Goal: Obtain resource: Download file/media

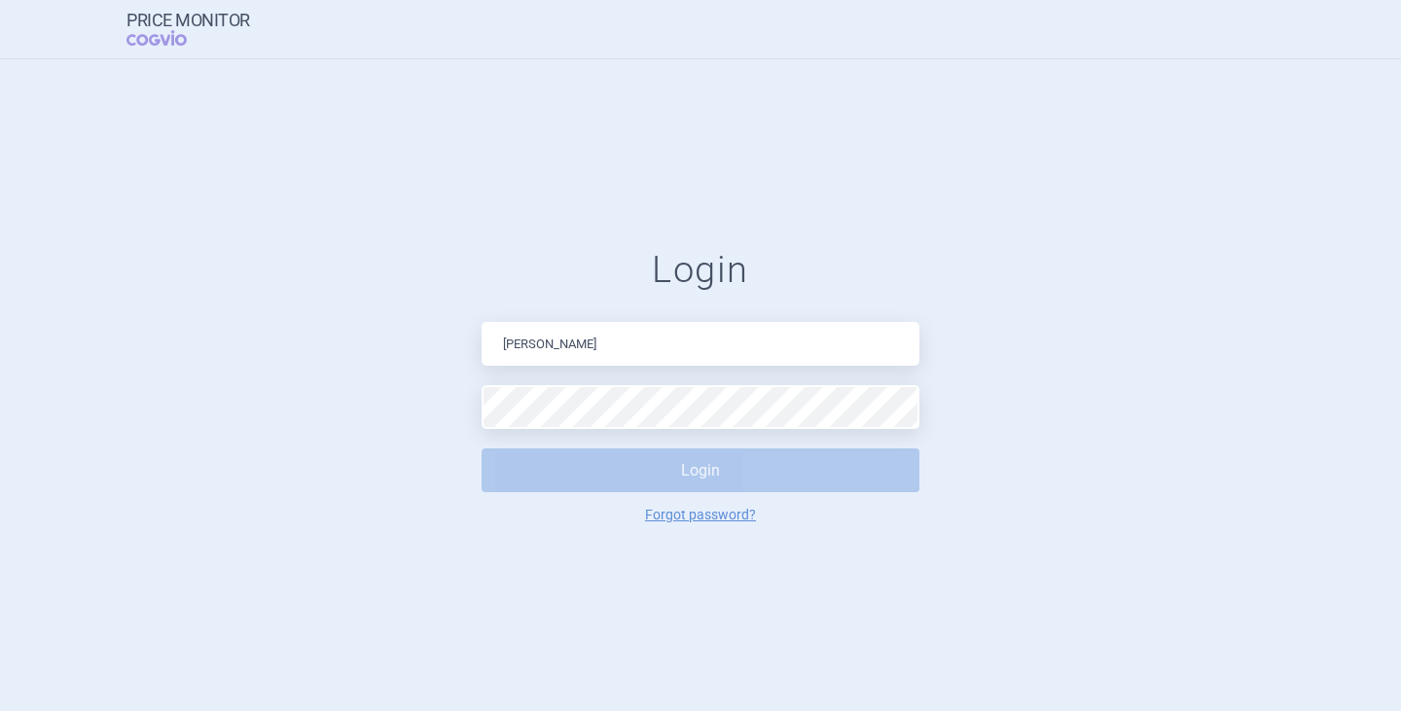
type input "katerina.novakova@iqvia.com"
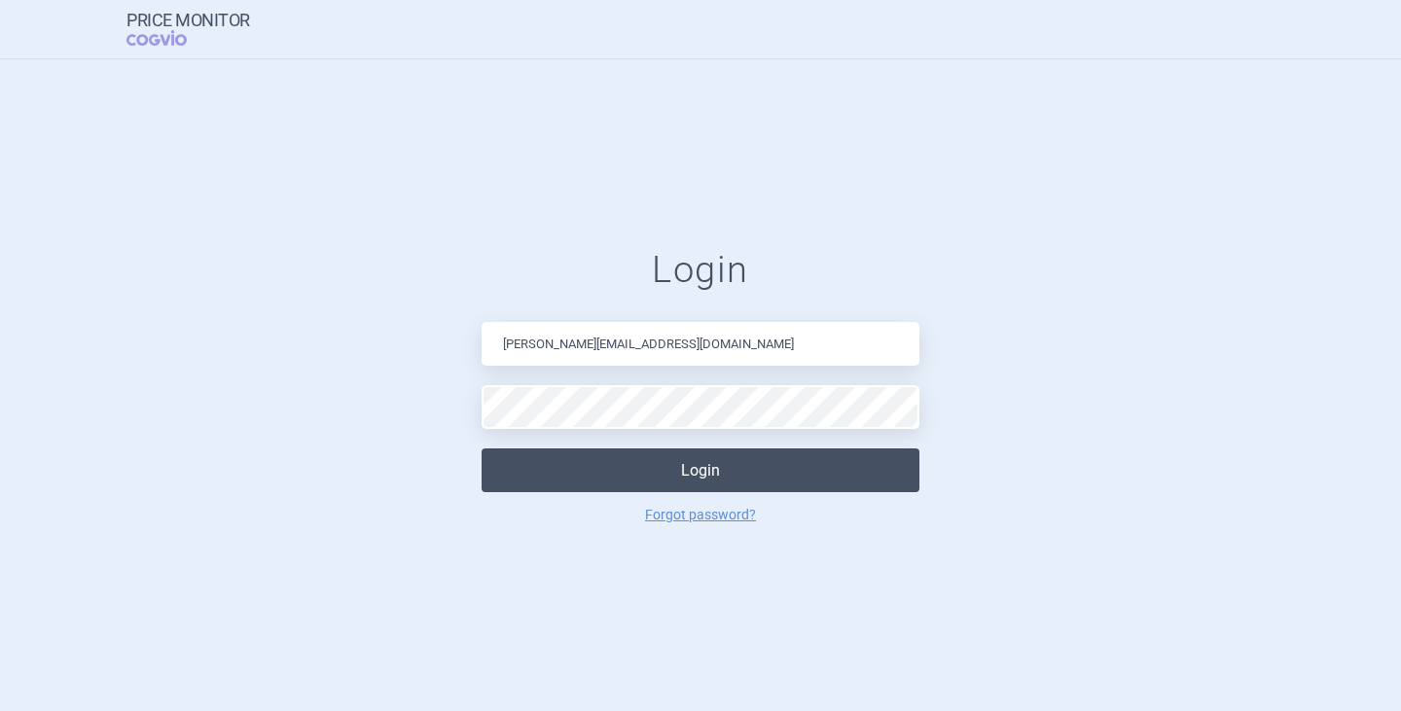
click at [663, 458] on button "Login" at bounding box center [701, 471] width 438 height 44
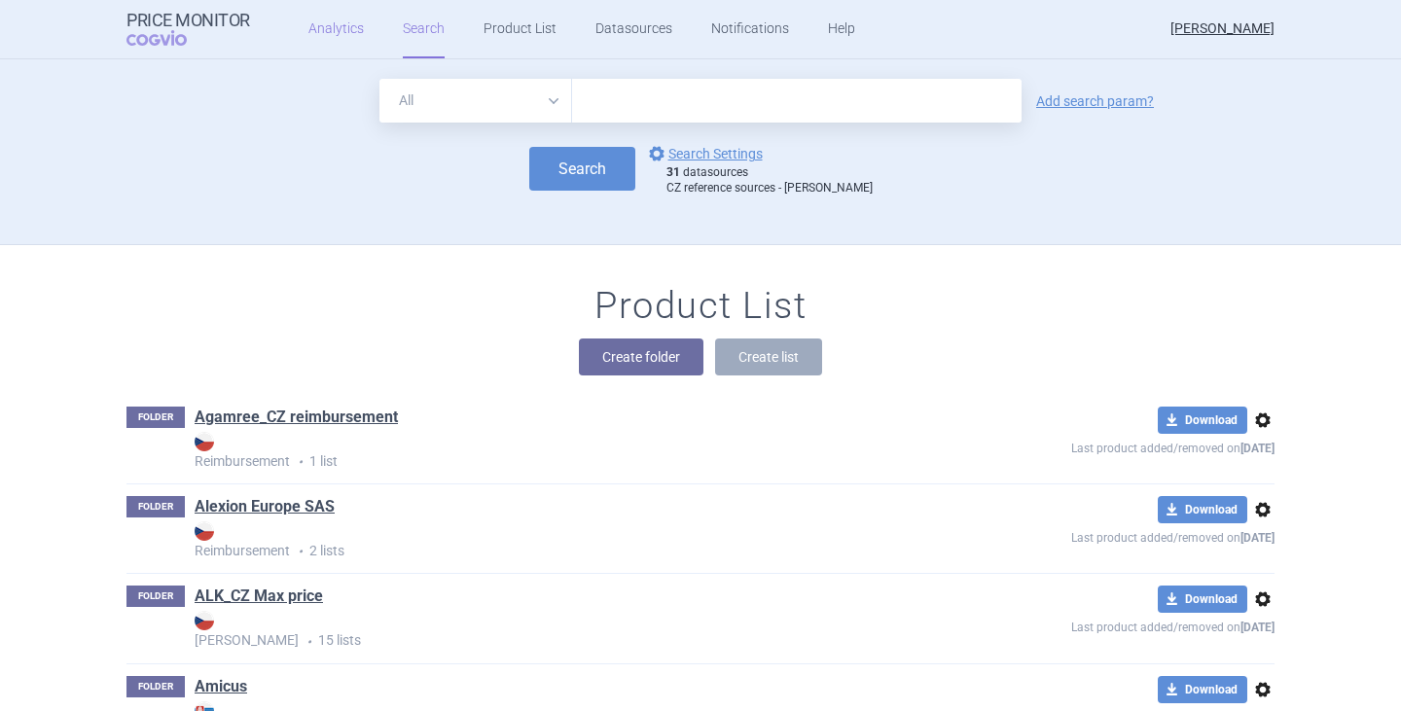
click at [320, 30] on link "Analytics" at bounding box center [336, 29] width 55 height 58
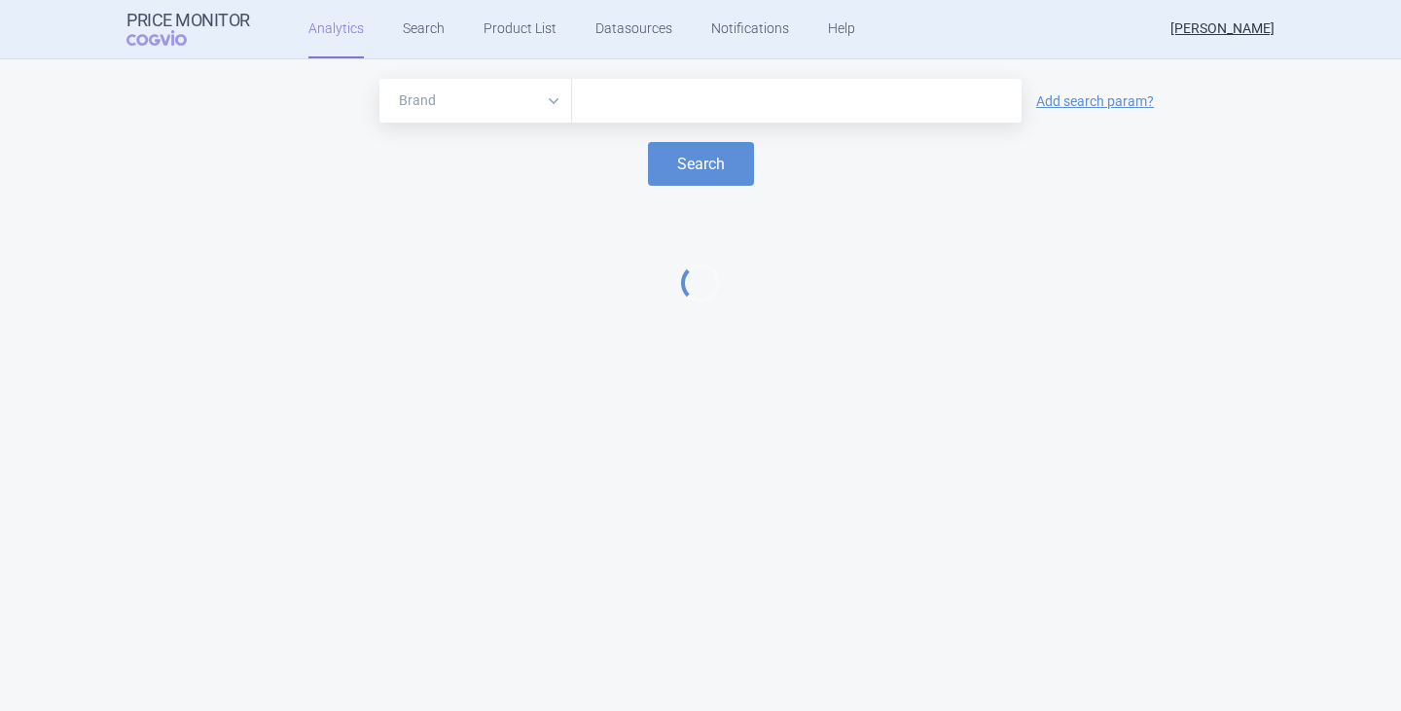
click at [706, 115] on div at bounding box center [797, 101] width 450 height 44
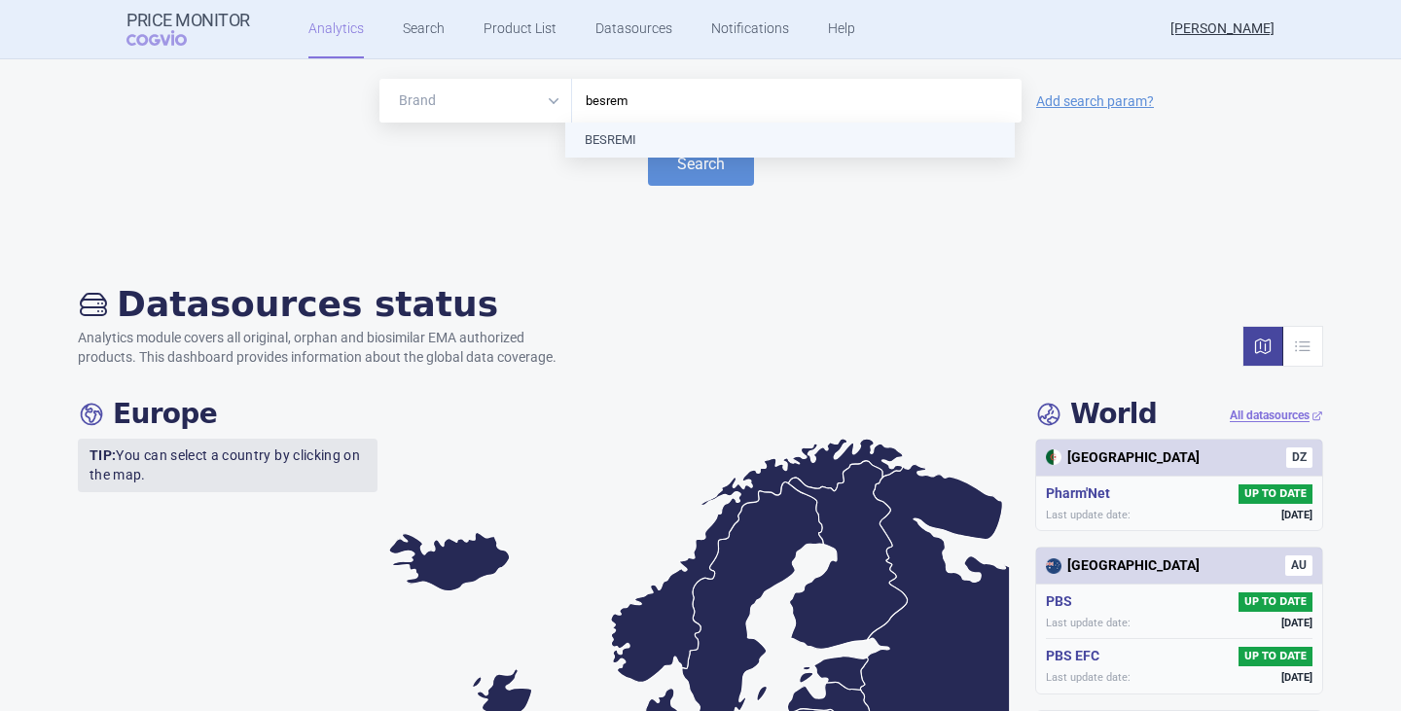
type input "besremi"
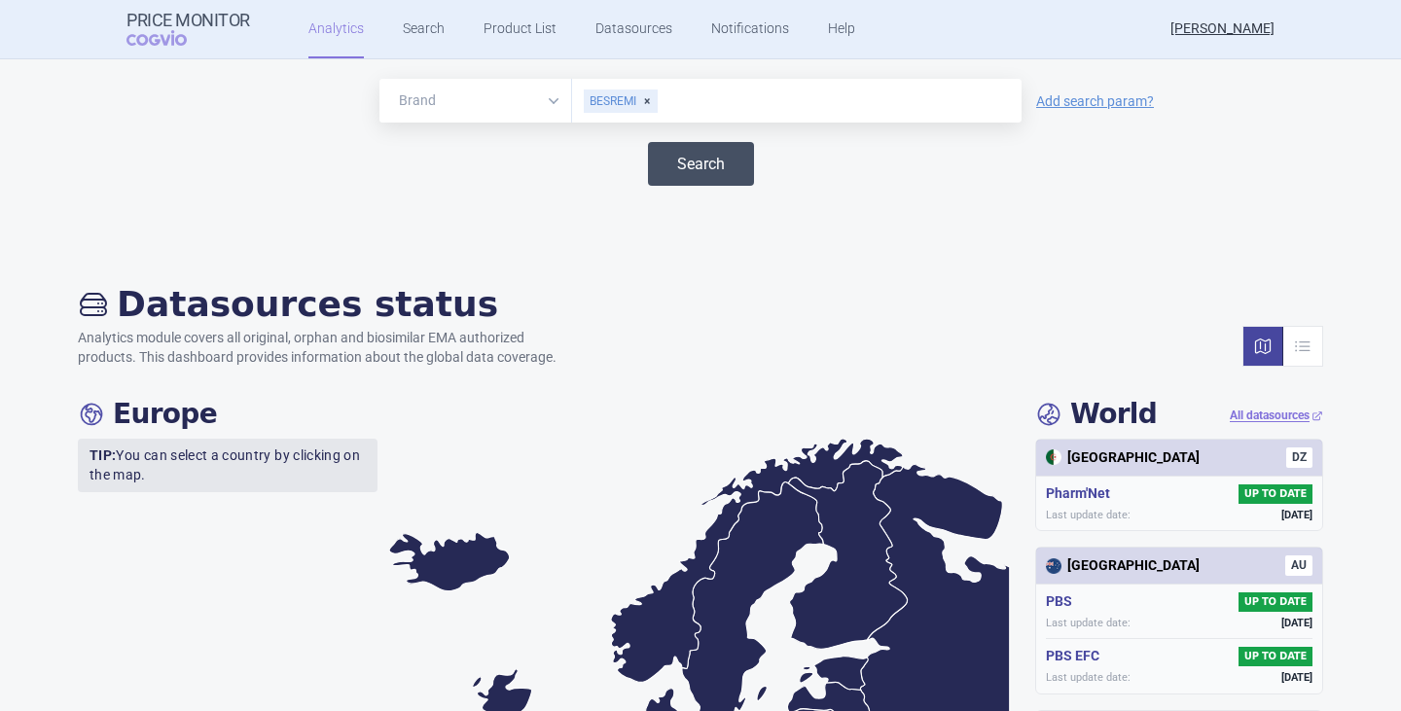
click at [717, 176] on button "Search" at bounding box center [701, 164] width 106 height 44
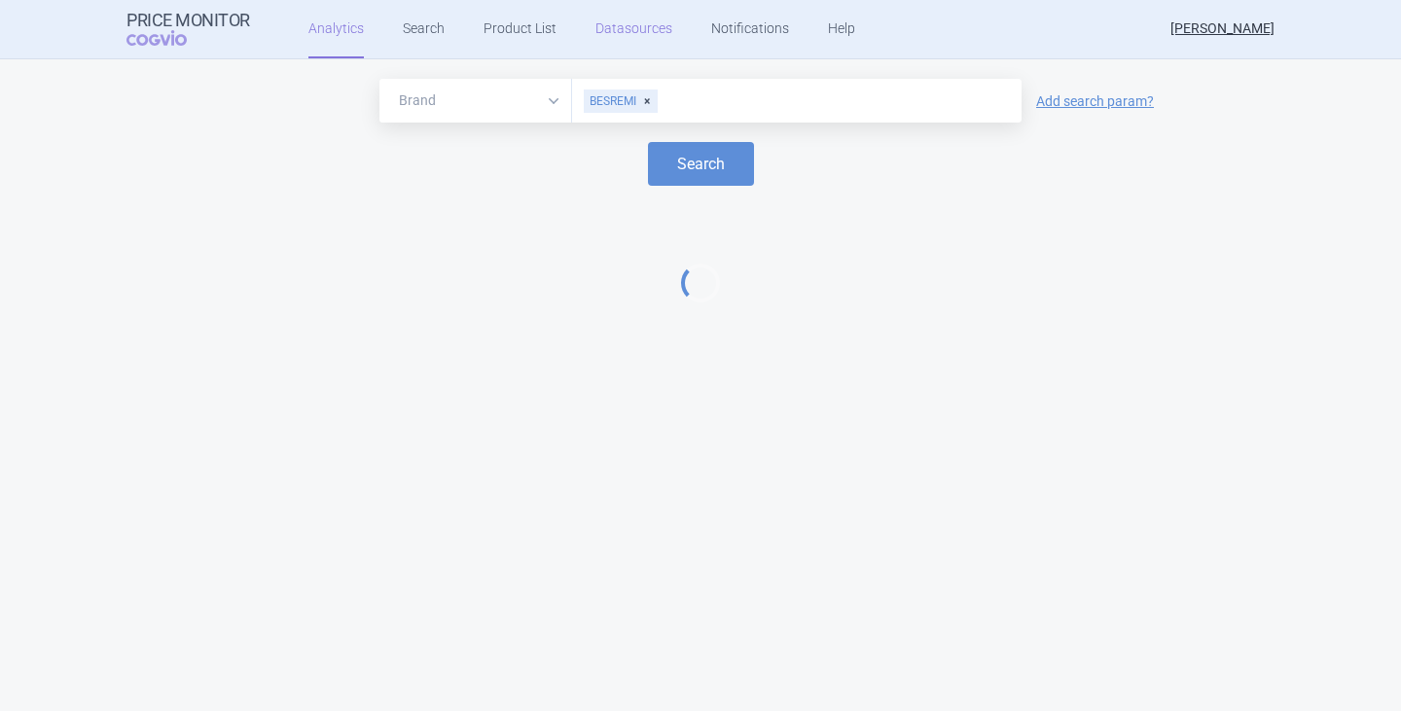
select select "EUR"
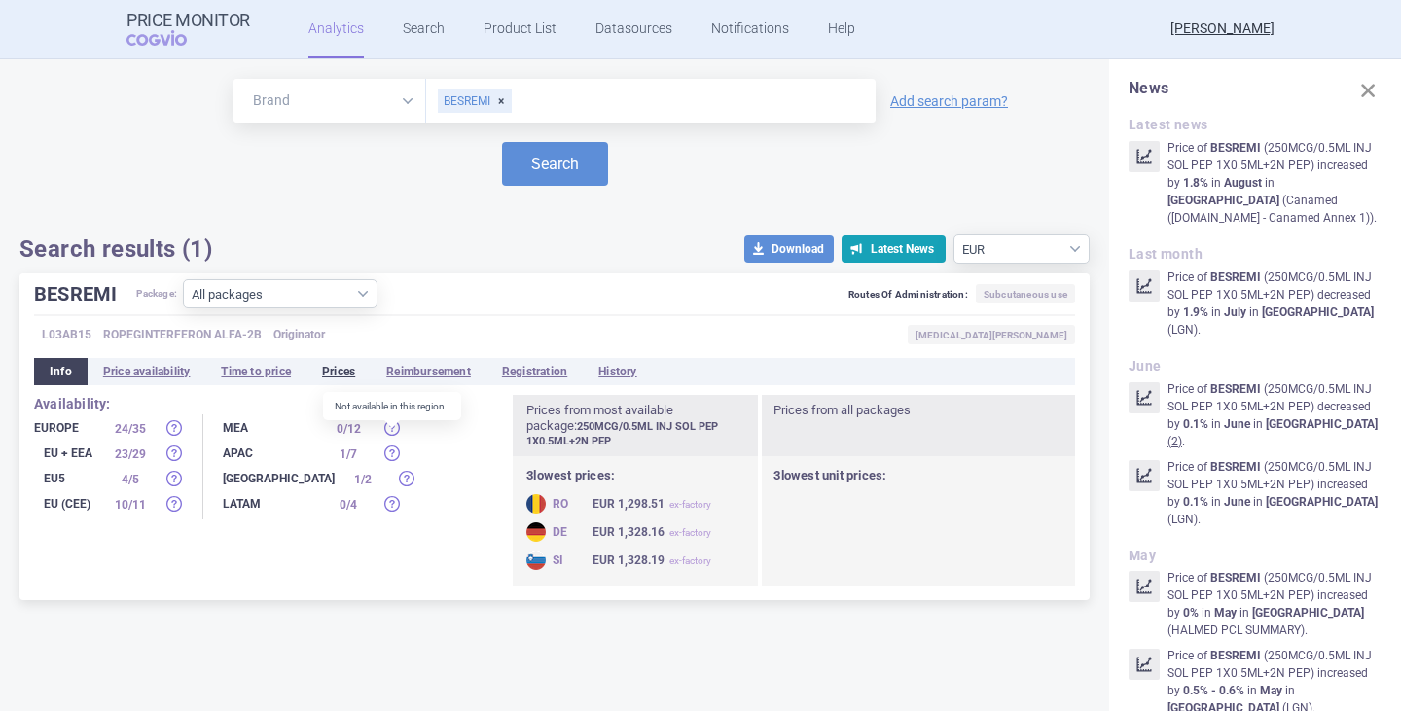
click at [355, 372] on li "Prices" at bounding box center [339, 371] width 64 height 27
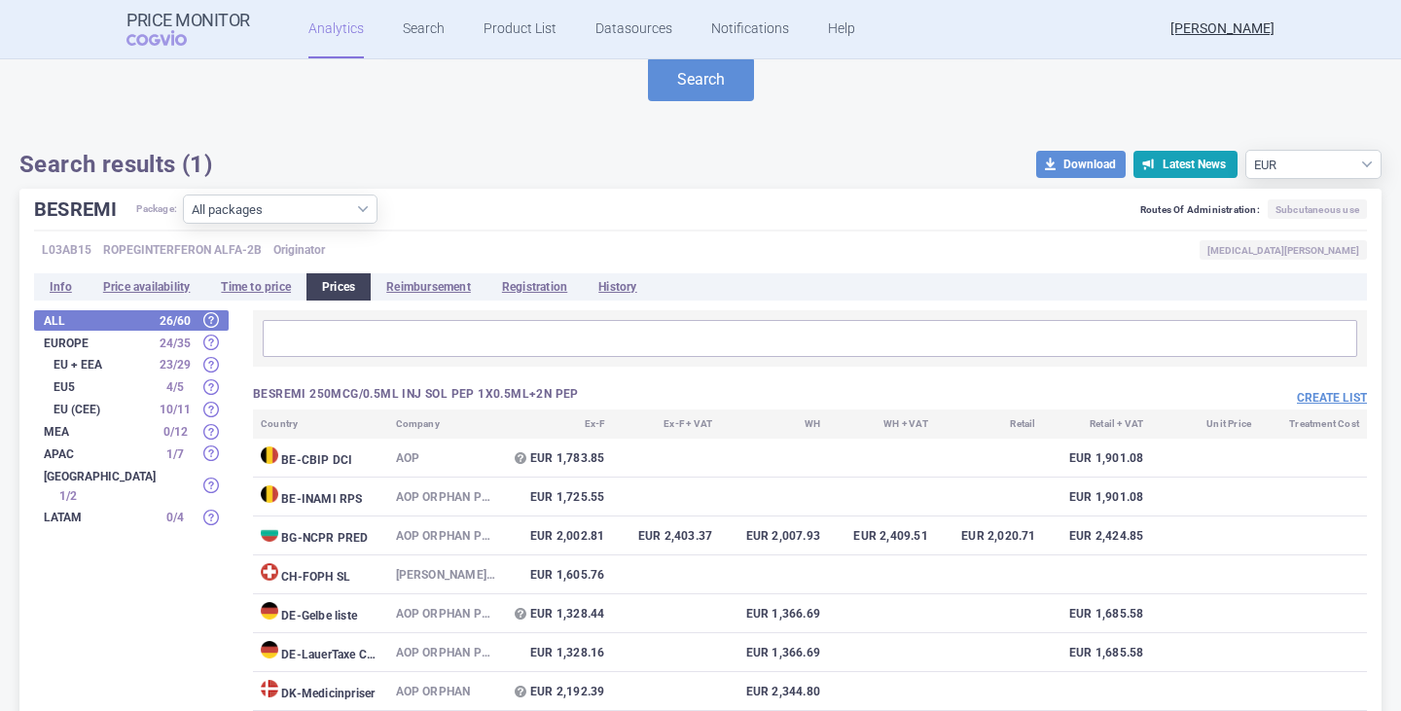
scroll to position [207, 0]
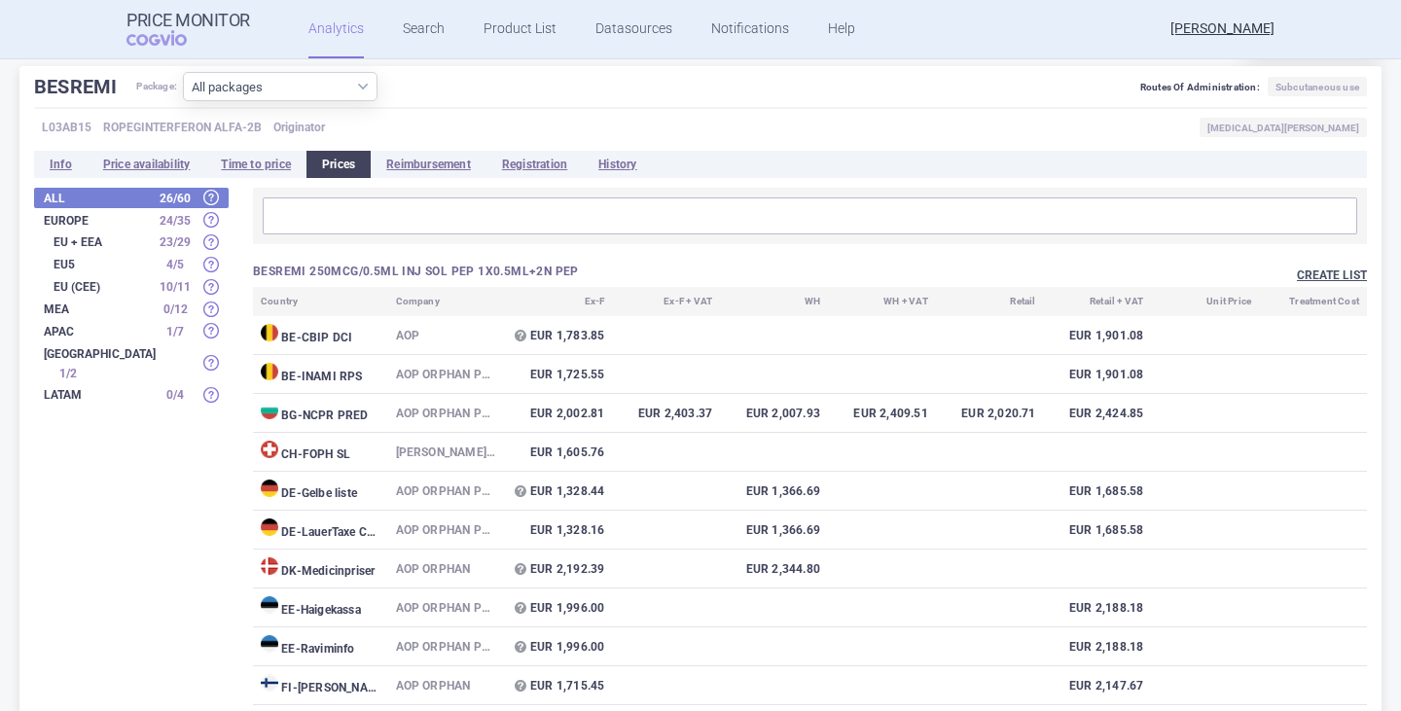
click at [1314, 278] on button "Create list" at bounding box center [1332, 276] width 70 height 17
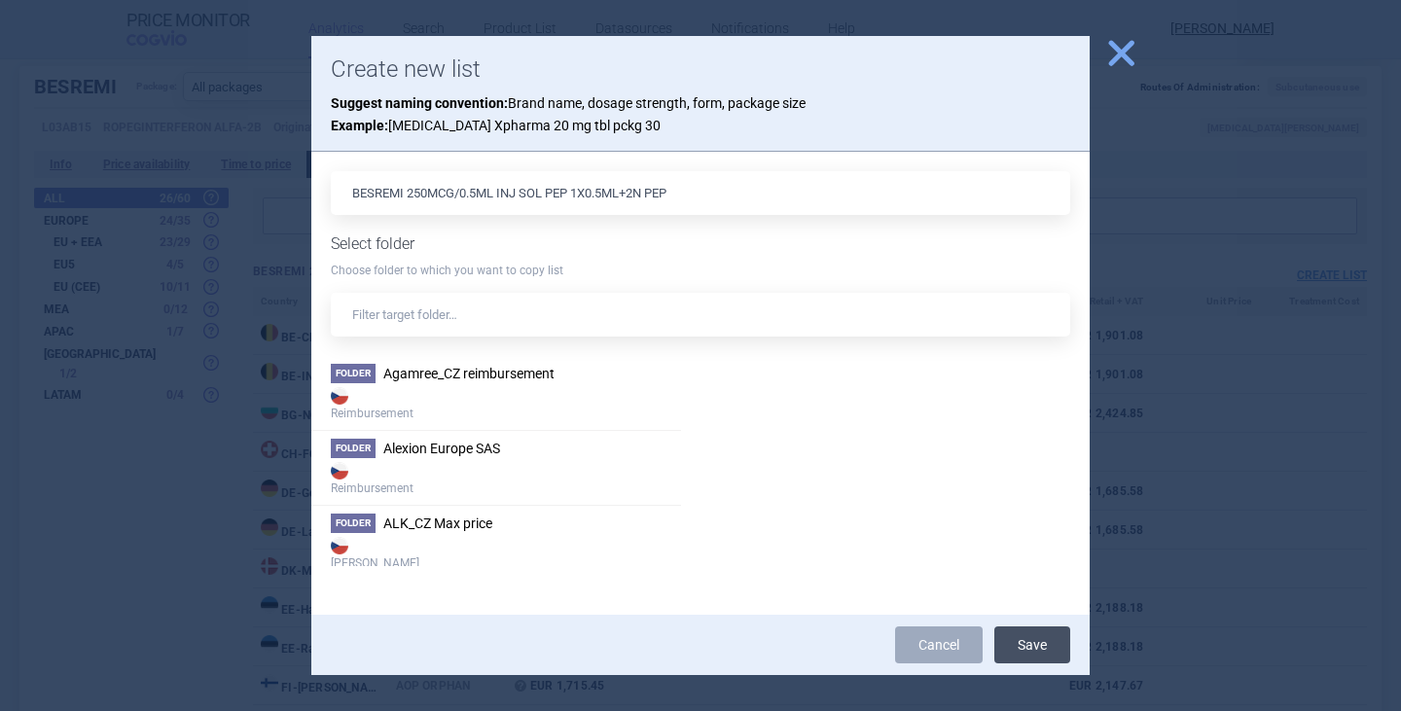
click at [1037, 648] on button "Save" at bounding box center [1033, 645] width 76 height 37
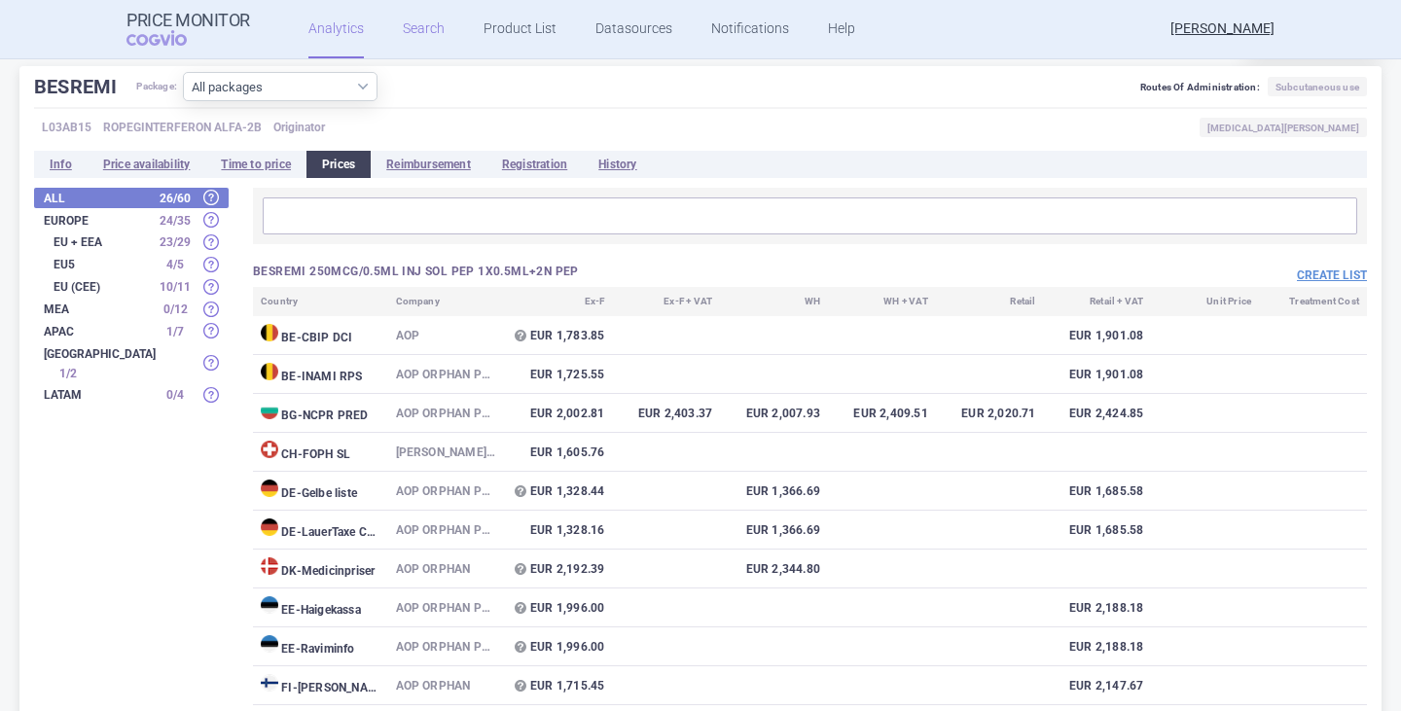
click at [429, 24] on link "Search" at bounding box center [424, 29] width 42 height 58
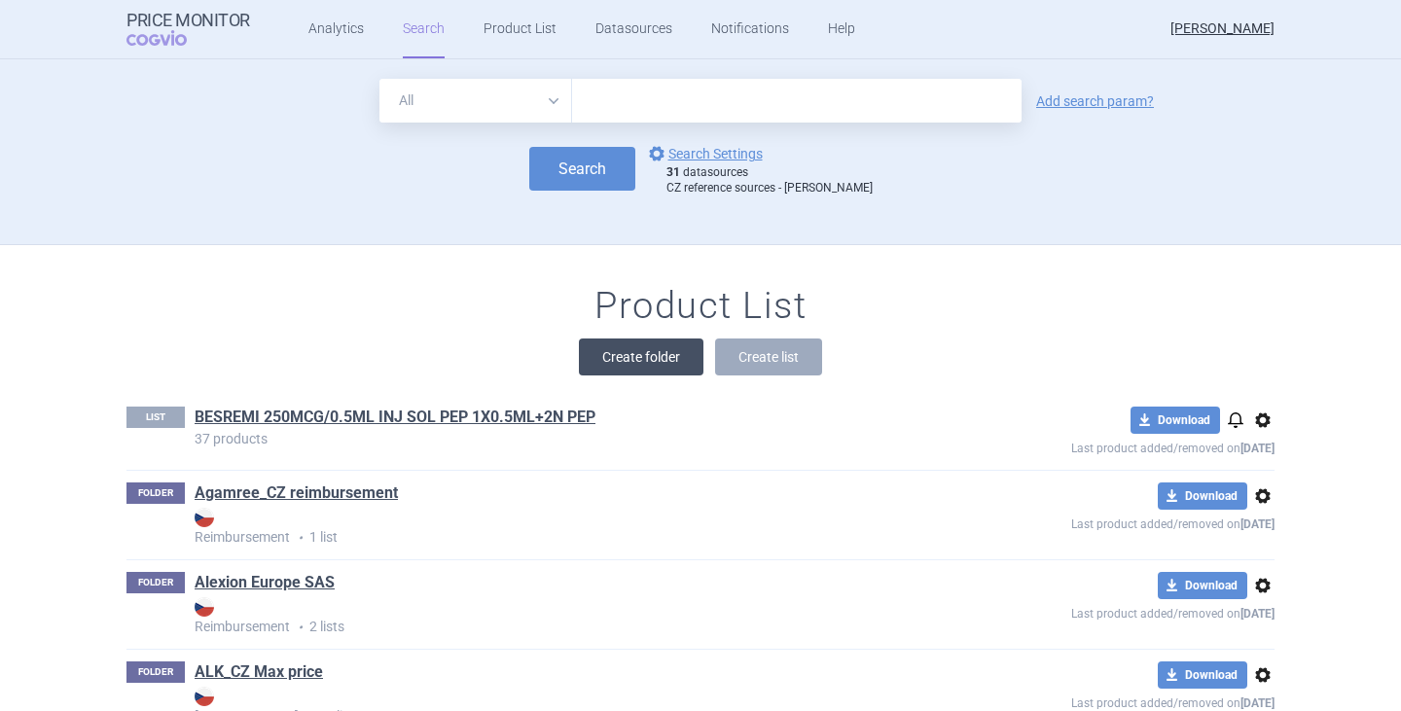
click at [660, 370] on button "Create folder" at bounding box center [641, 357] width 125 height 37
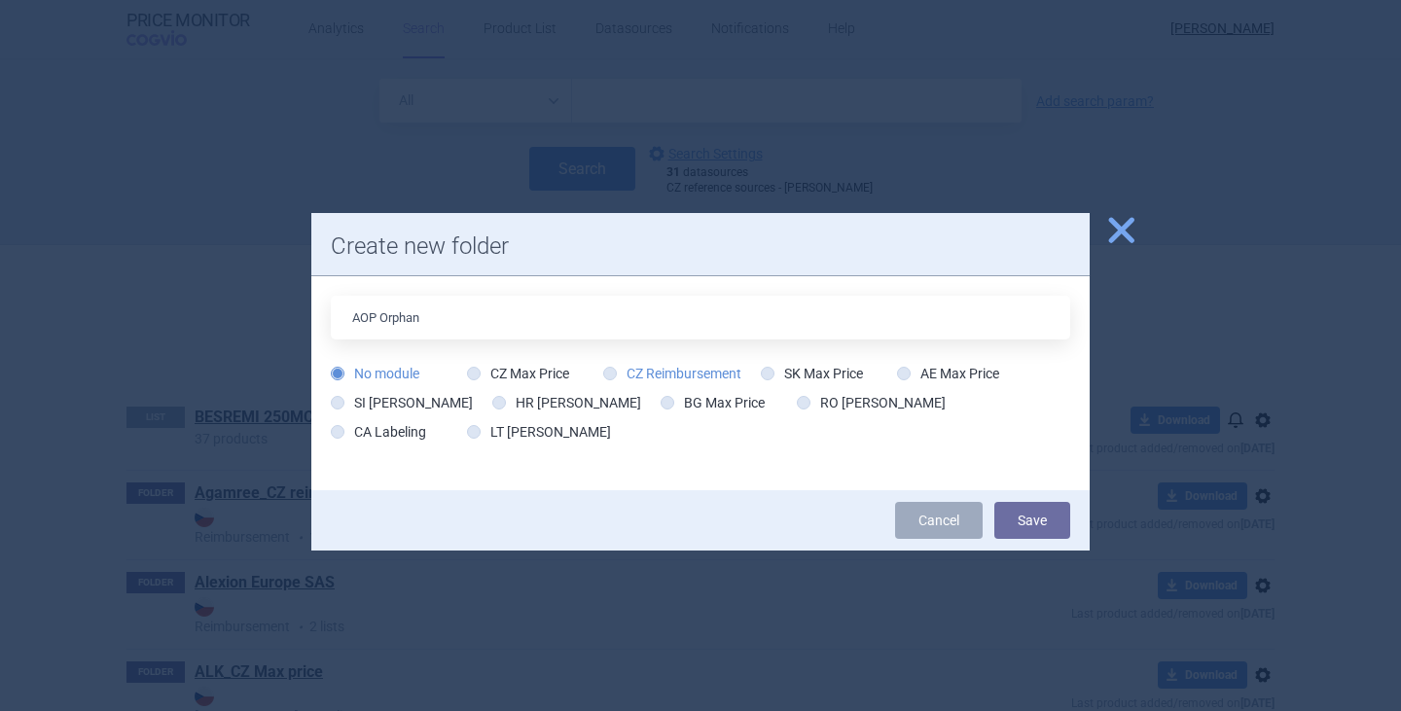
type input "AOP Orphan"
click at [654, 370] on label "CZ Reimbursement" at bounding box center [672, 373] width 138 height 19
click at [624, 370] on input "CZ Reimbursement" at bounding box center [613, 374] width 19 height 19
radio input "true"
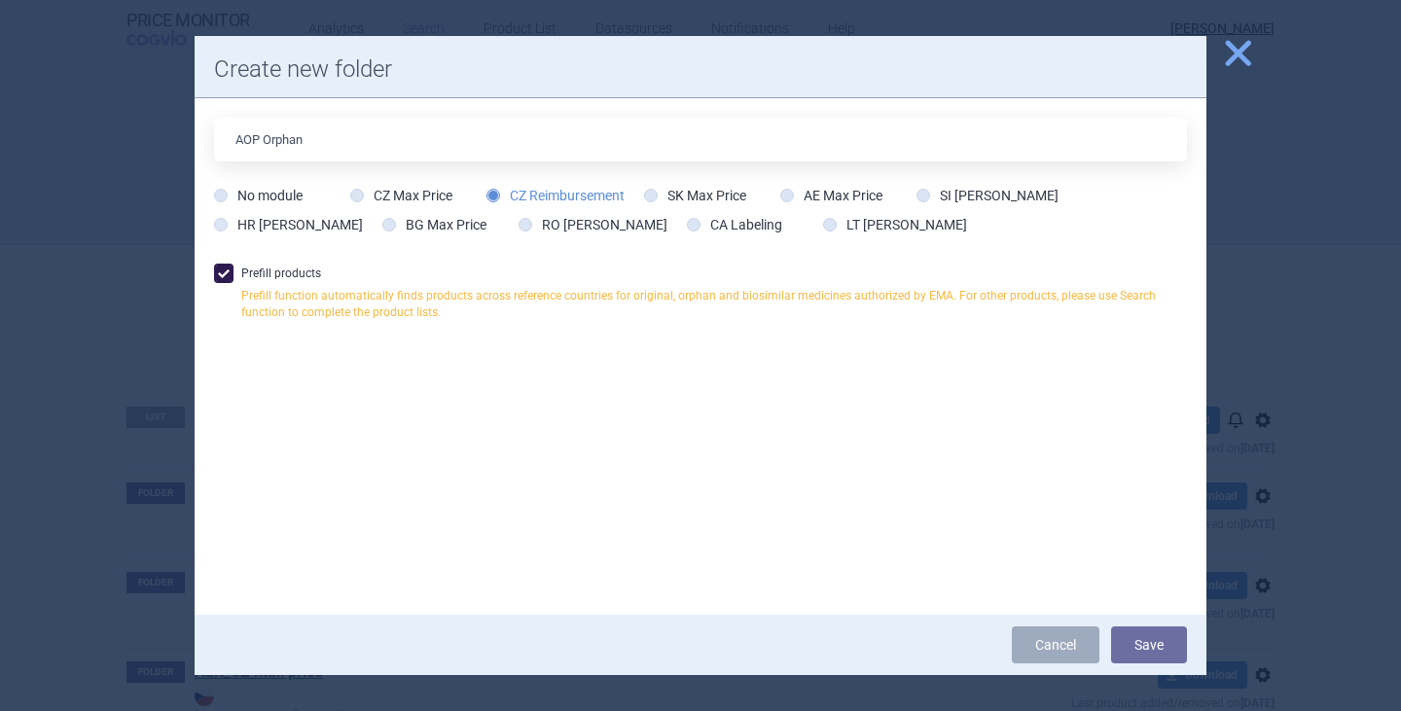
click at [228, 270] on span at bounding box center [223, 273] width 19 height 19
checkbox input "false"
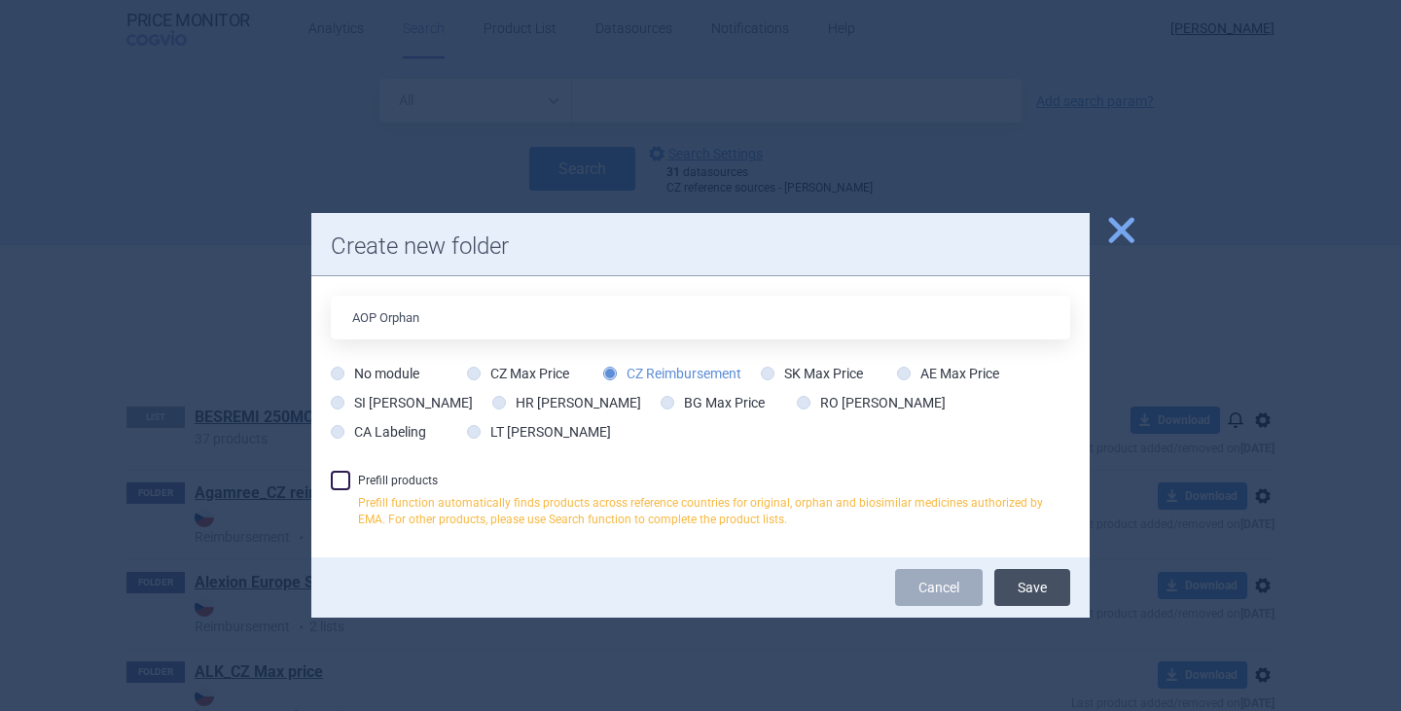
click at [1035, 600] on button "Save" at bounding box center [1033, 587] width 76 height 37
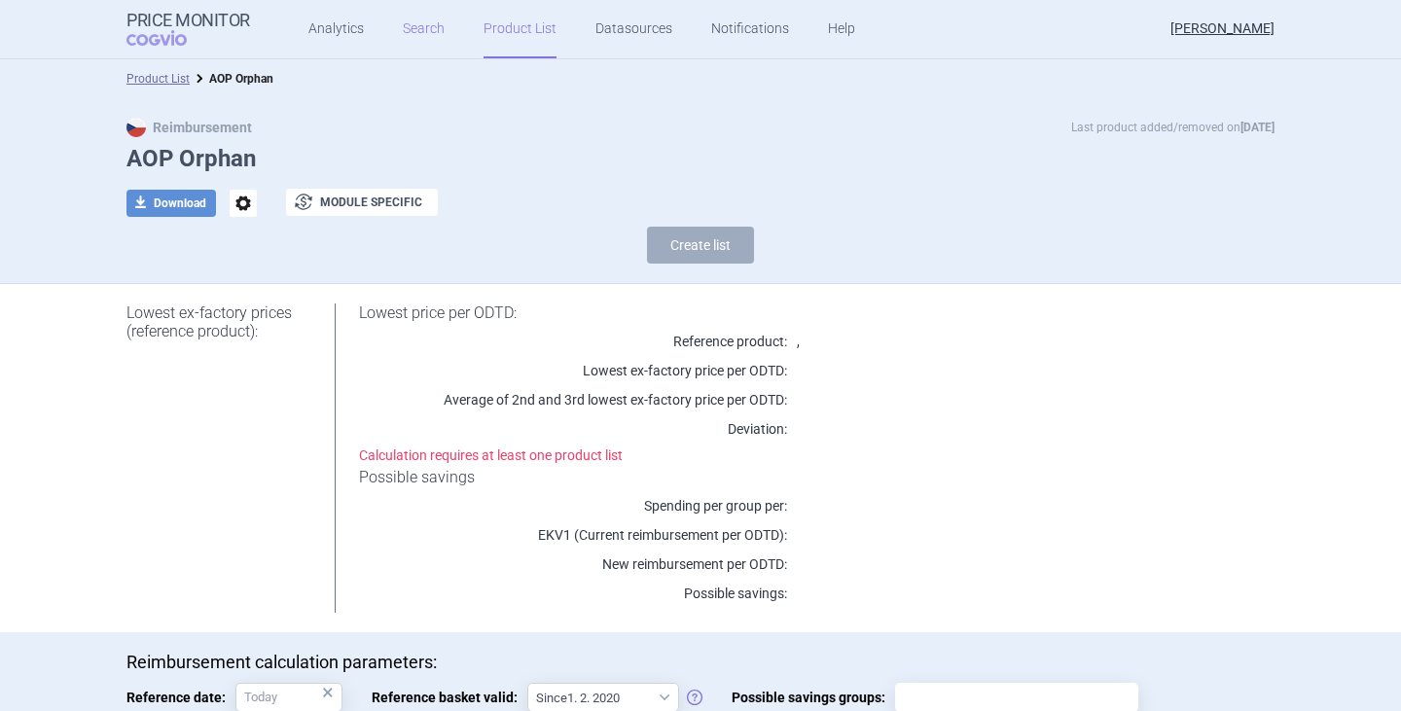
click at [404, 30] on link "Search" at bounding box center [424, 29] width 42 height 58
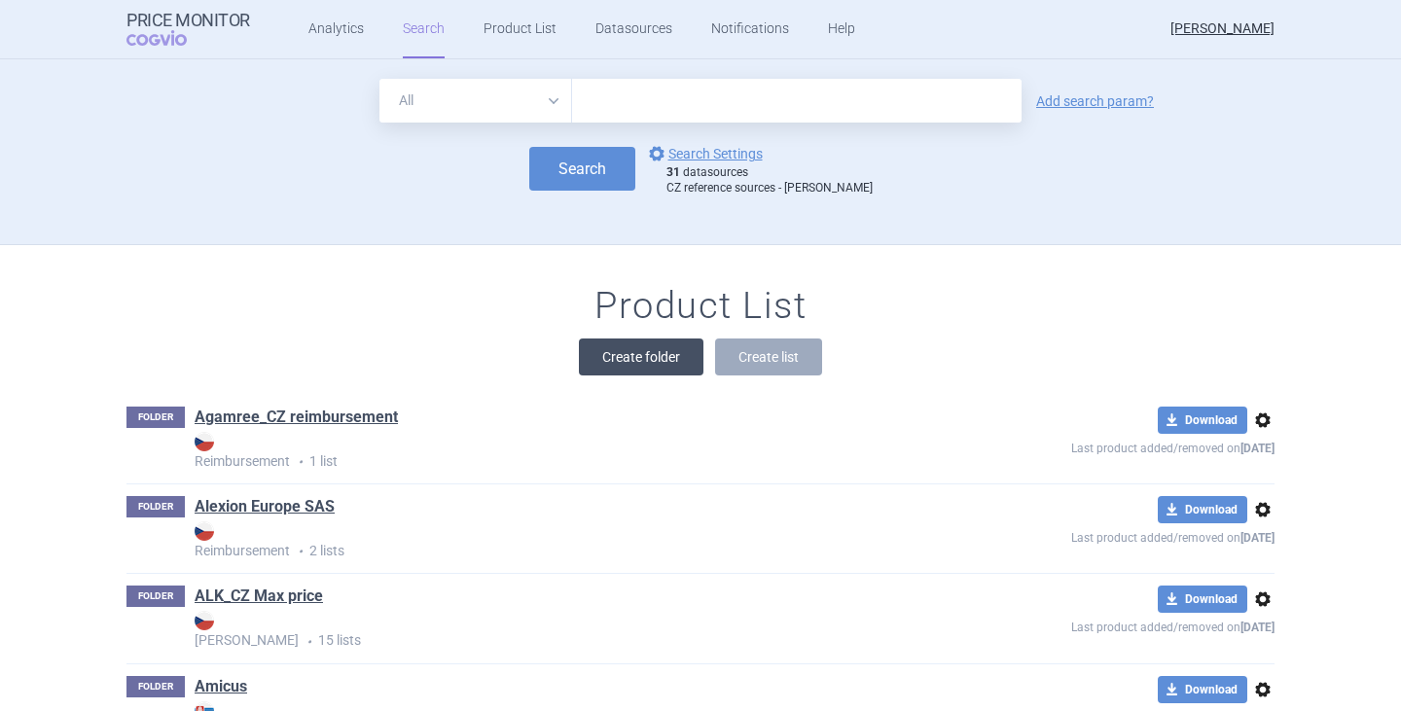
click at [644, 347] on button "Create folder" at bounding box center [641, 357] width 125 height 37
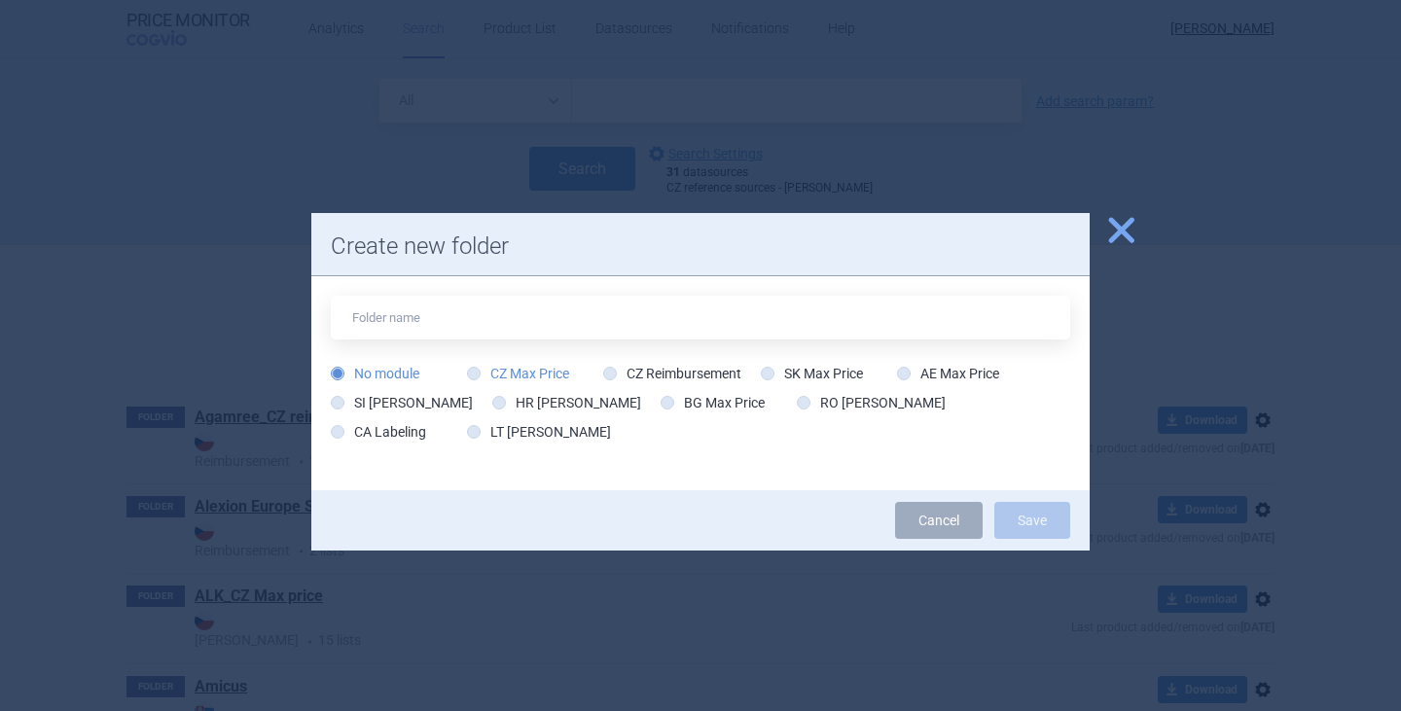
click at [543, 370] on label "CZ Max Price" at bounding box center [518, 373] width 102 height 19
click at [488, 370] on input "CZ Max Price" at bounding box center [477, 374] width 19 height 19
radio input "true"
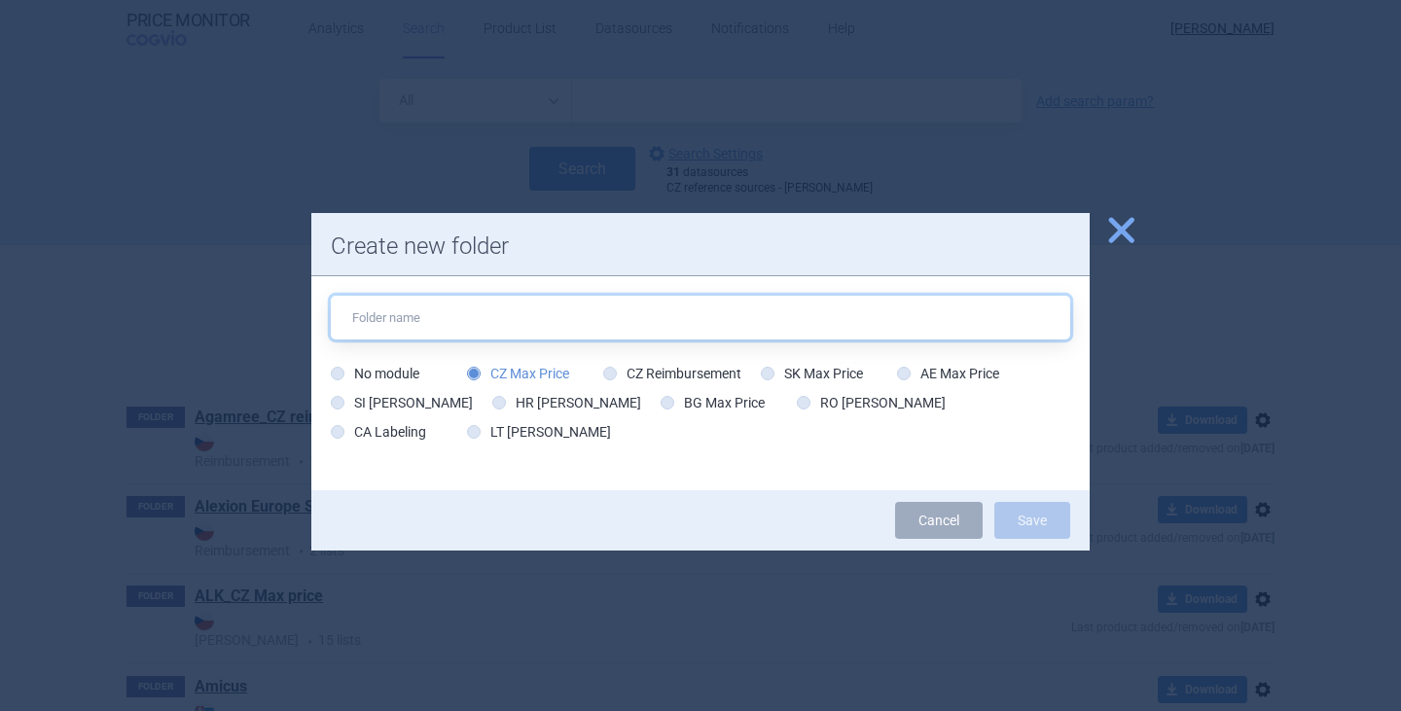
click at [469, 331] on input "text" at bounding box center [701, 318] width 740 height 44
type input "AOP Orphan"
click at [995, 502] on button "Save" at bounding box center [1033, 520] width 76 height 37
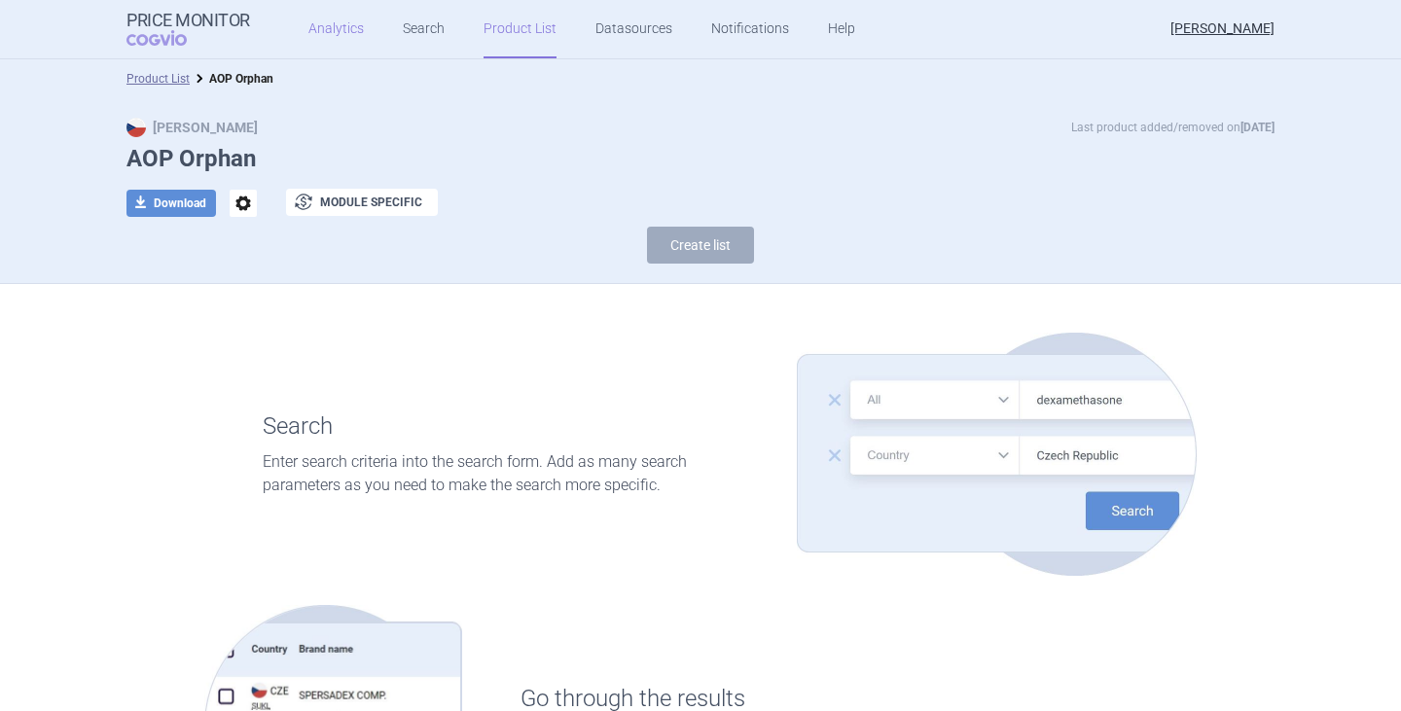
click at [346, 20] on link "Analytics" at bounding box center [336, 29] width 55 height 58
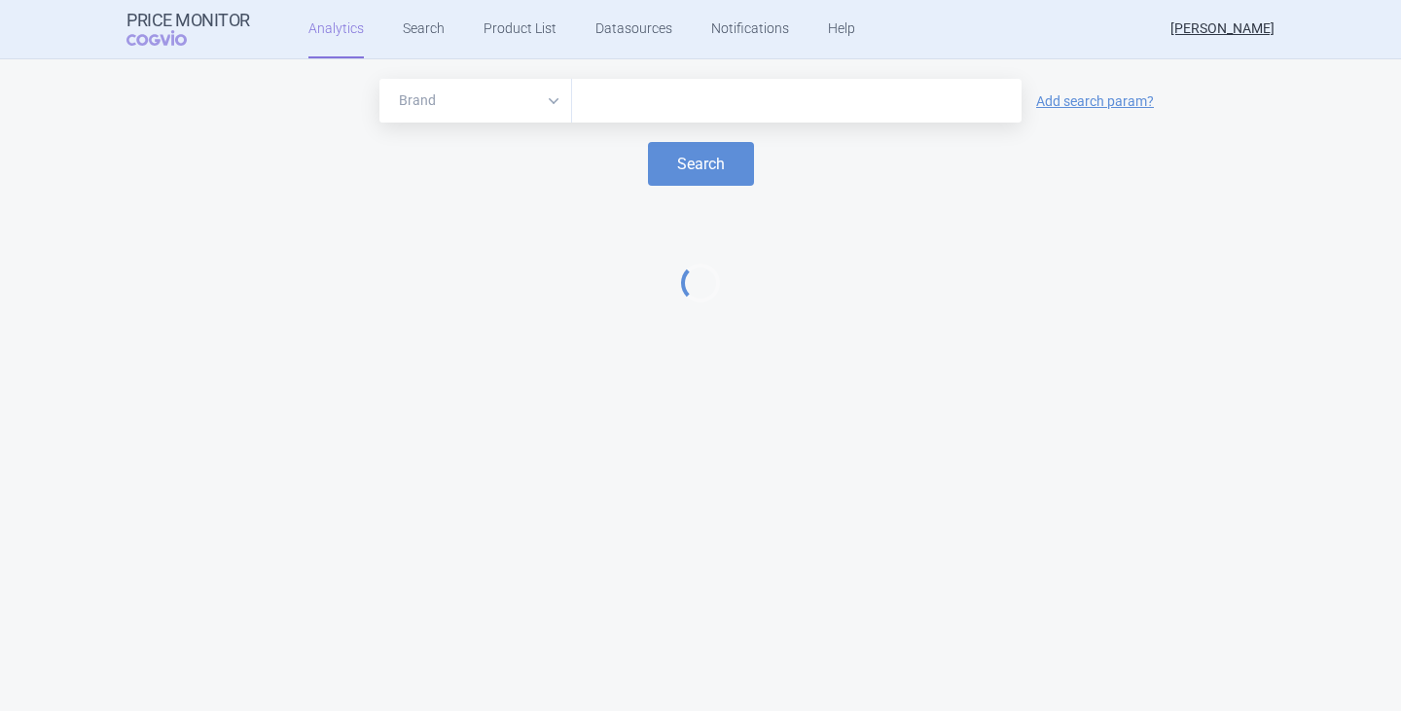
click at [652, 114] on div at bounding box center [797, 101] width 450 height 44
type input "besremi"
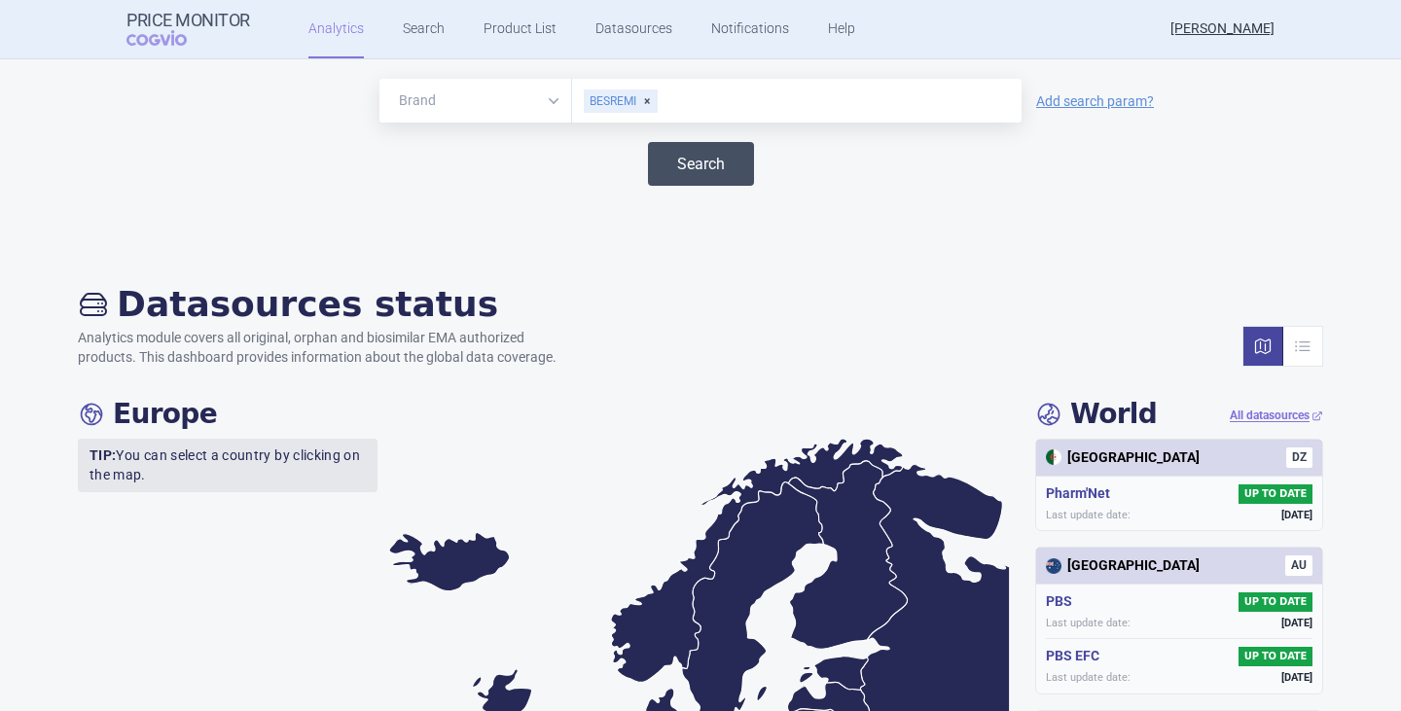
click at [694, 153] on button "Search" at bounding box center [701, 164] width 106 height 44
select select "EUR"
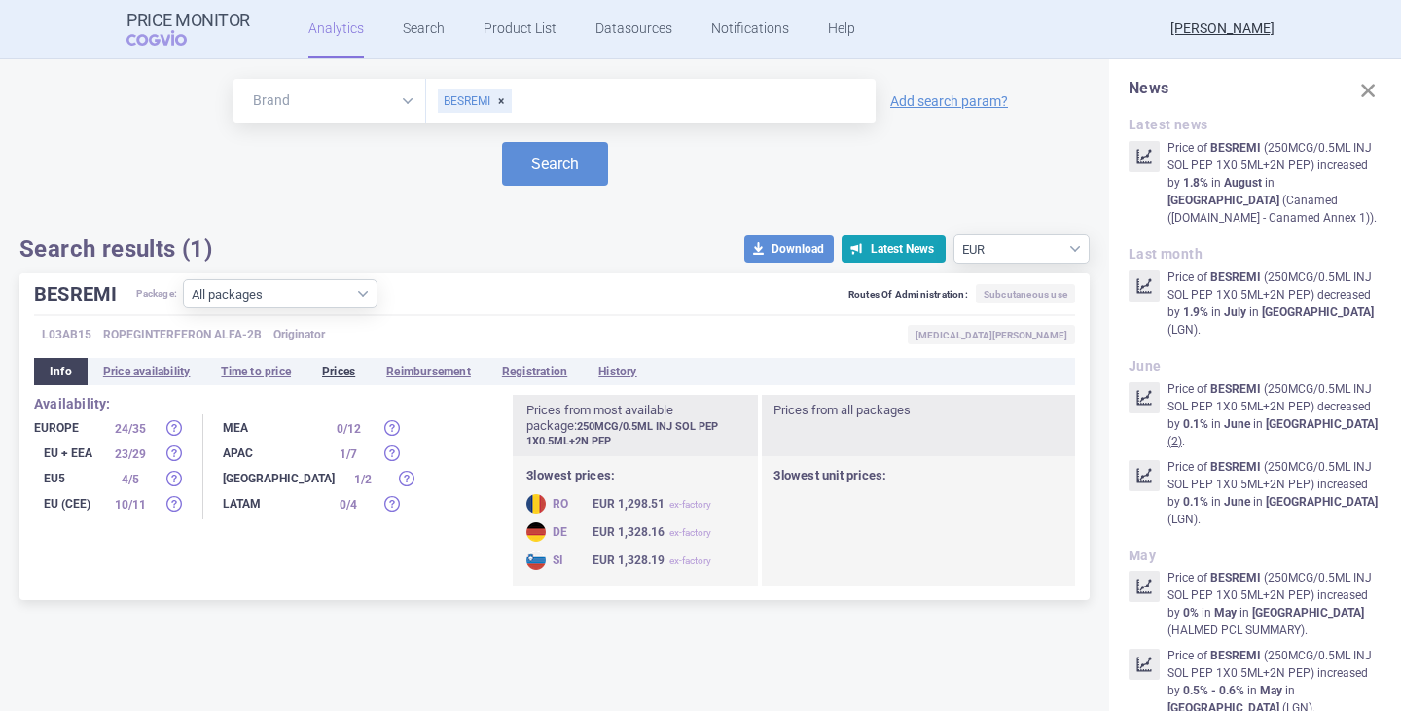
click at [339, 377] on li "Prices" at bounding box center [339, 371] width 64 height 27
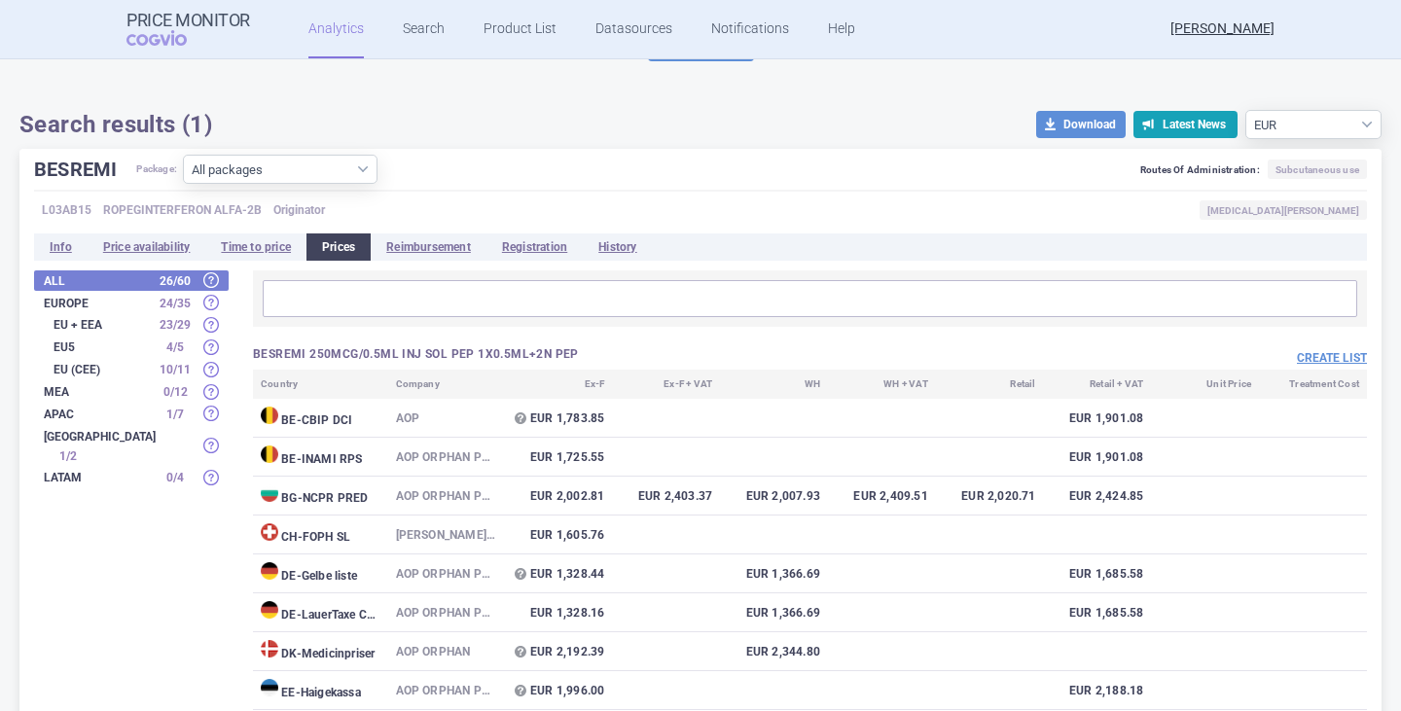
scroll to position [195, 0]
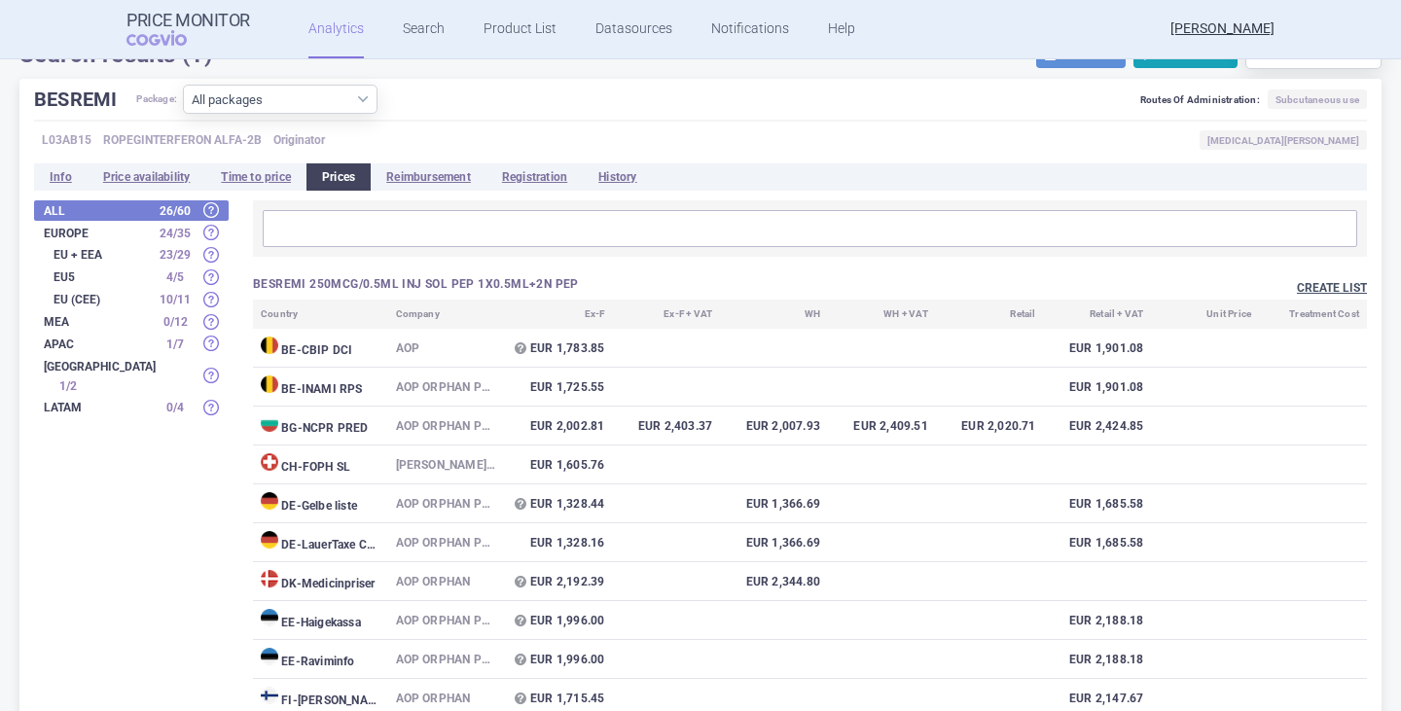
click at [1314, 294] on button "Create list" at bounding box center [1332, 288] width 70 height 17
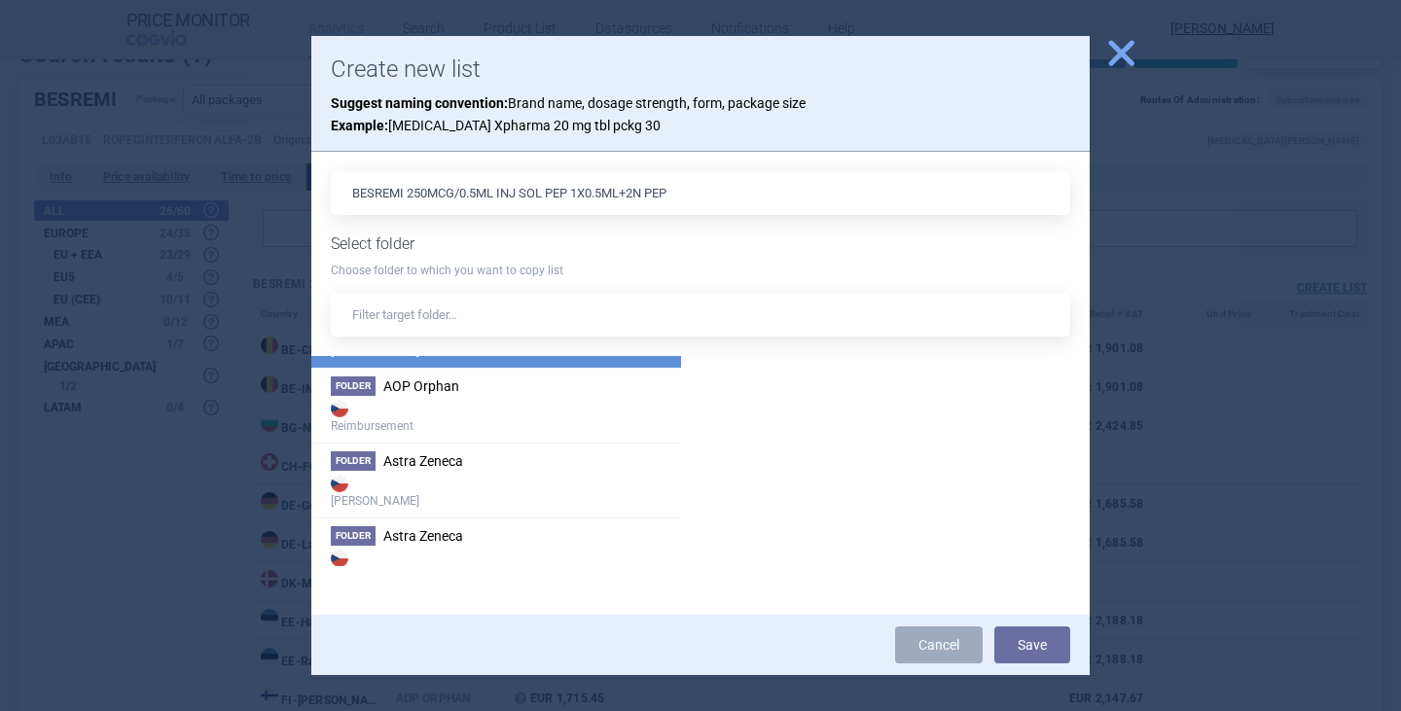
scroll to position [389, 0]
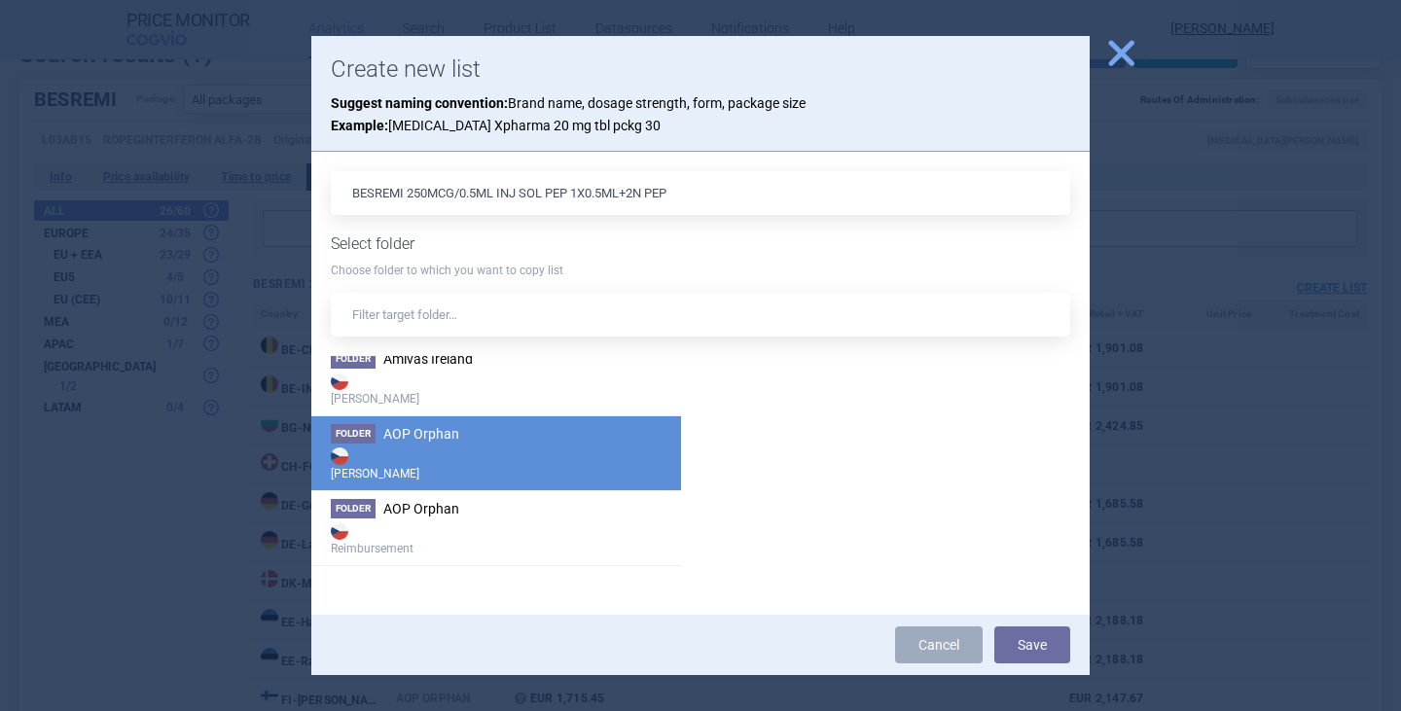
click at [444, 453] on strong "Max Price" at bounding box center [496, 463] width 331 height 39
click at [1047, 637] on button "Save" at bounding box center [1033, 645] width 76 height 37
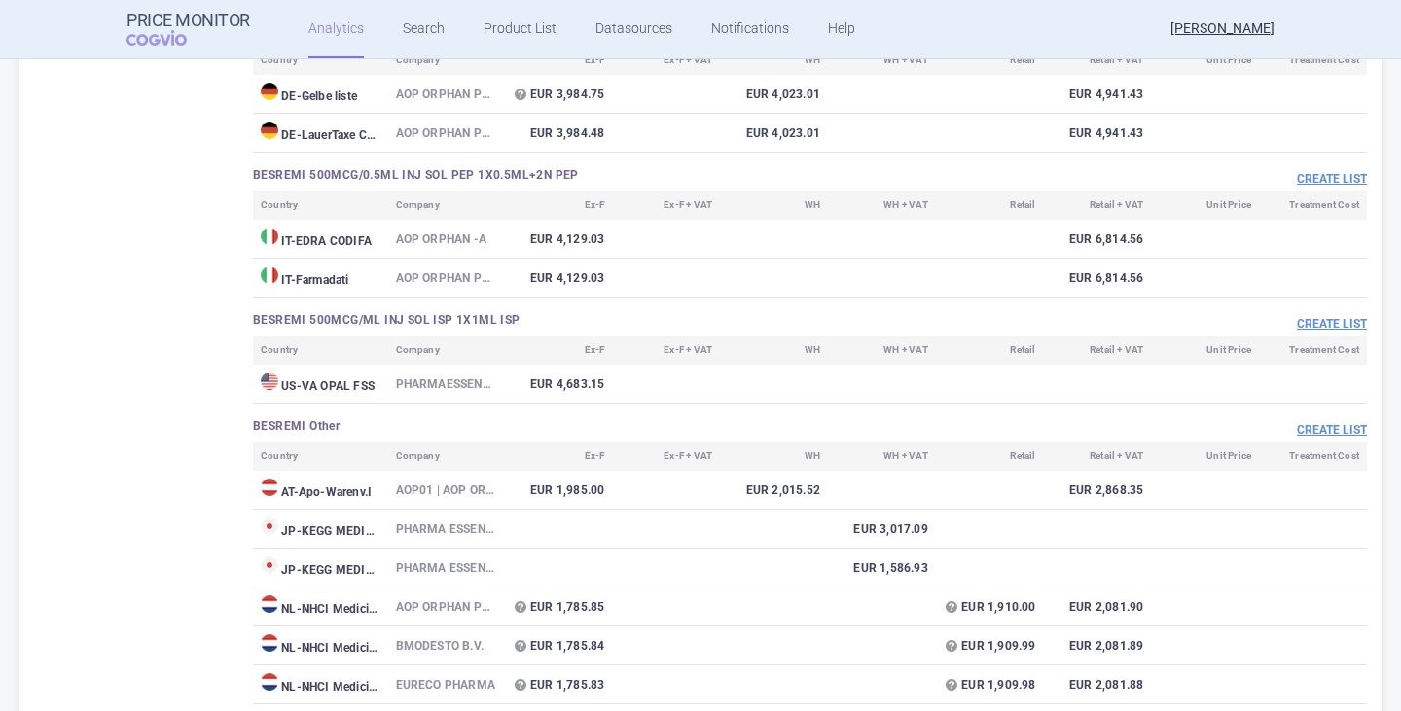
scroll to position [1862, 0]
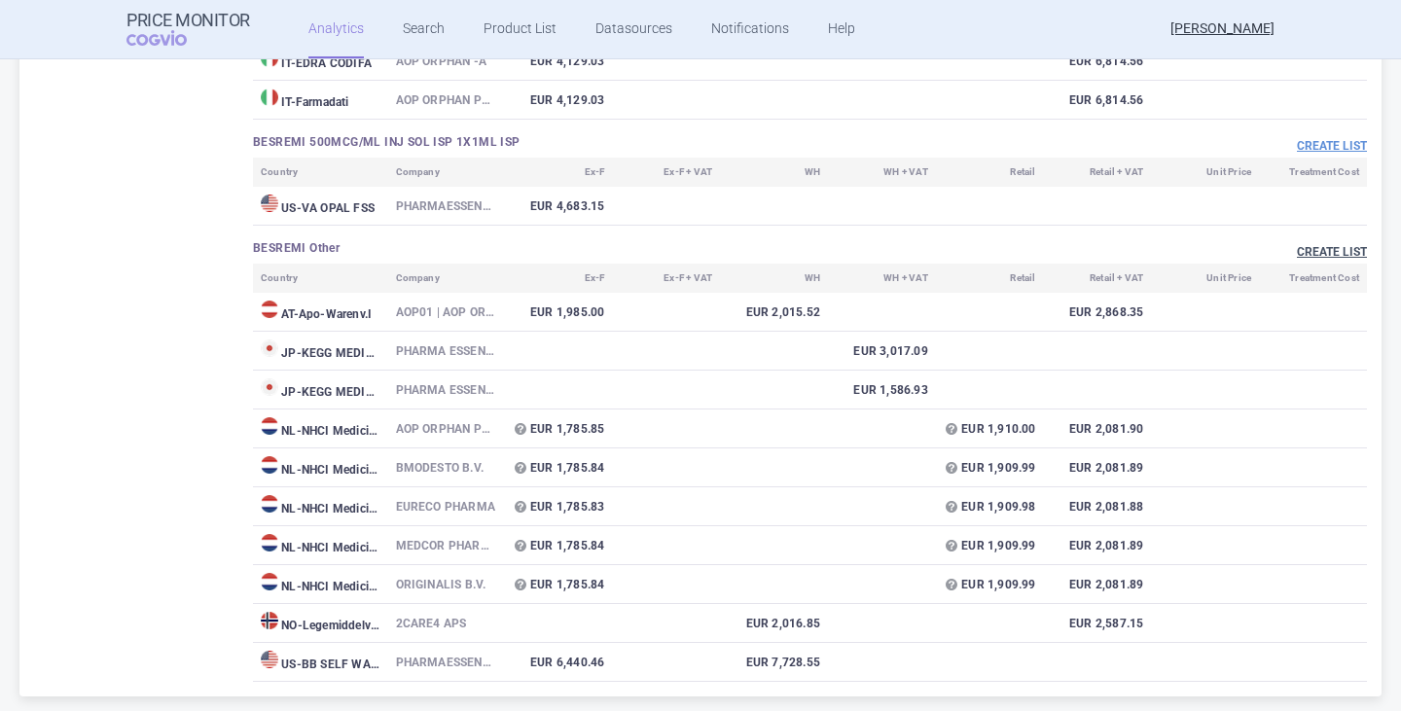
click at [1297, 253] on button "Create list" at bounding box center [1332, 252] width 70 height 17
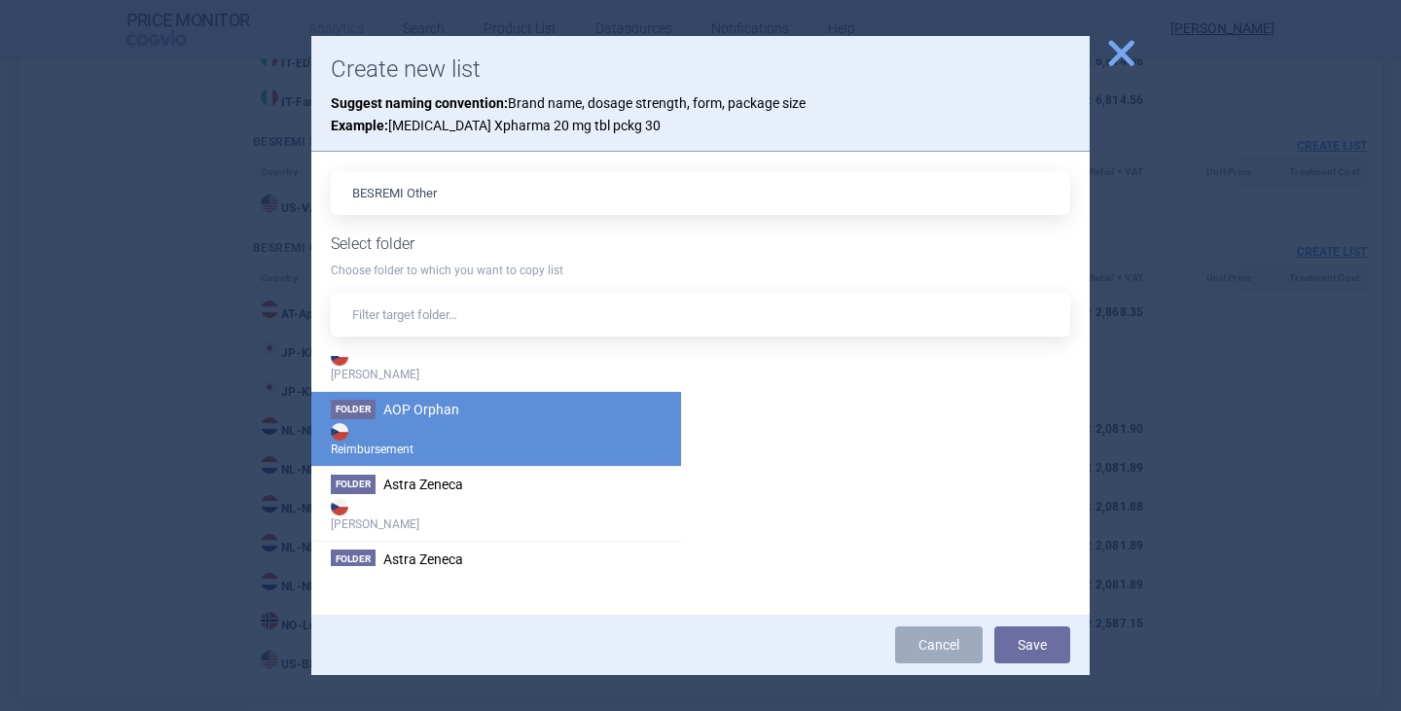
scroll to position [487, 0]
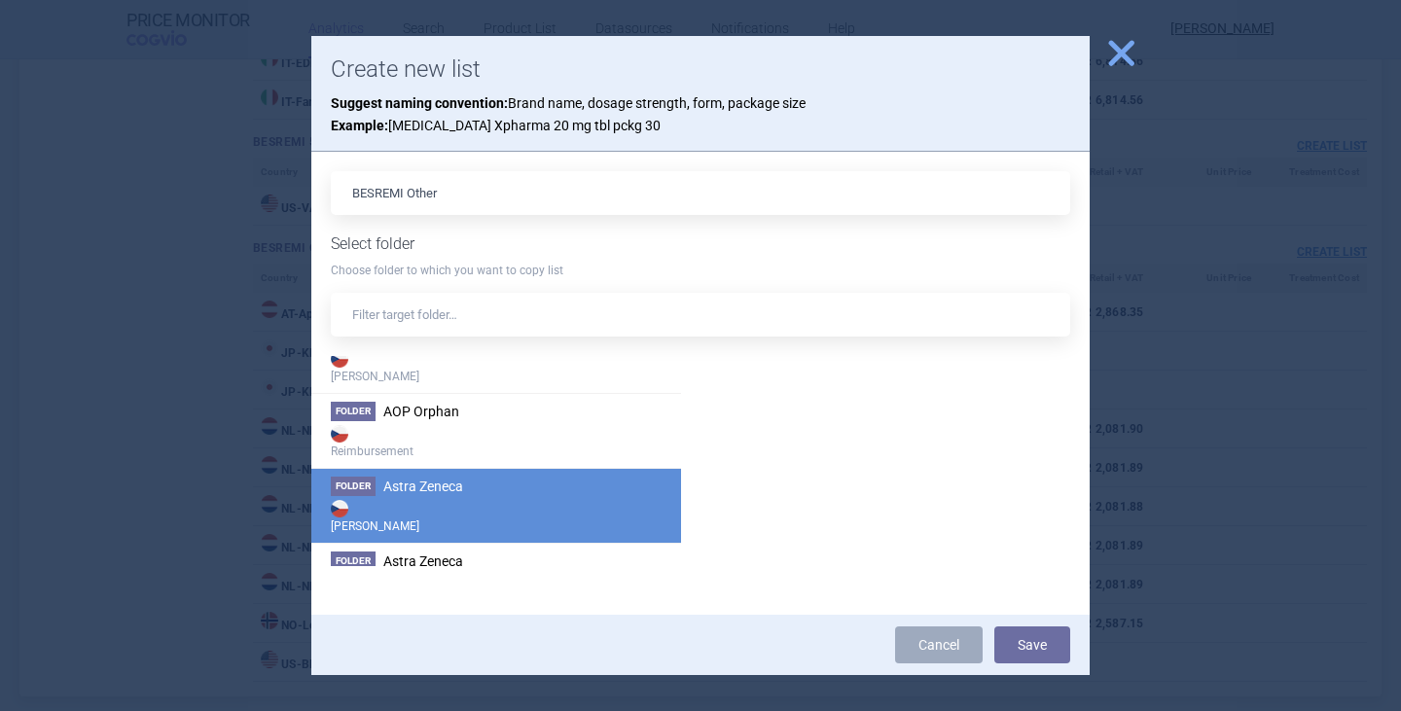
click at [435, 502] on strong "Max Price" at bounding box center [496, 515] width 331 height 39
click at [1046, 652] on button "Save" at bounding box center [1033, 645] width 76 height 37
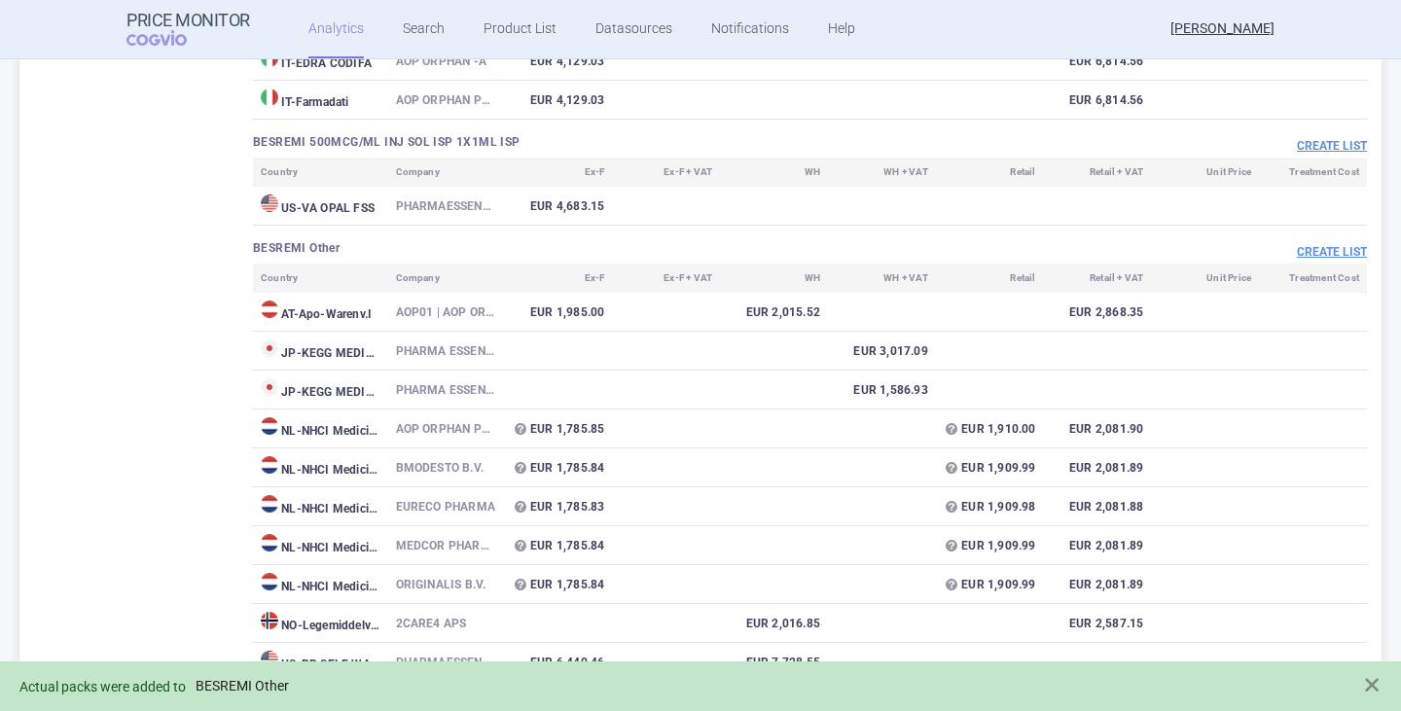
click at [255, 689] on link "BESREMI Other" at bounding box center [242, 686] width 93 height 17
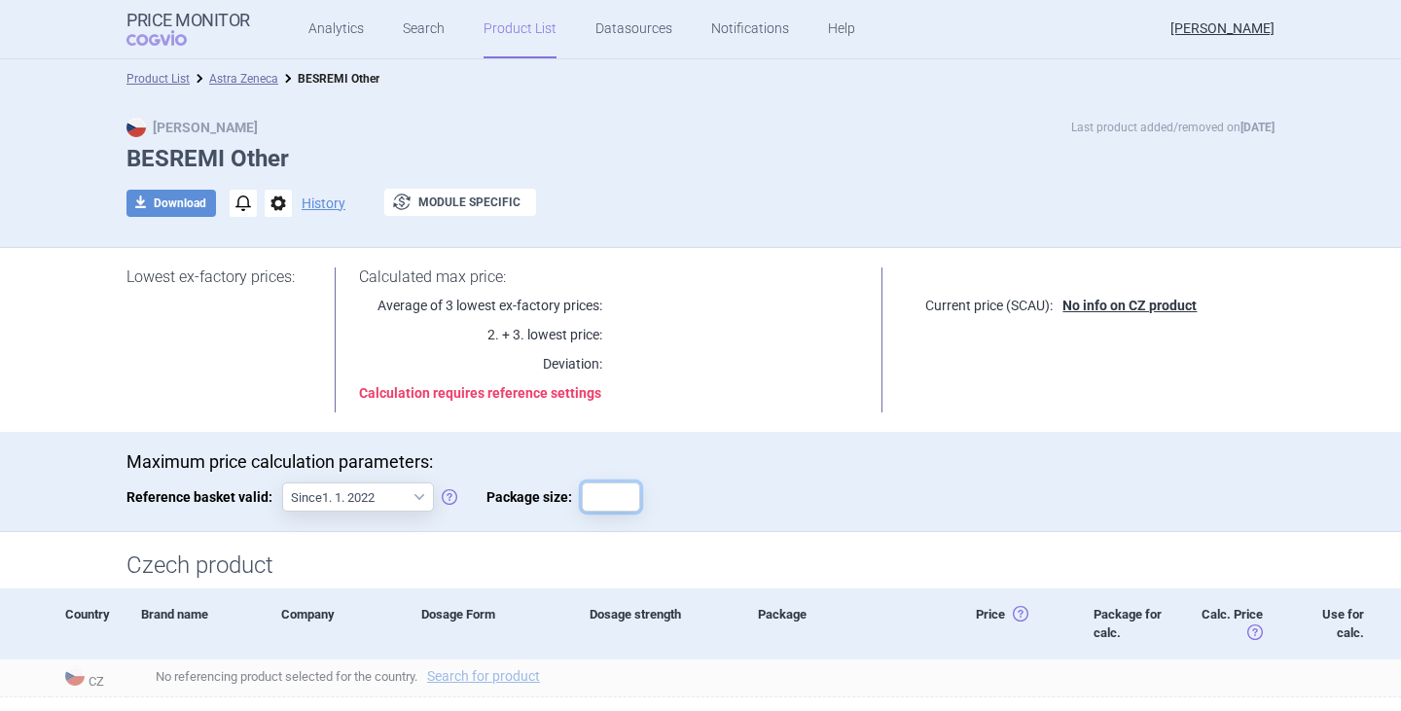
click at [624, 501] on input "Package size:" at bounding box center [611, 497] width 58 height 29
type input "1"
click at [762, 527] on div "Maximum price calculation parameters: Reference basket valid: Since 1. 1. 2022 …" at bounding box center [701, 492] width 1148 height 80
click at [245, 69] on li "Astra Zeneca" at bounding box center [234, 78] width 89 height 19
click at [236, 82] on link "Astra Zeneca" at bounding box center [243, 79] width 69 height 14
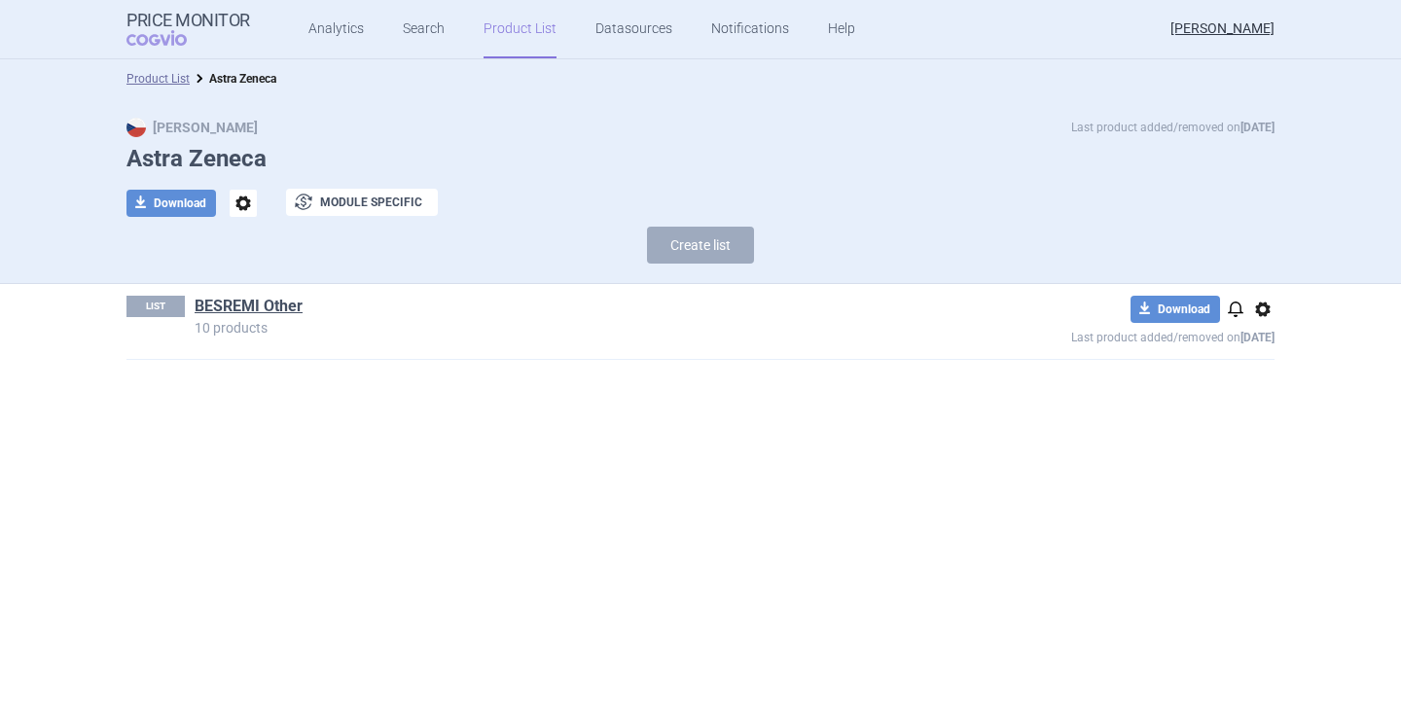
click at [1255, 313] on span "options" at bounding box center [1263, 309] width 23 height 23
click at [1255, 420] on button "Delete" at bounding box center [1263, 423] width 62 height 28
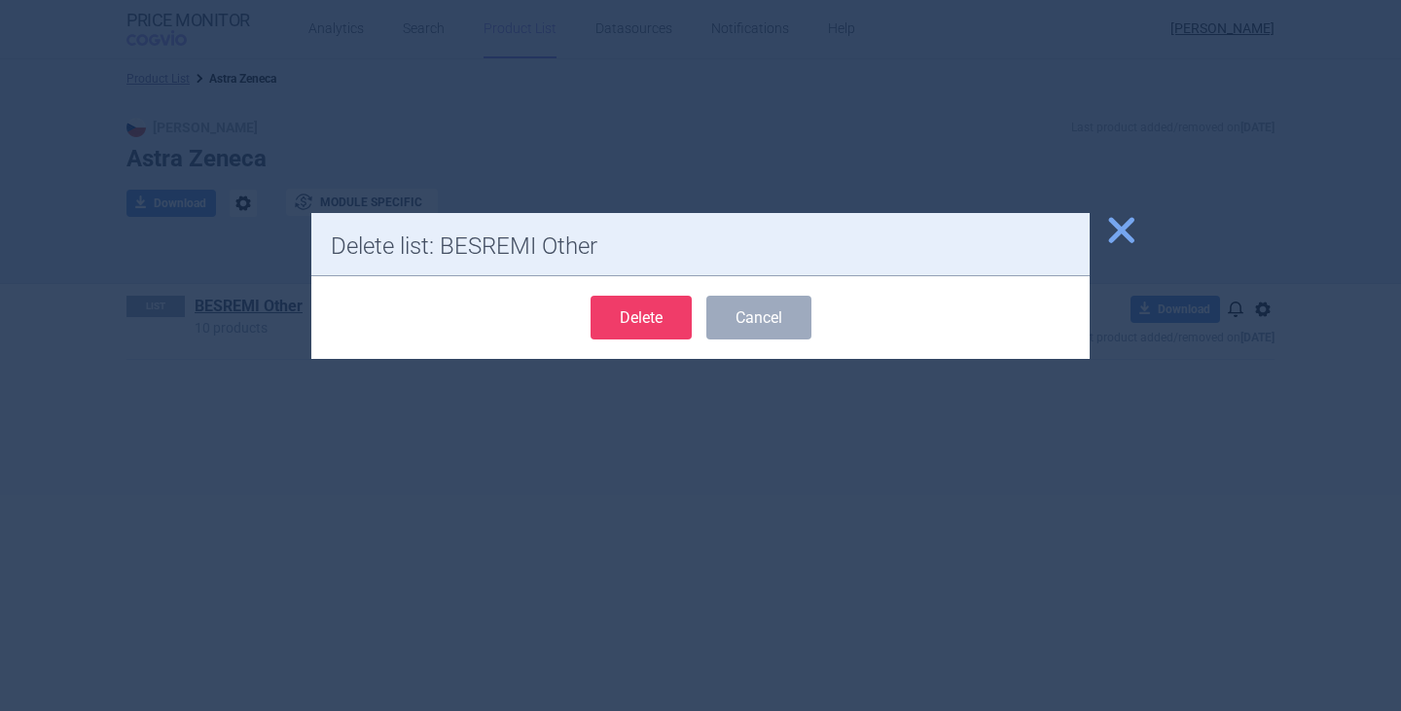
click at [655, 326] on button "Delete" at bounding box center [641, 318] width 101 height 44
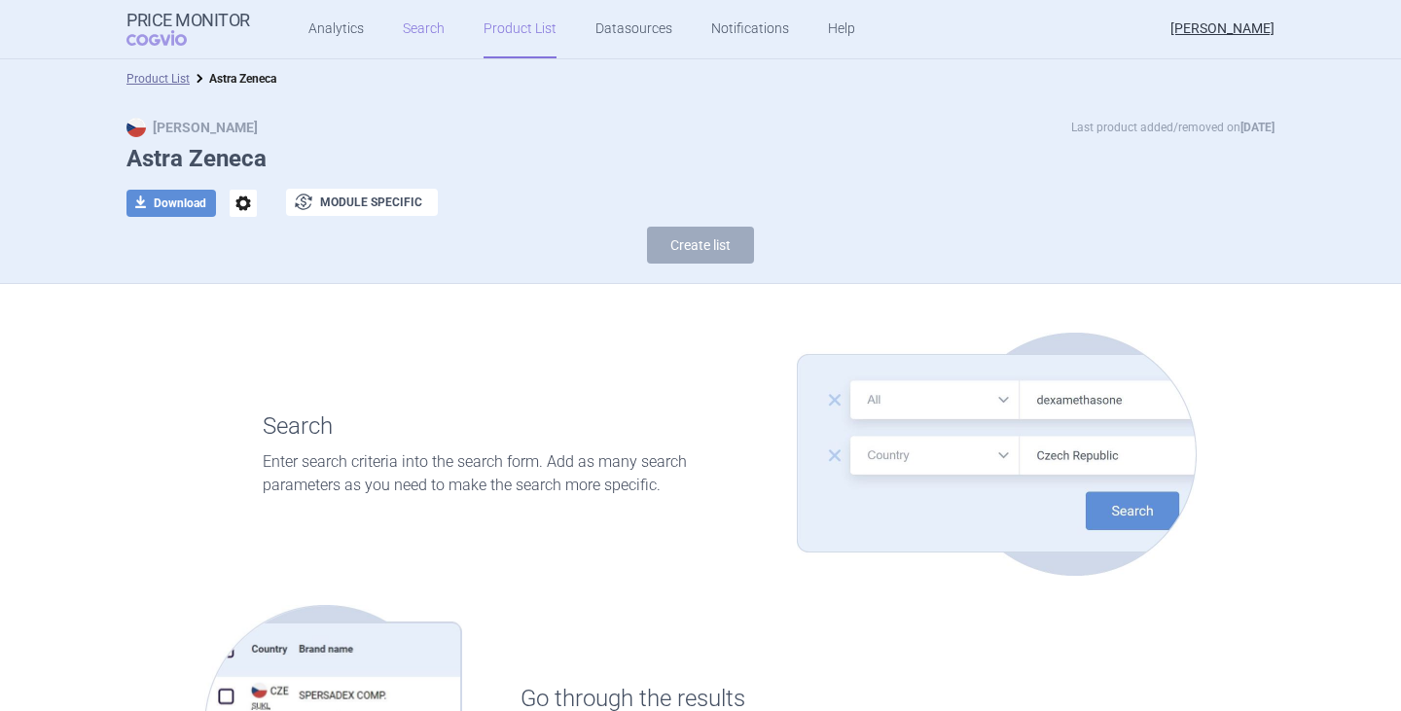
click at [421, 31] on link "Search" at bounding box center [424, 29] width 42 height 58
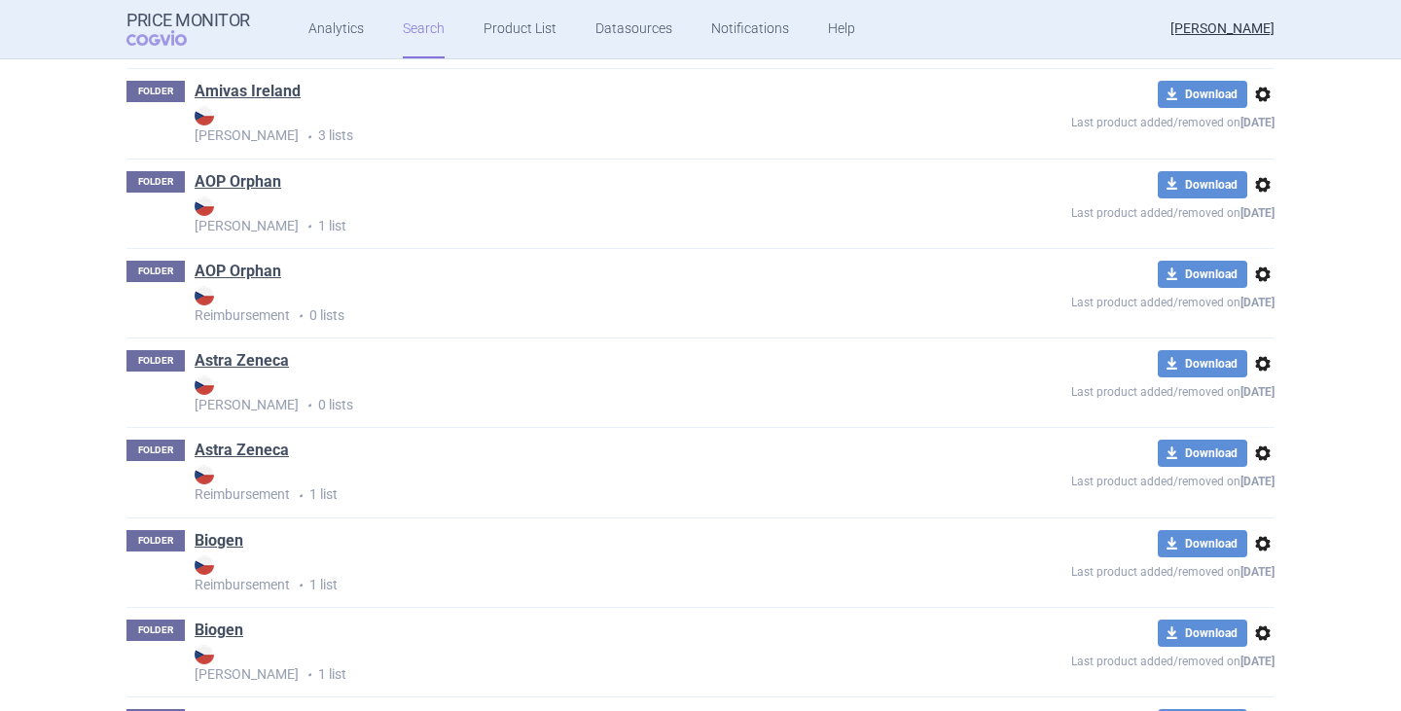
scroll to position [779, 0]
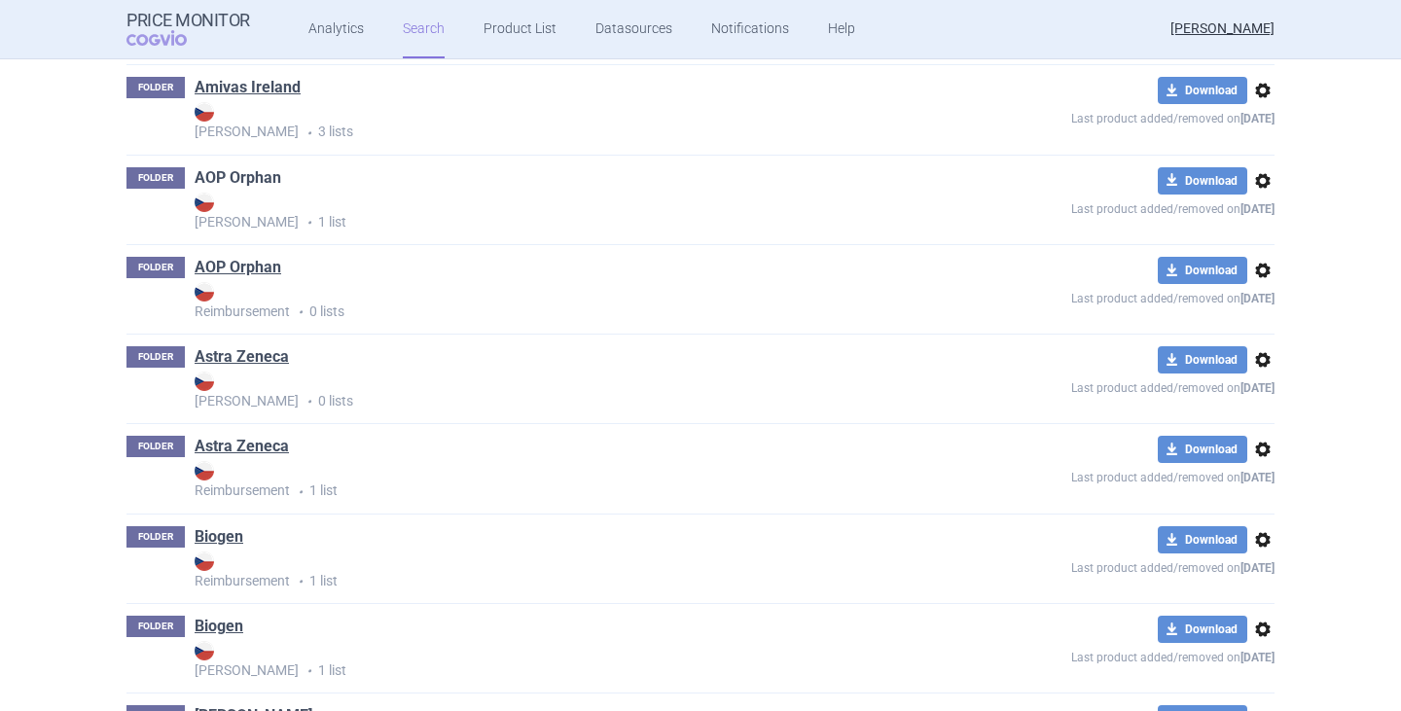
click at [240, 168] on link "AOP Orphan" at bounding box center [238, 177] width 87 height 21
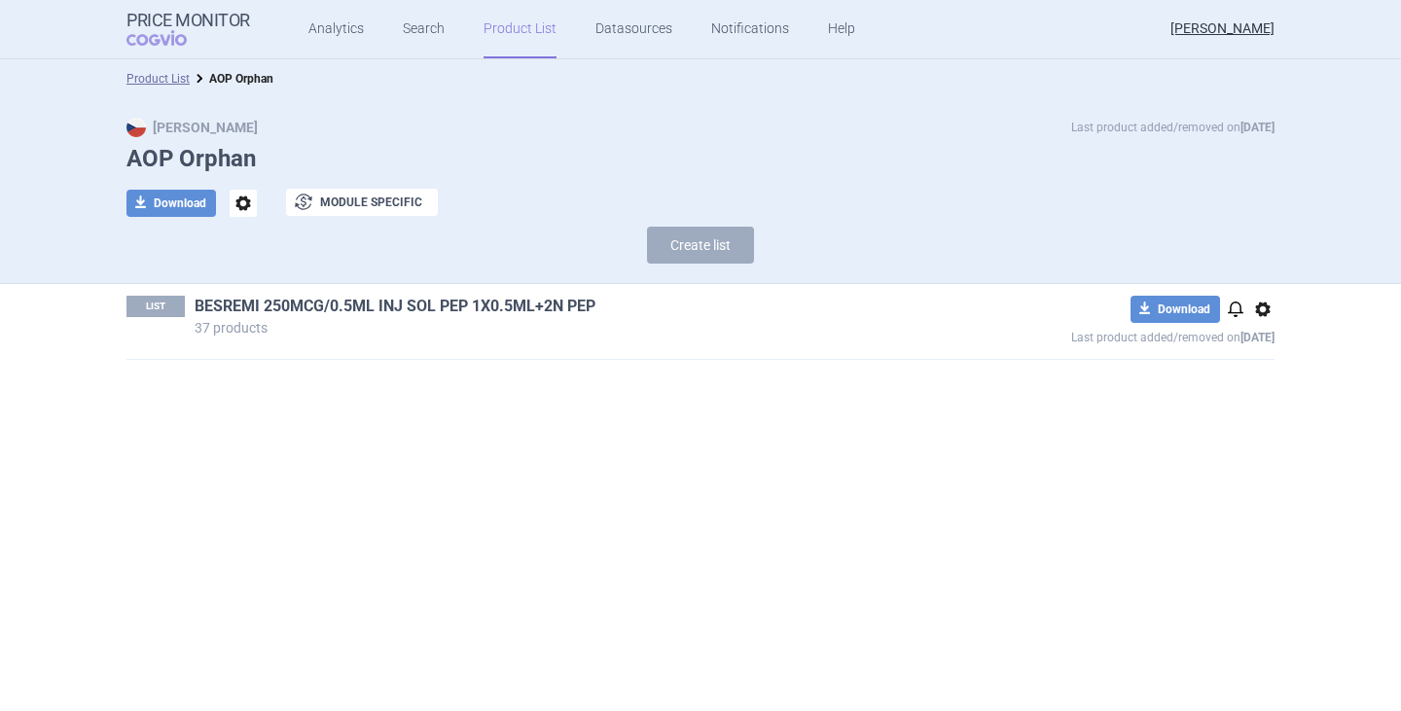
click at [321, 300] on link "BESREMI 250MCG/0.5ML INJ SOL PEP 1X0.5ML+2N PEP" at bounding box center [395, 306] width 401 height 21
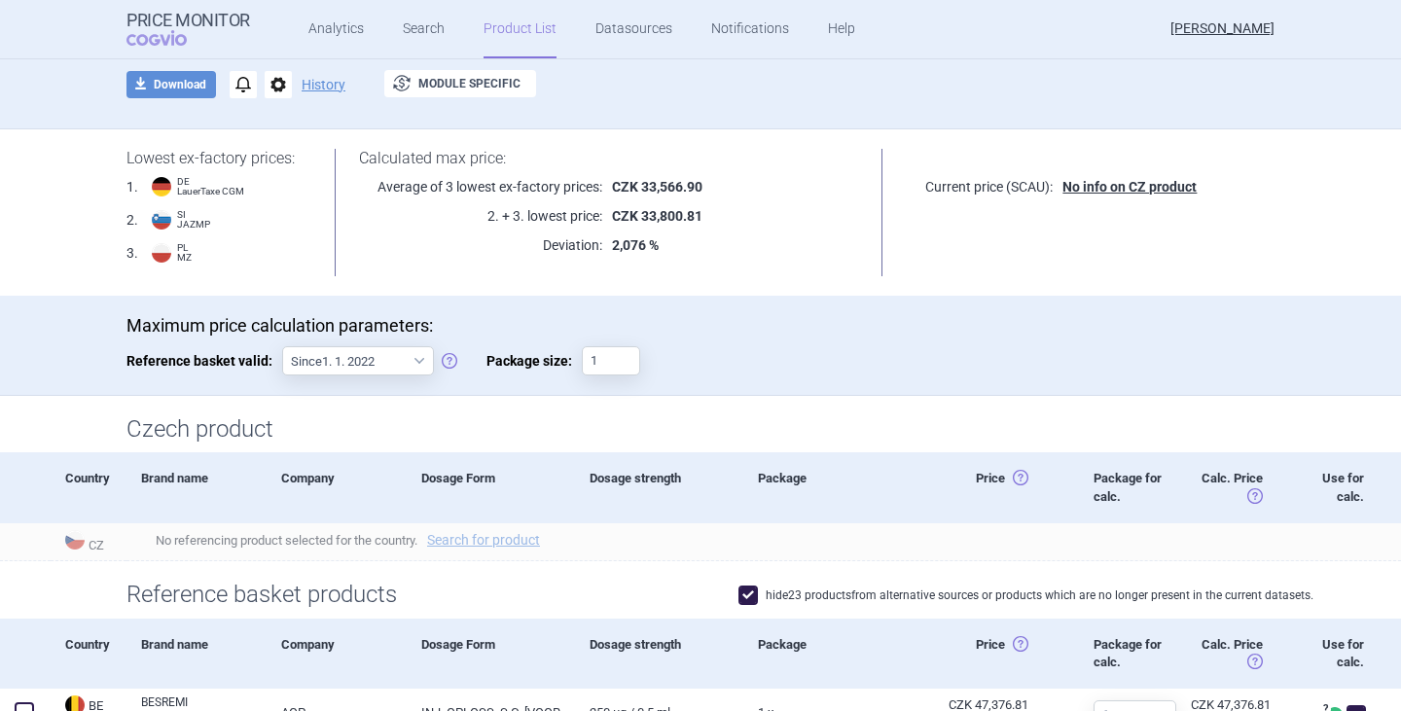
scroll to position [92, 0]
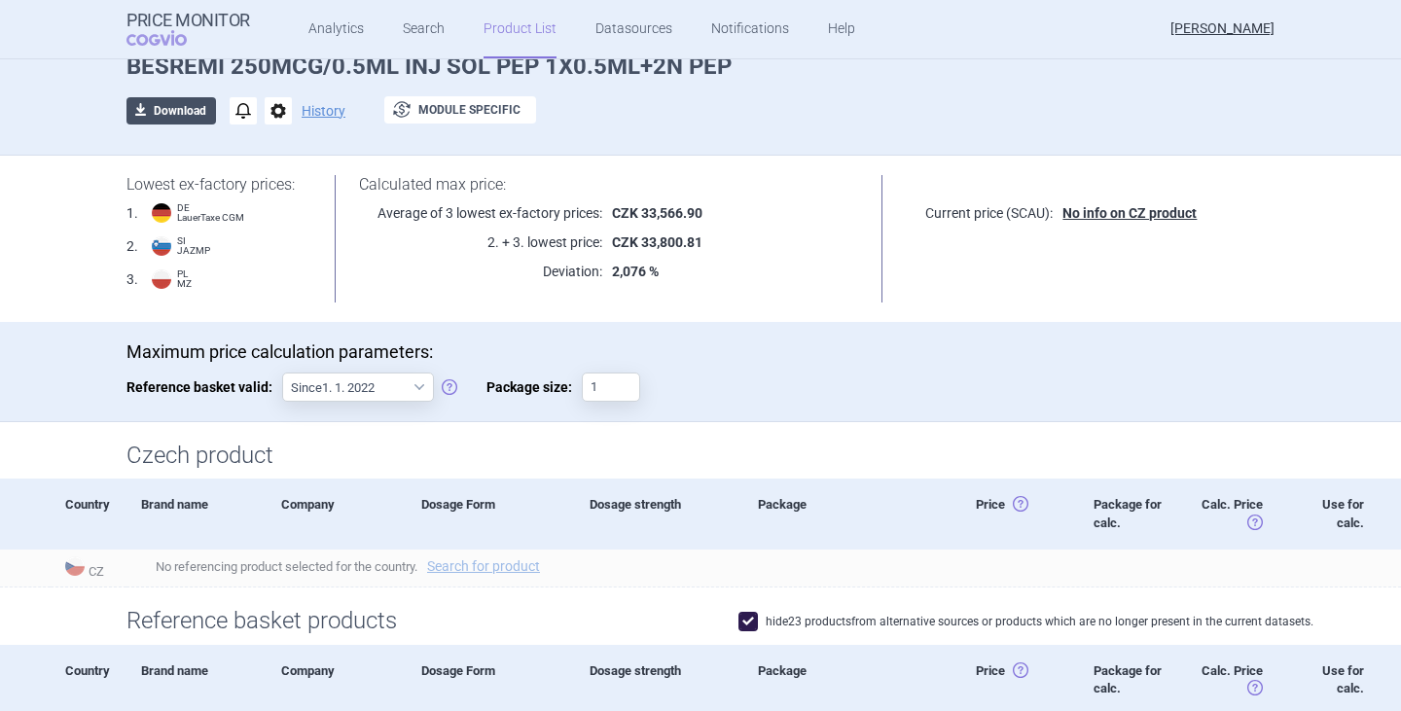
click at [153, 103] on button "download Download" at bounding box center [172, 110] width 90 height 27
select select "EUR"
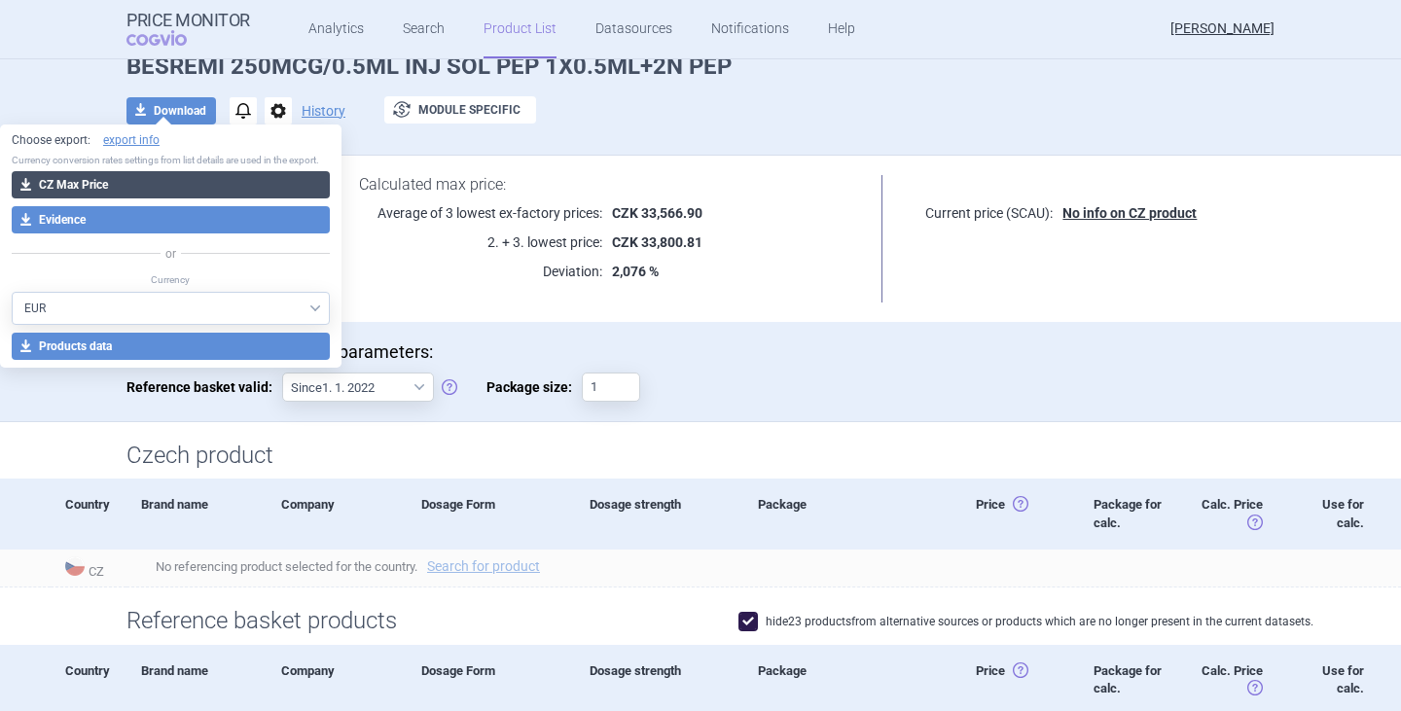
click at [165, 181] on button "download CZ Max Price" at bounding box center [171, 184] width 318 height 27
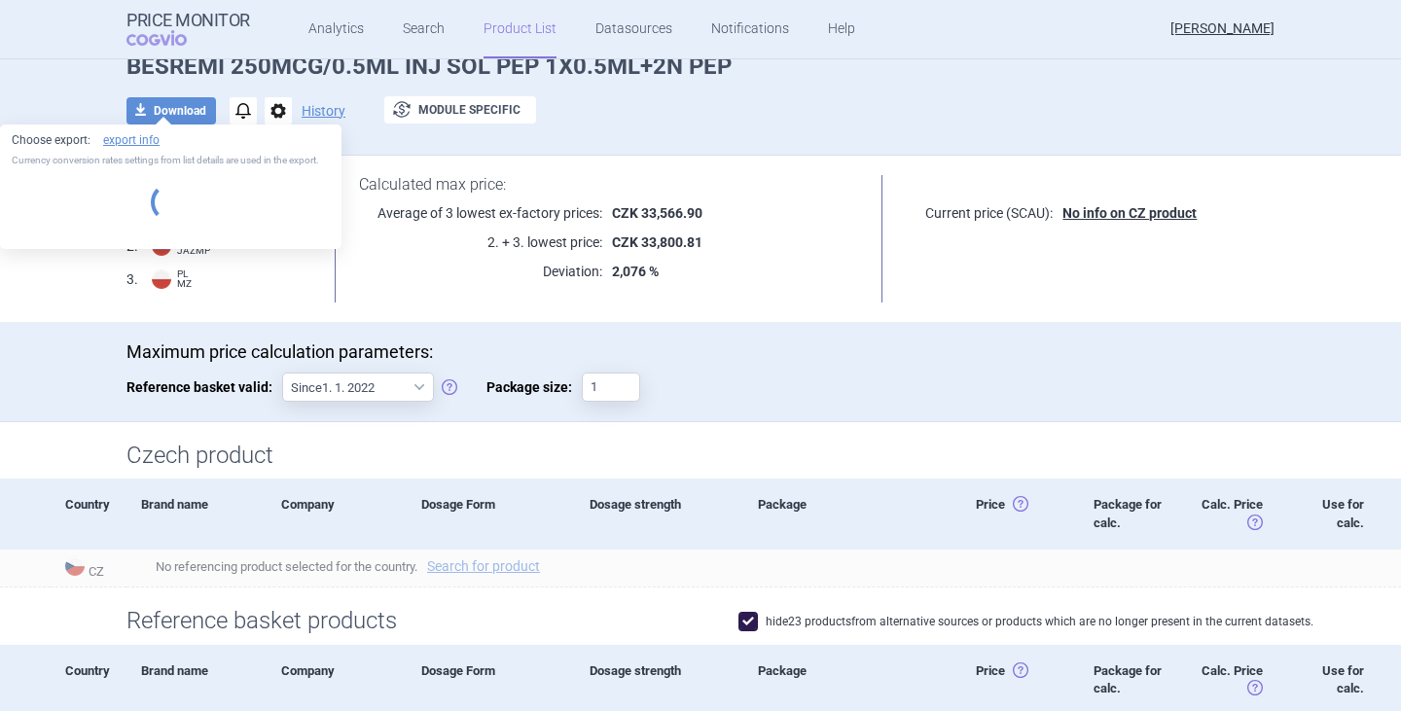
select select "EUR"
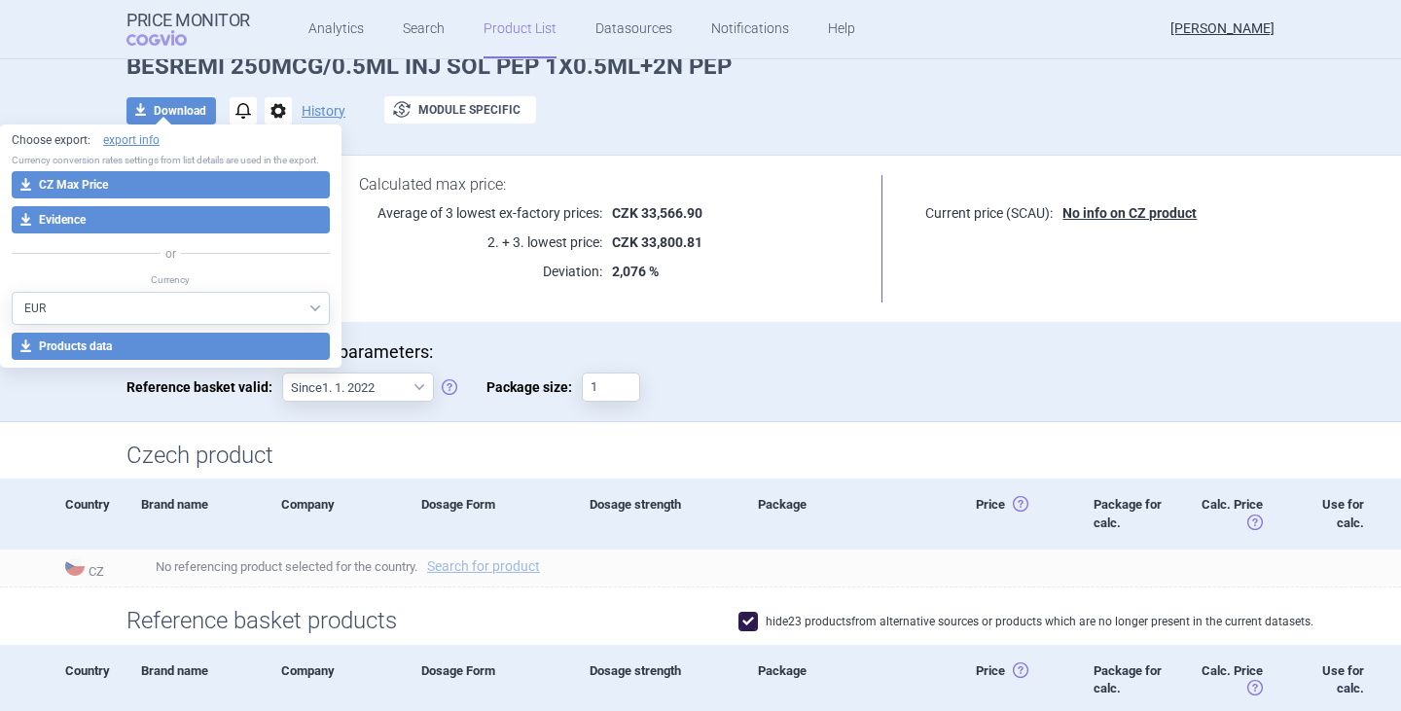
click at [52, 467] on div "Czech product" at bounding box center [700, 450] width 1401 height 57
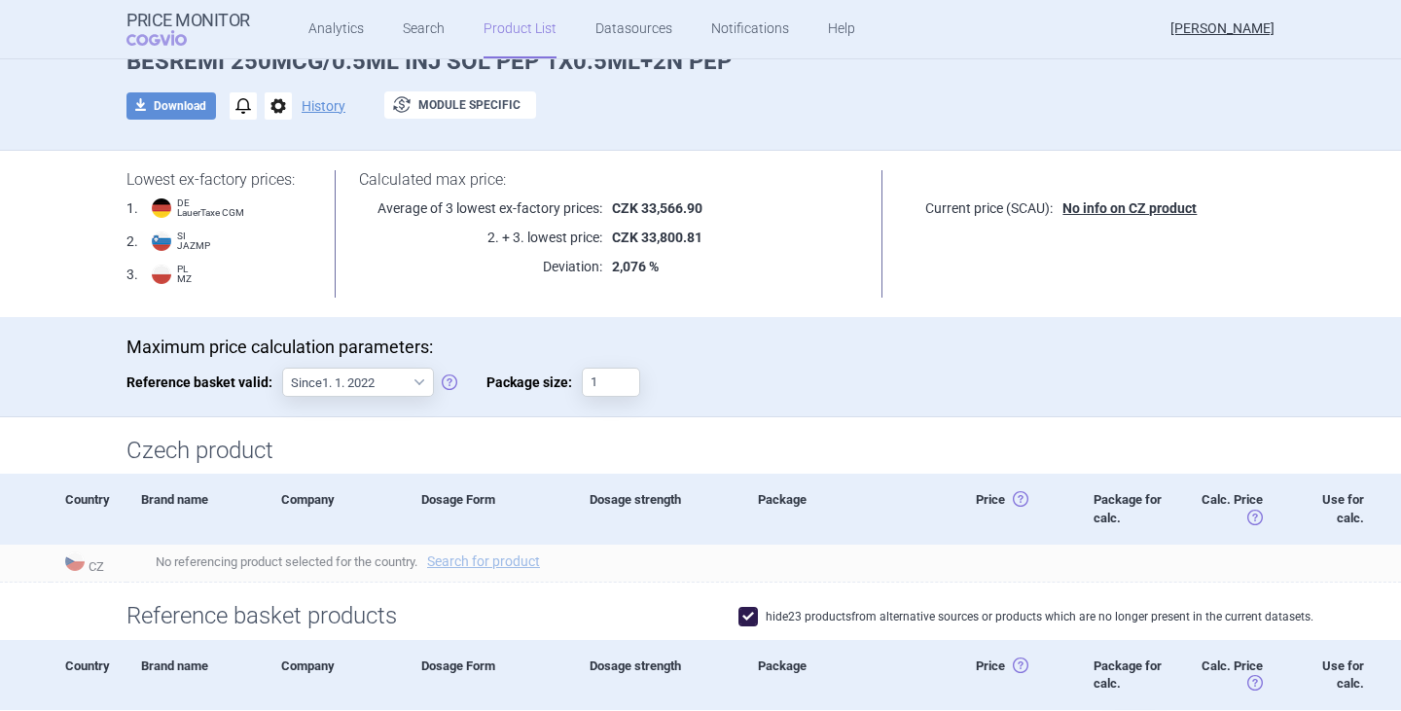
scroll to position [0, 0]
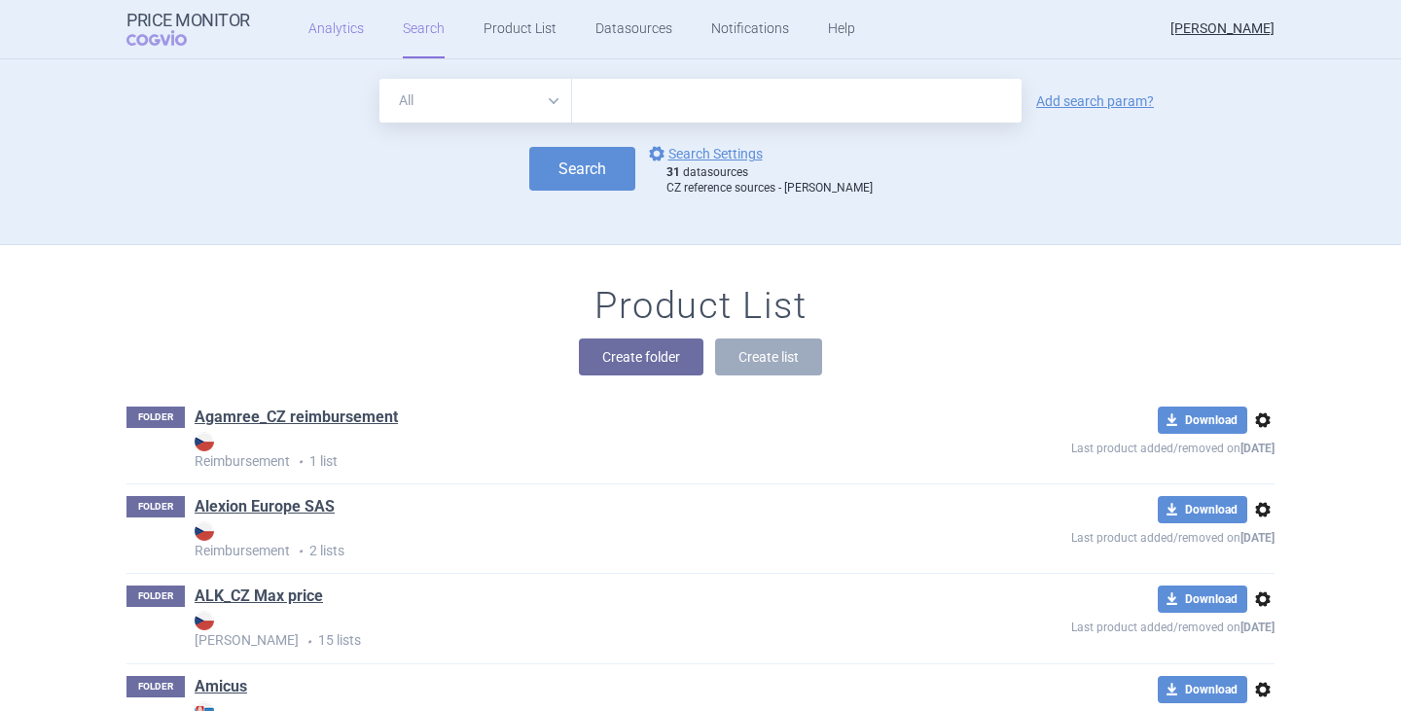
click at [350, 32] on link "Analytics" at bounding box center [336, 29] width 55 height 58
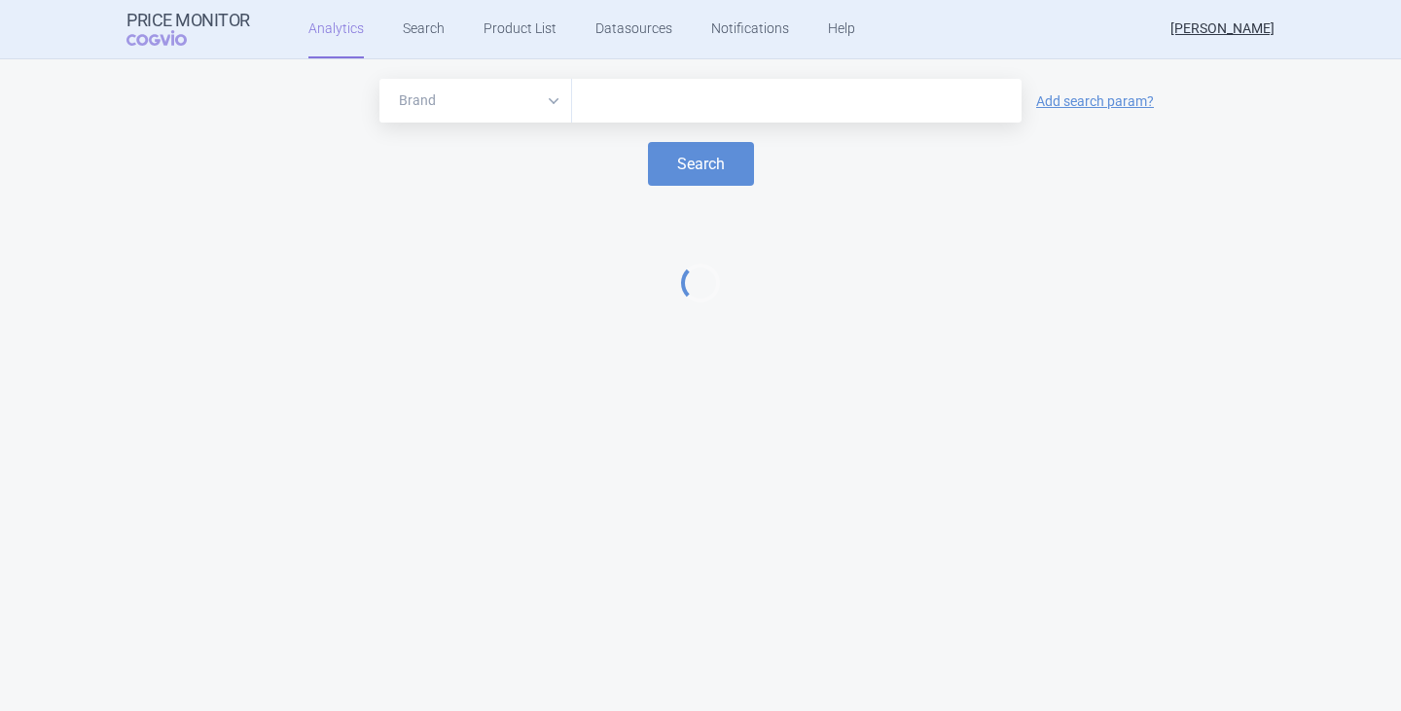
click at [619, 92] on input "text" at bounding box center [797, 101] width 430 height 25
type input "besremi"
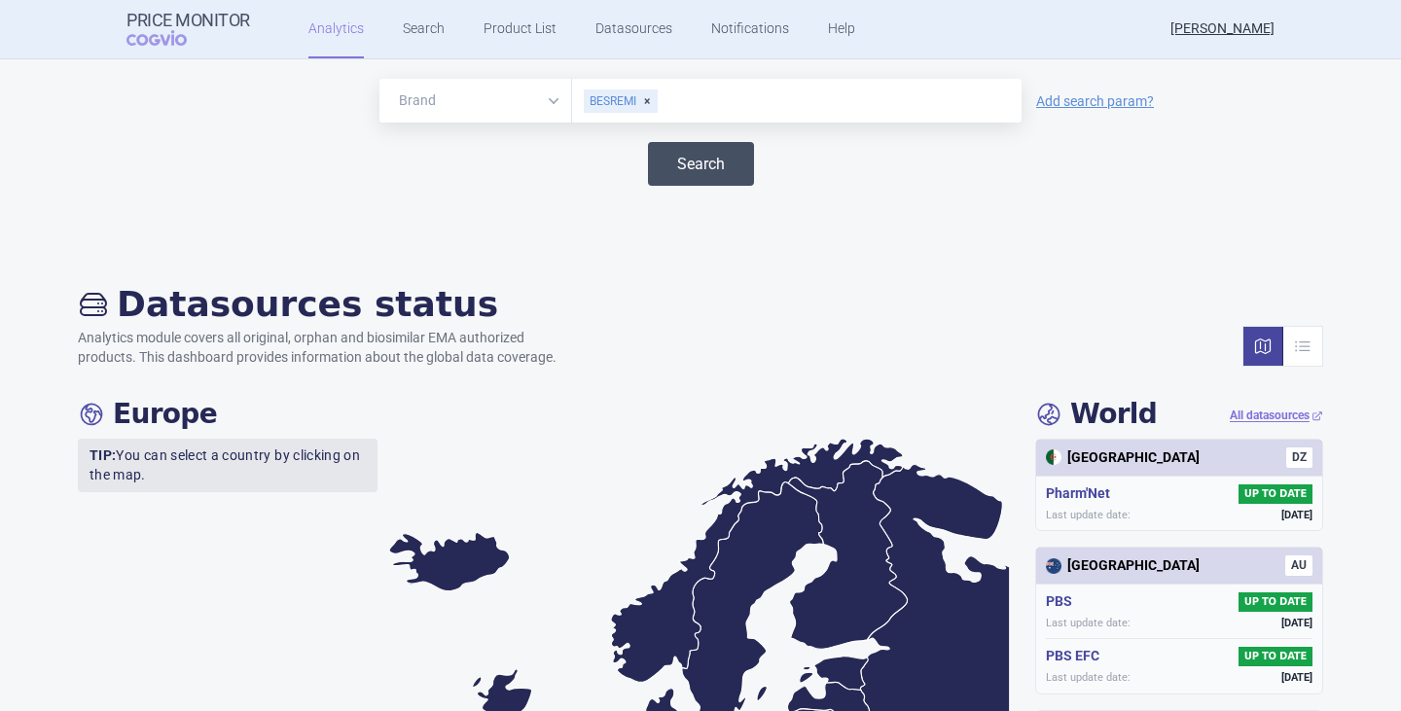
click at [680, 150] on button "Search" at bounding box center [701, 164] width 106 height 44
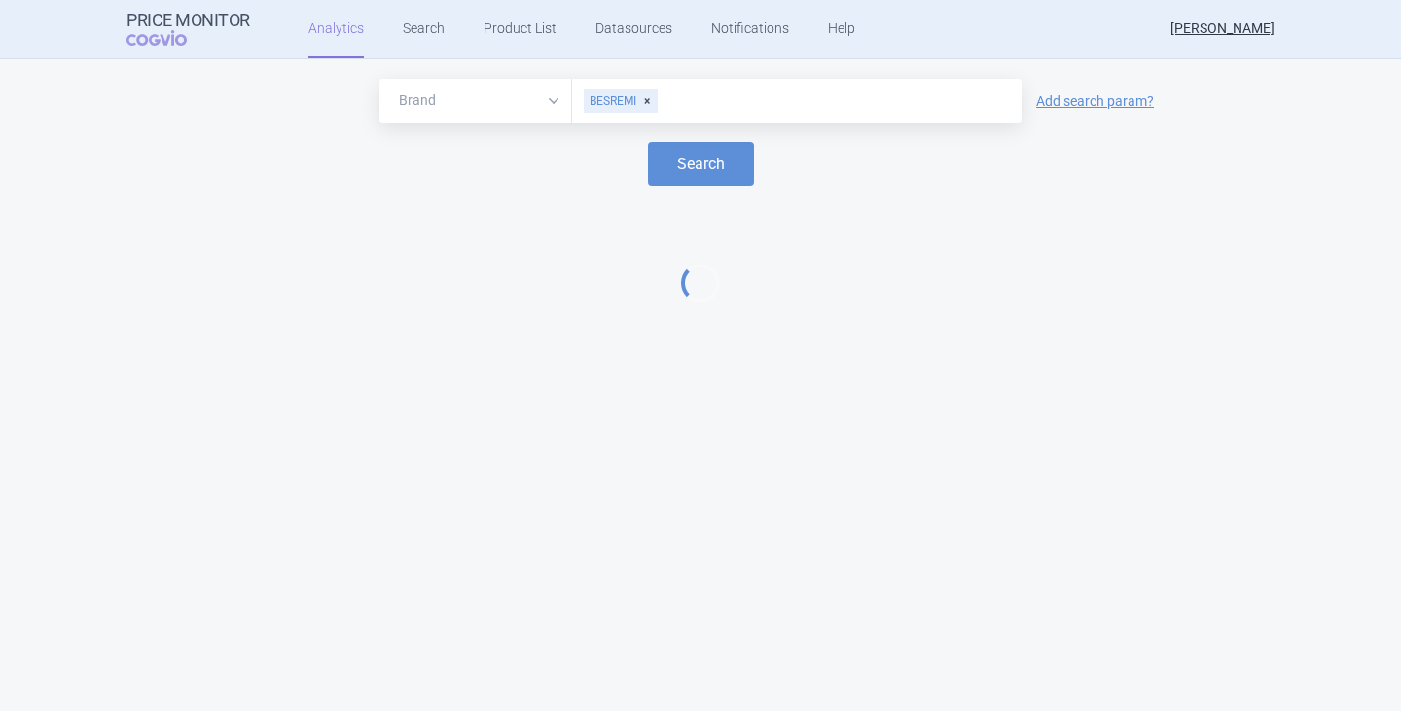
select select "EUR"
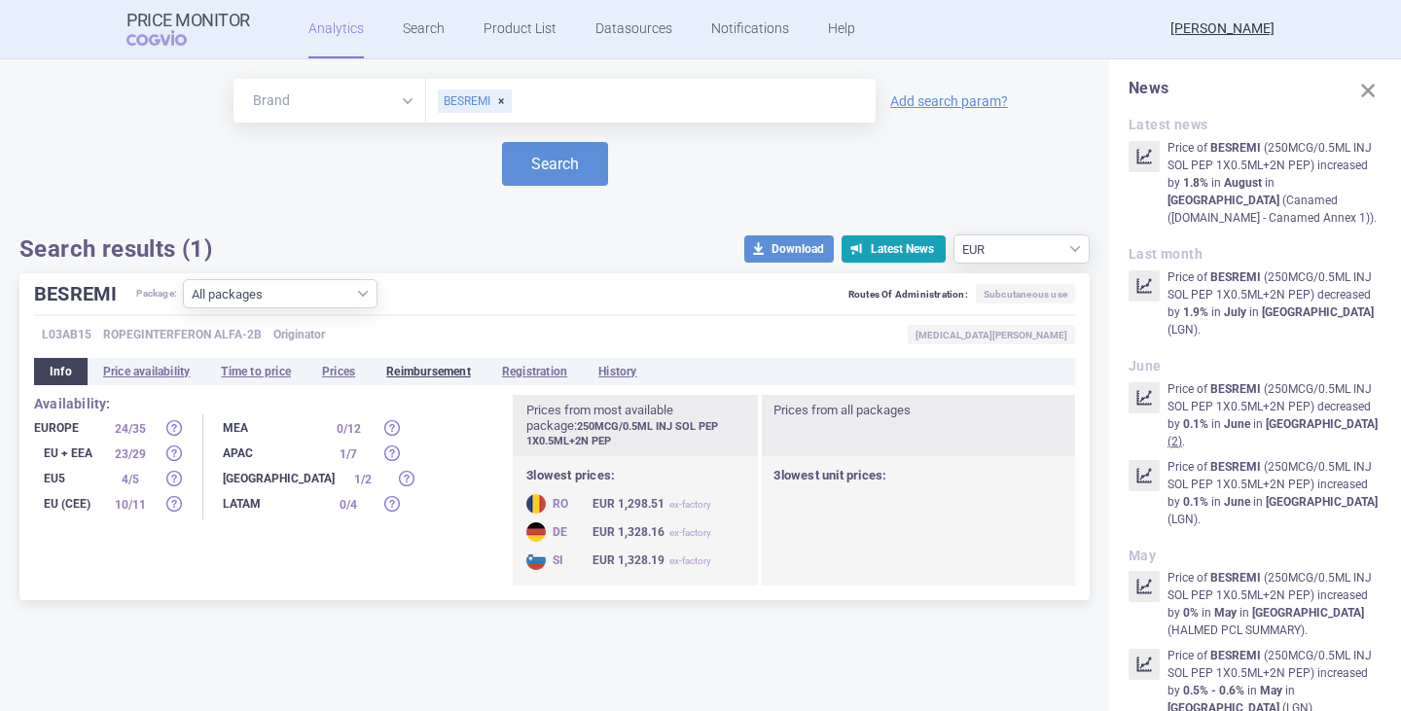
click at [434, 373] on li "Reimbursement" at bounding box center [429, 371] width 116 height 27
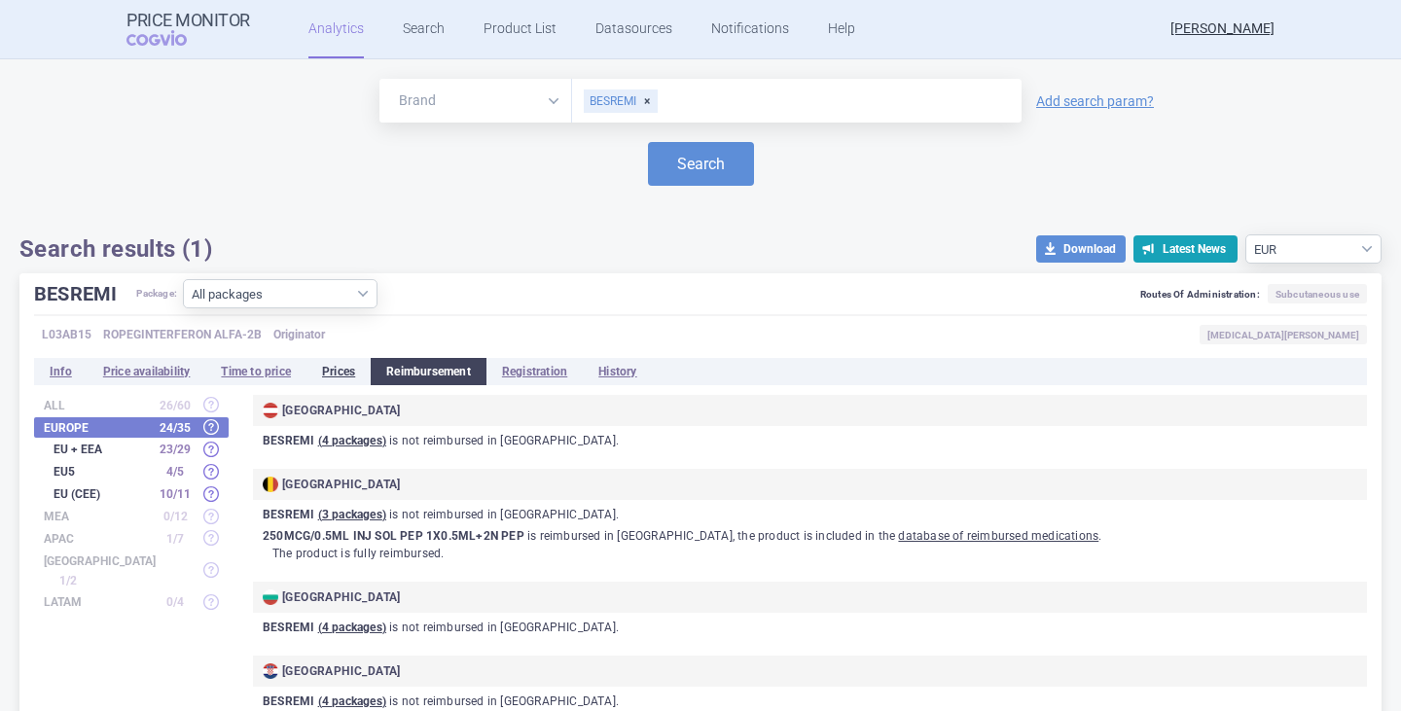
click at [347, 368] on li "Prices" at bounding box center [339, 371] width 64 height 27
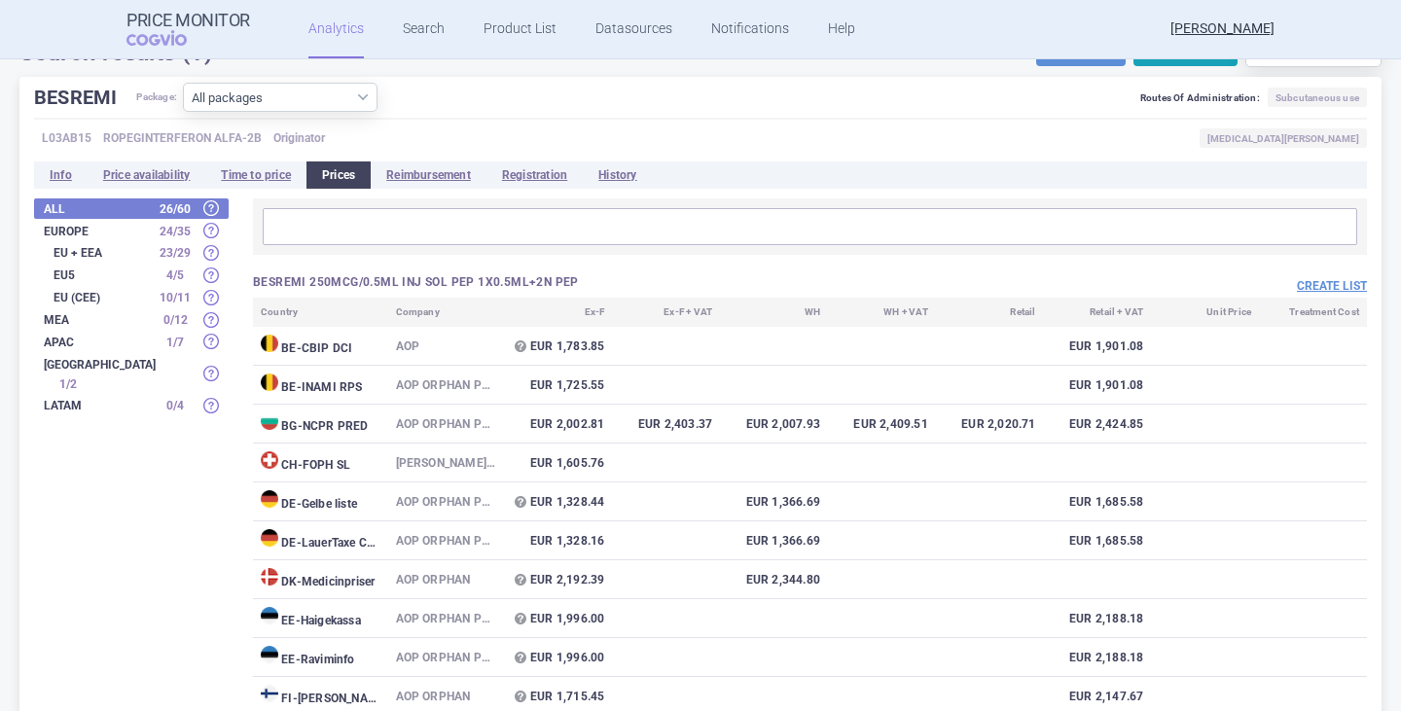
scroll to position [195, 0]
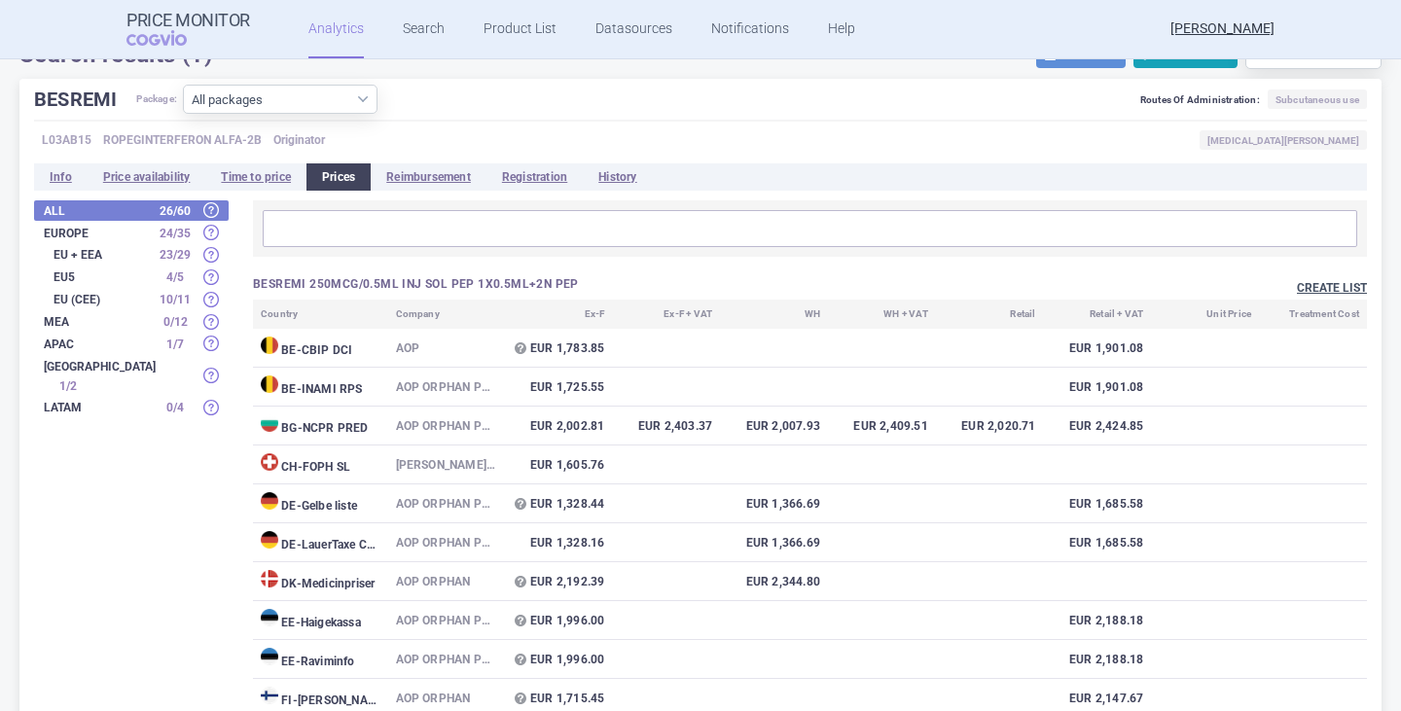
click at [1324, 288] on button "Create list" at bounding box center [1332, 288] width 70 height 17
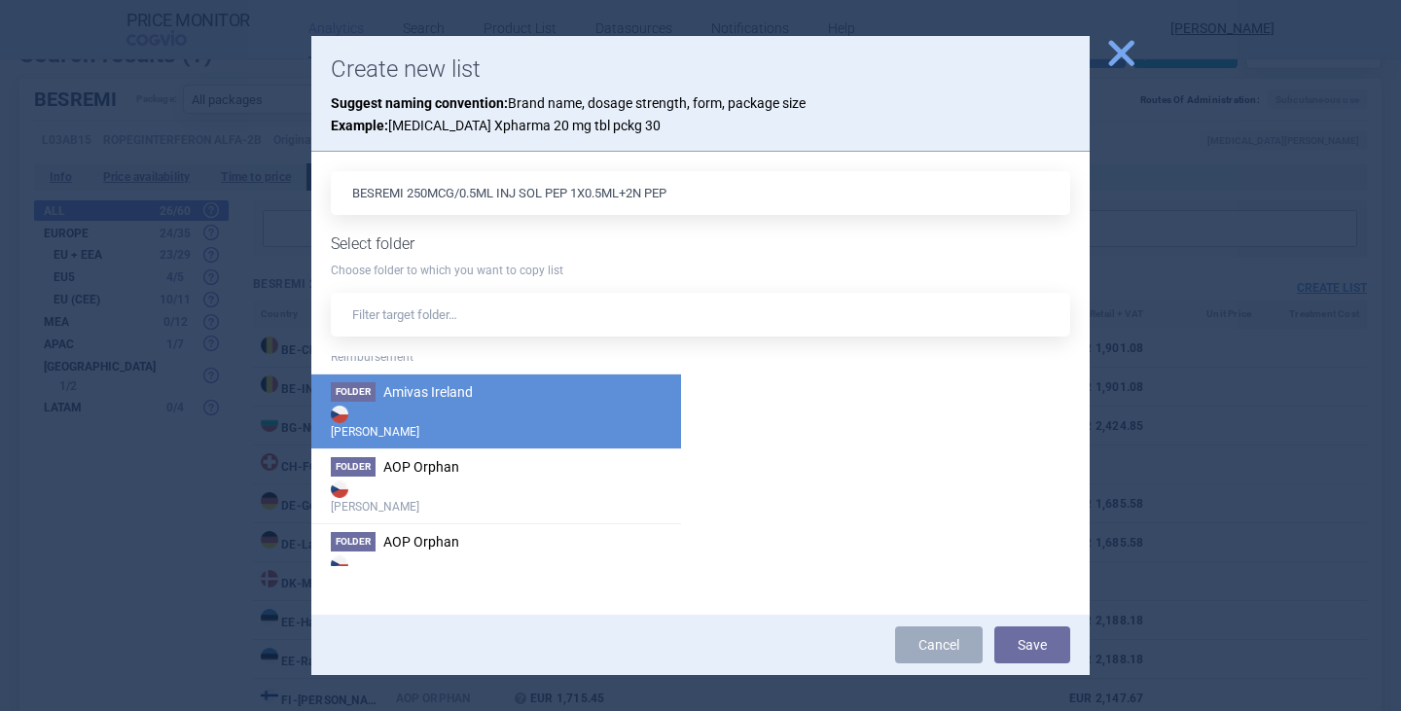
scroll to position [389, 0]
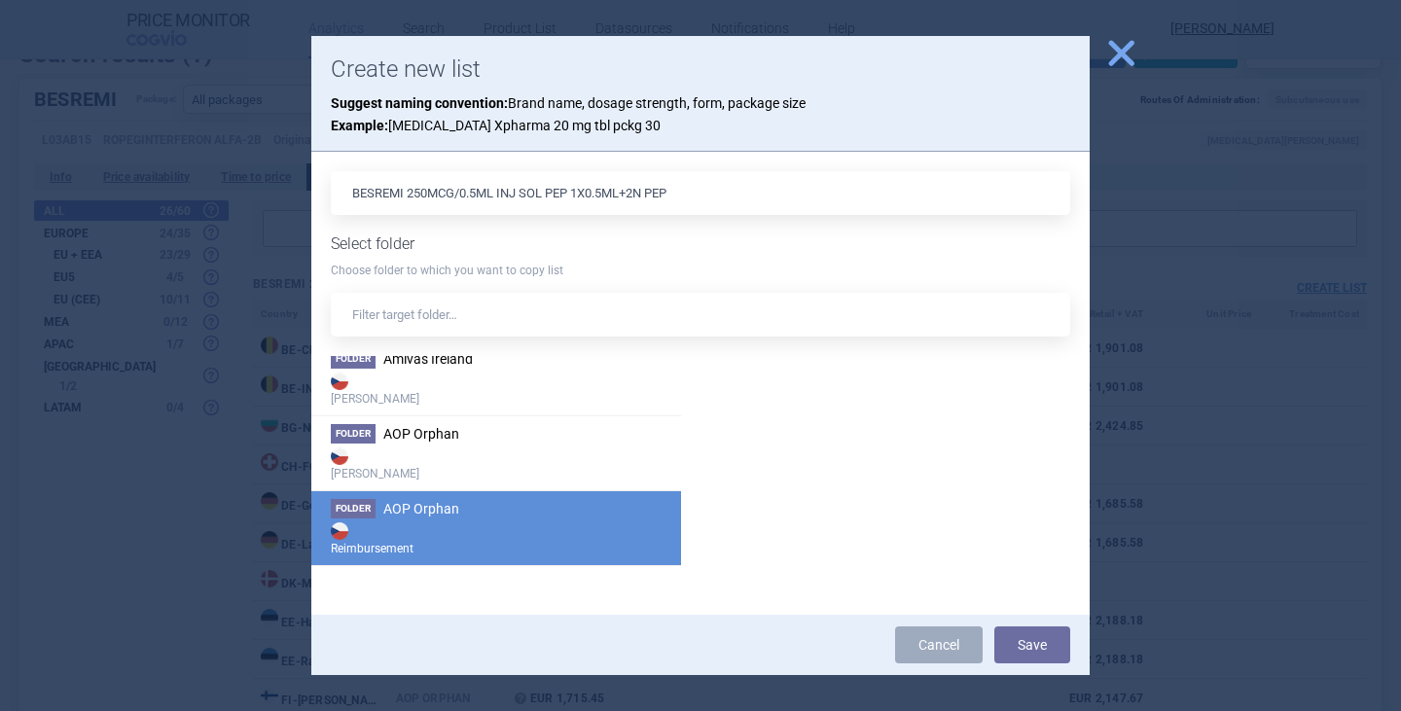
click at [433, 520] on strong "Reimbursement" at bounding box center [496, 538] width 331 height 39
click at [1047, 647] on button "Save" at bounding box center [1033, 645] width 76 height 37
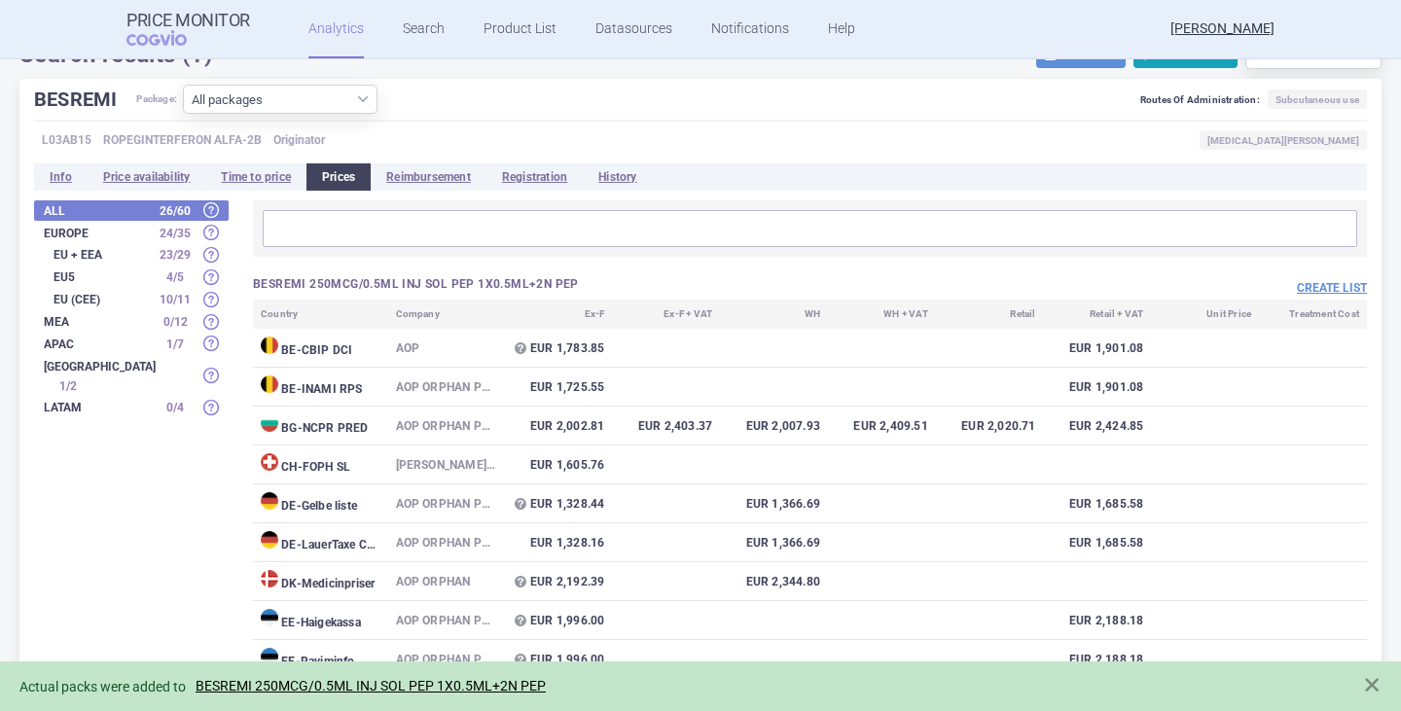
drag, startPoint x: 490, startPoint y: 681, endPoint x: 516, endPoint y: 679, distance: 26.3
click at [490, 681] on link "BESREMI 250MCG/0.5ML INJ SOL PEP 1X0.5ML+2N PEP" at bounding box center [371, 686] width 350 height 17
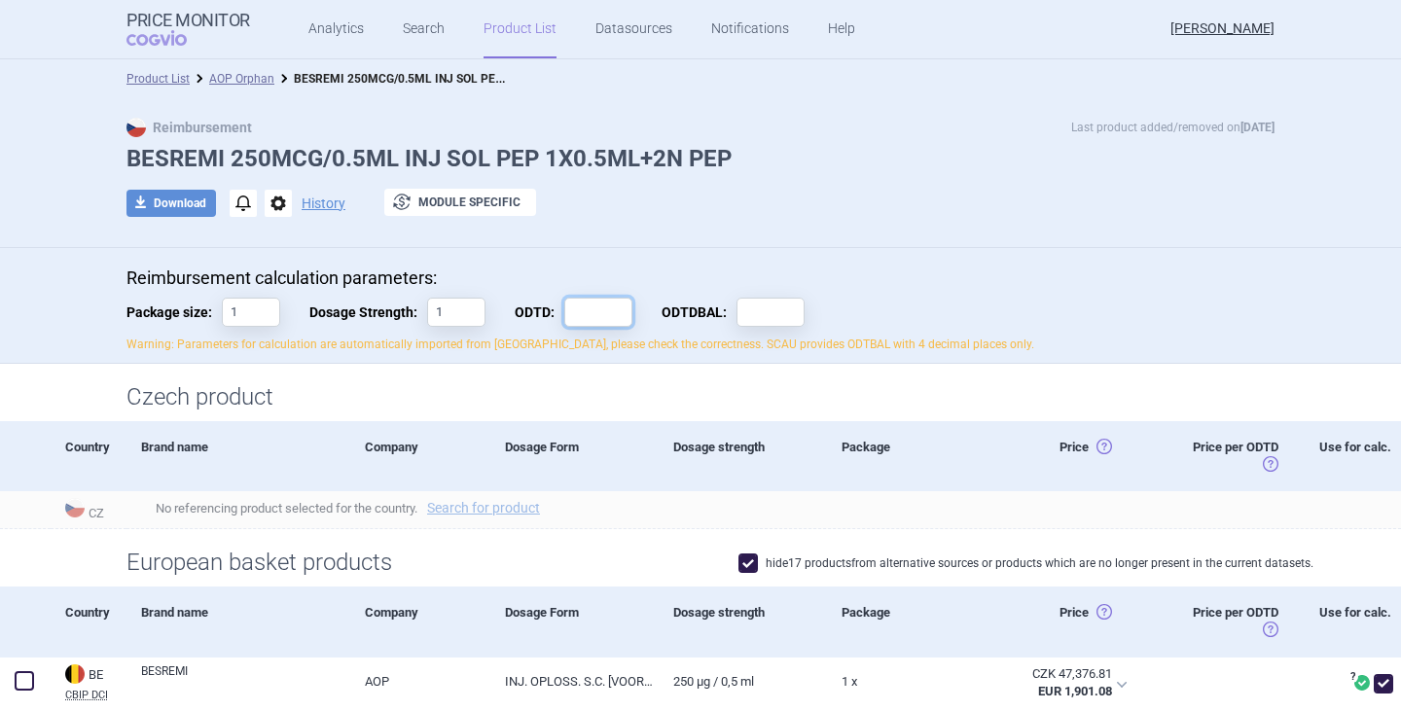
click at [599, 320] on input "ODTD:" at bounding box center [598, 312] width 68 height 29
type input "1"
click at [769, 310] on input "ODTDBAL:" at bounding box center [771, 312] width 68 height 29
type input "1"
click at [1010, 315] on div "Reimbursement calculation parameters: Package size: 1 Dosage Strength: 1 ODTD: …" at bounding box center [701, 311] width 1148 height 86
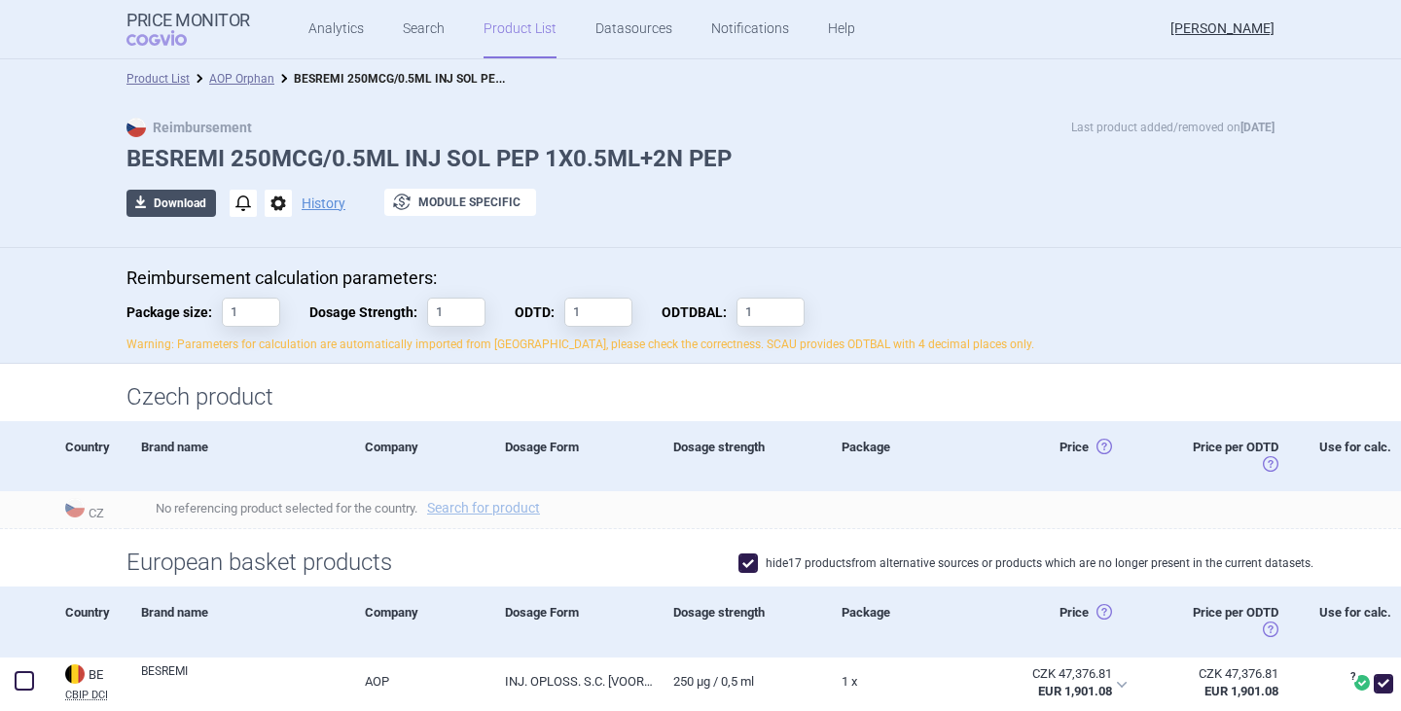
click at [159, 194] on button "download Download" at bounding box center [172, 203] width 90 height 27
select select "EUR"
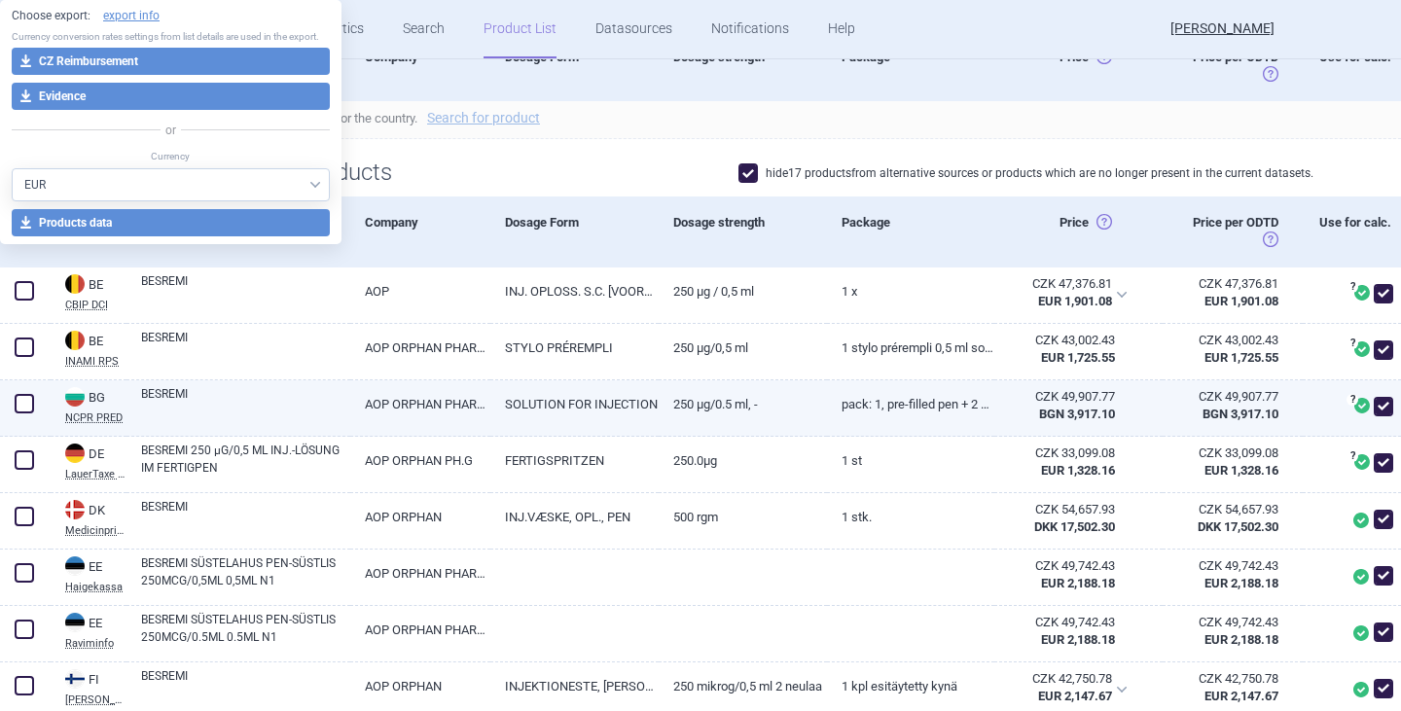
scroll to position [389, 0]
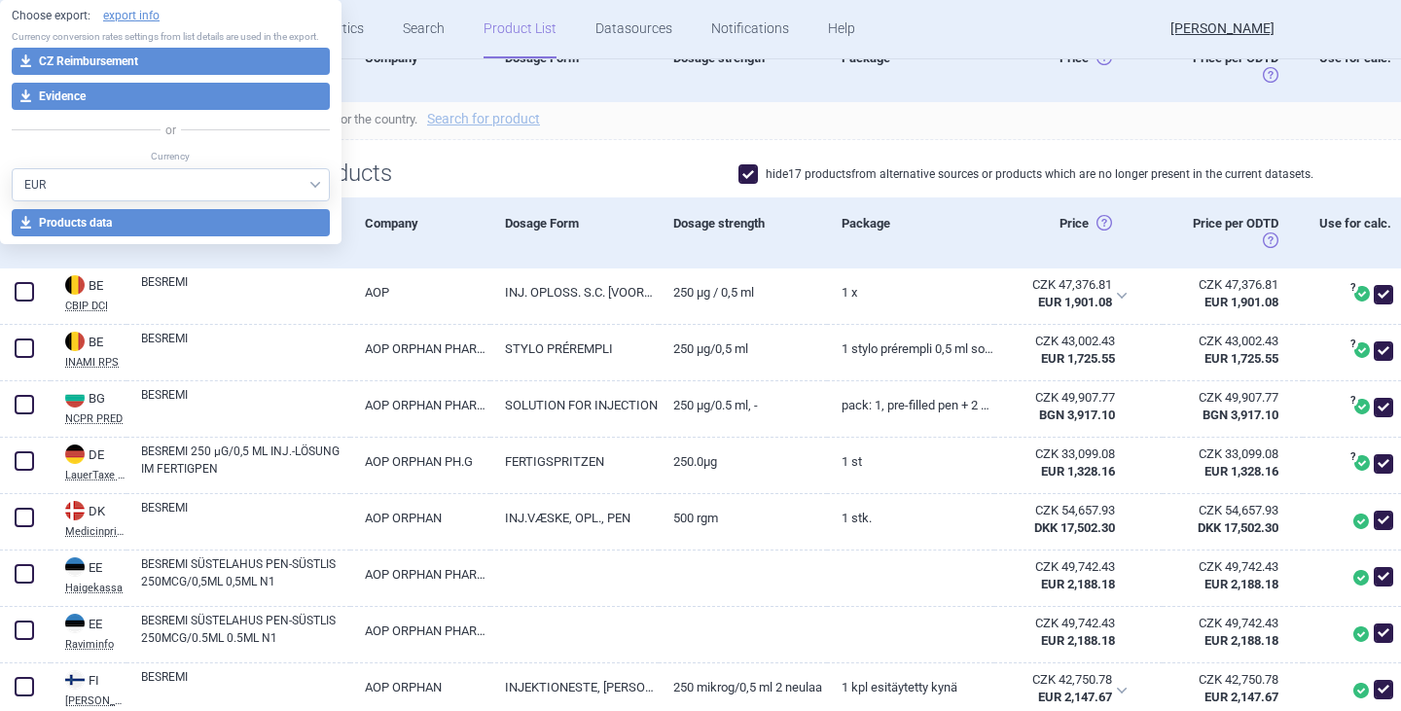
click at [592, 170] on h1 "European basket products" at bounding box center [701, 174] width 1148 height 28
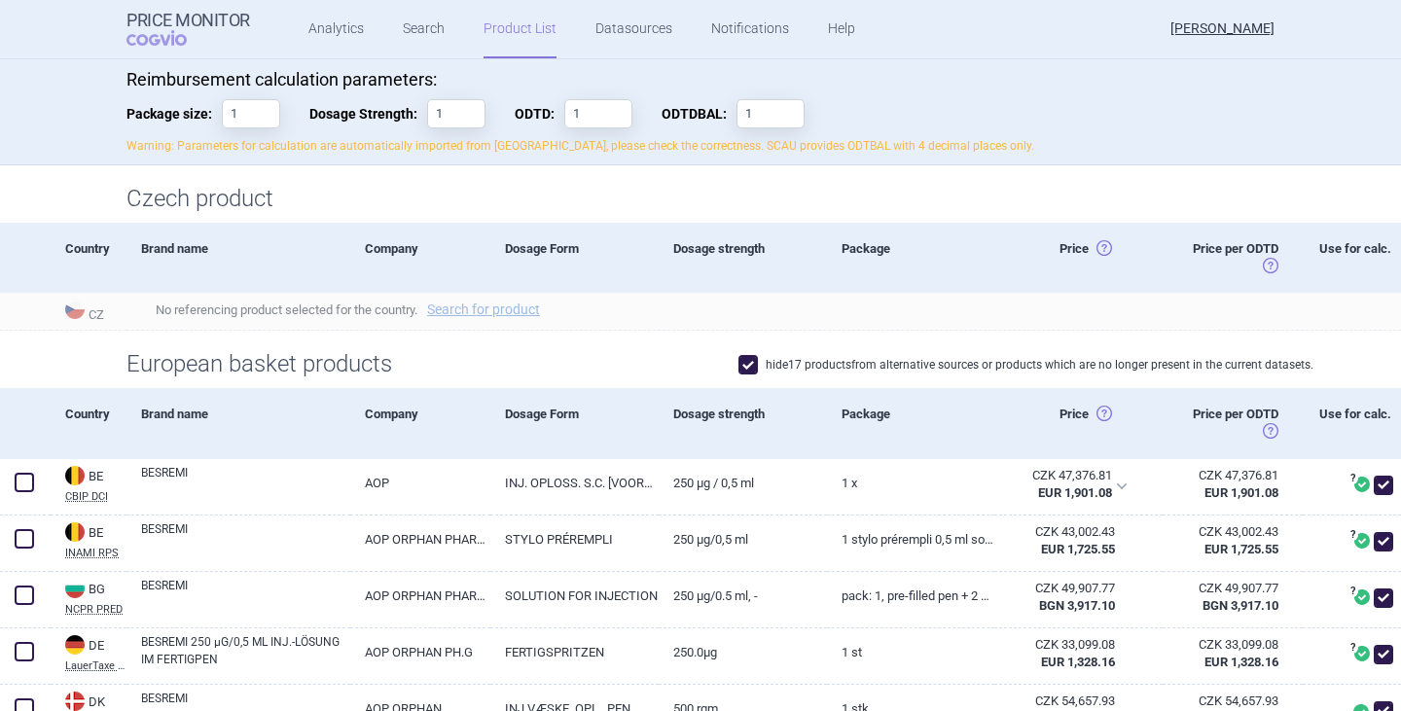
scroll to position [0, 0]
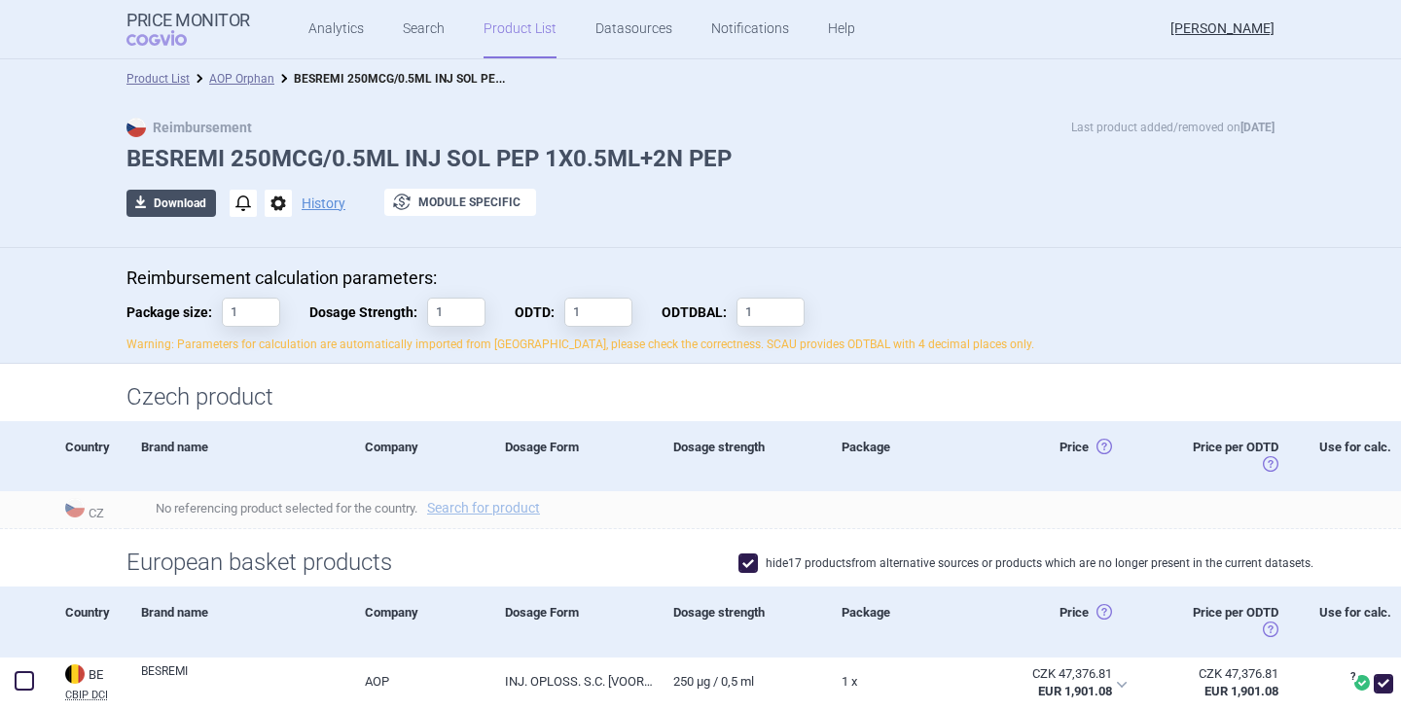
click at [185, 198] on button "download Download" at bounding box center [172, 203] width 90 height 27
select select "EUR"
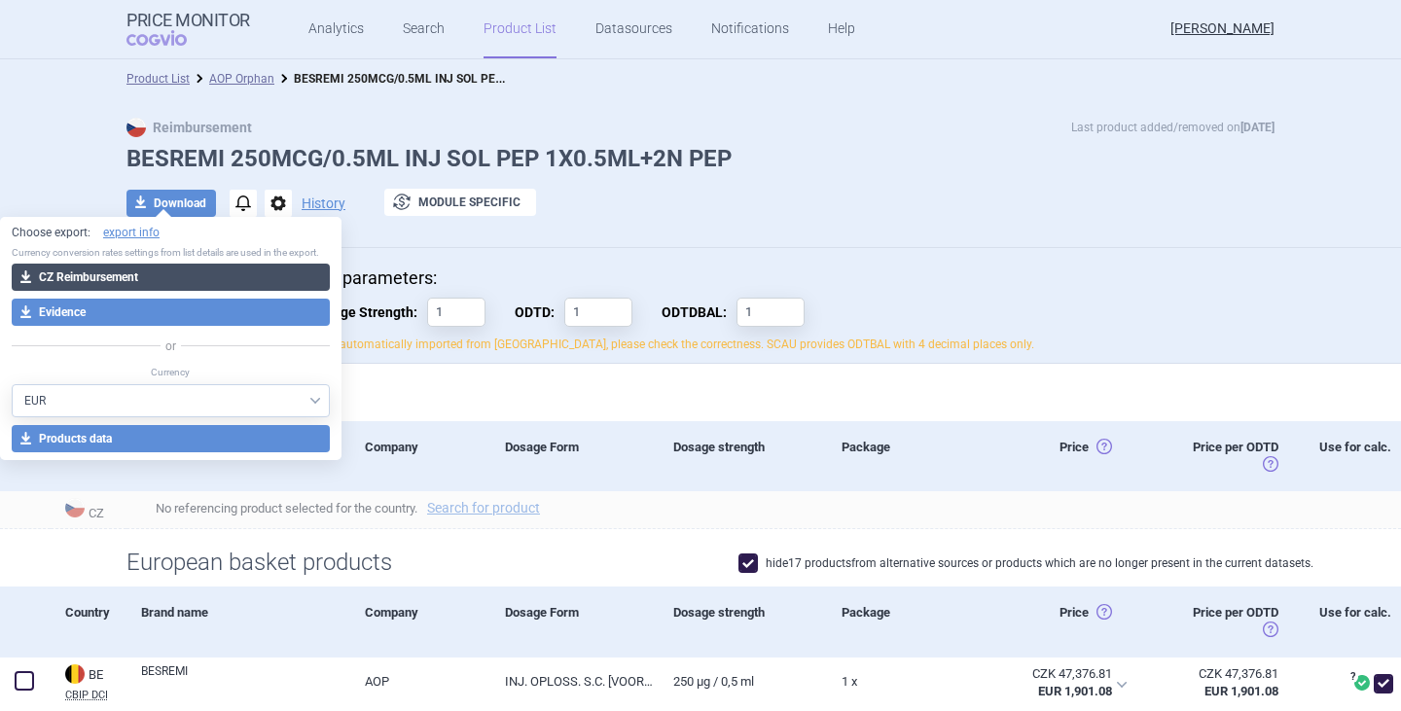
click at [151, 276] on button "download CZ Reimbursement" at bounding box center [171, 277] width 318 height 27
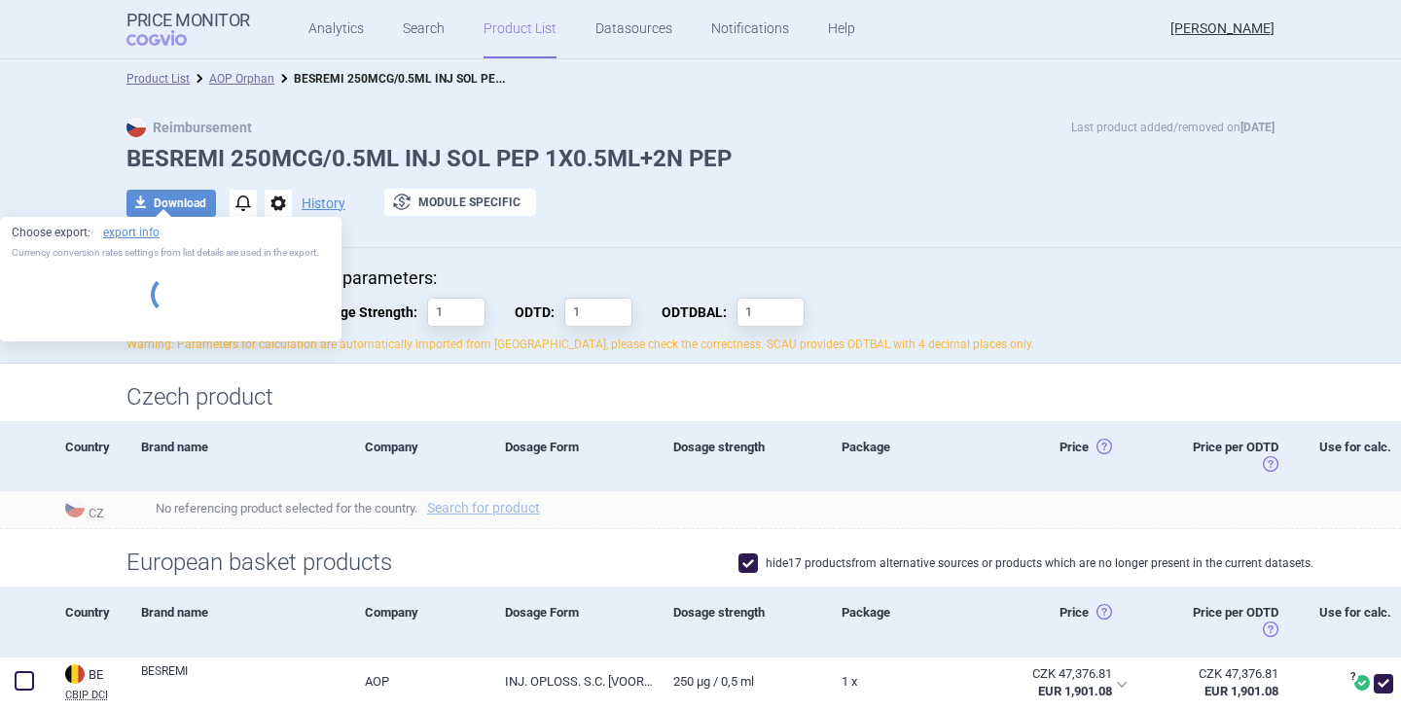
select select "EUR"
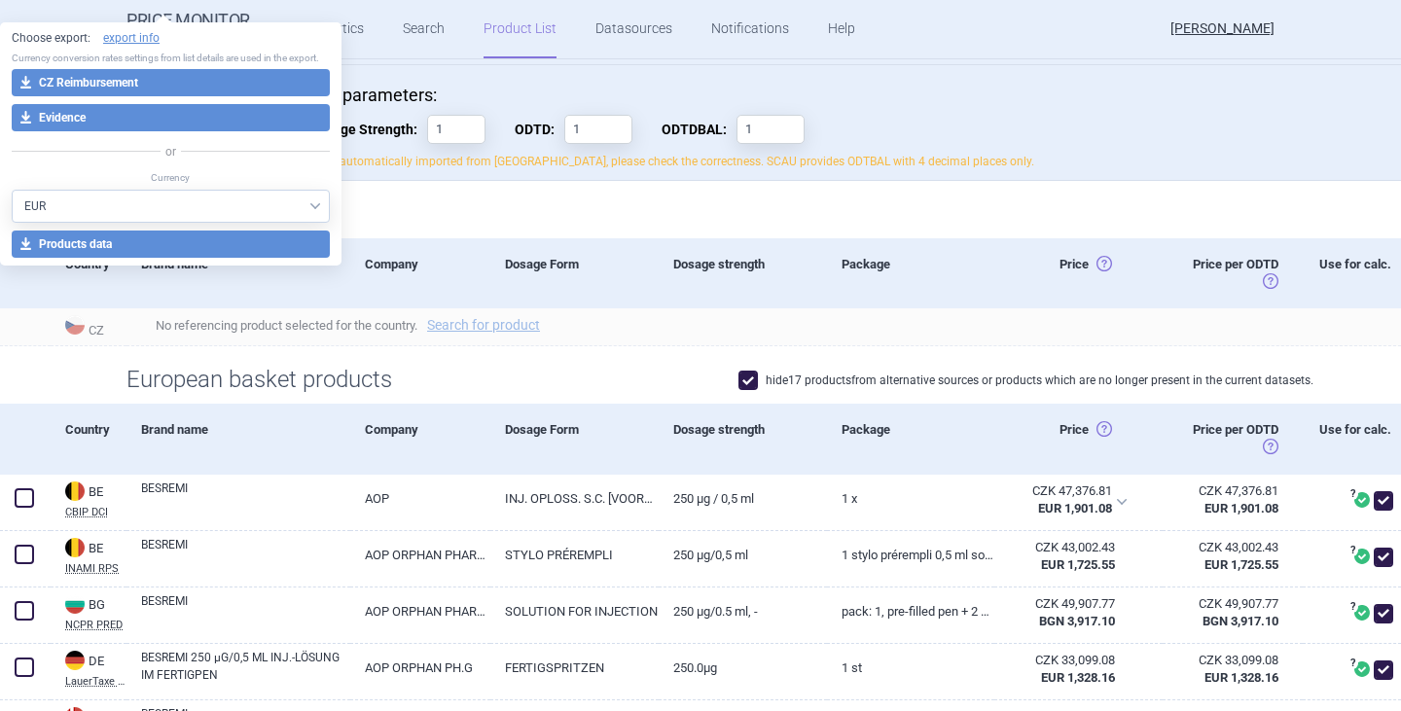
scroll to position [195, 0]
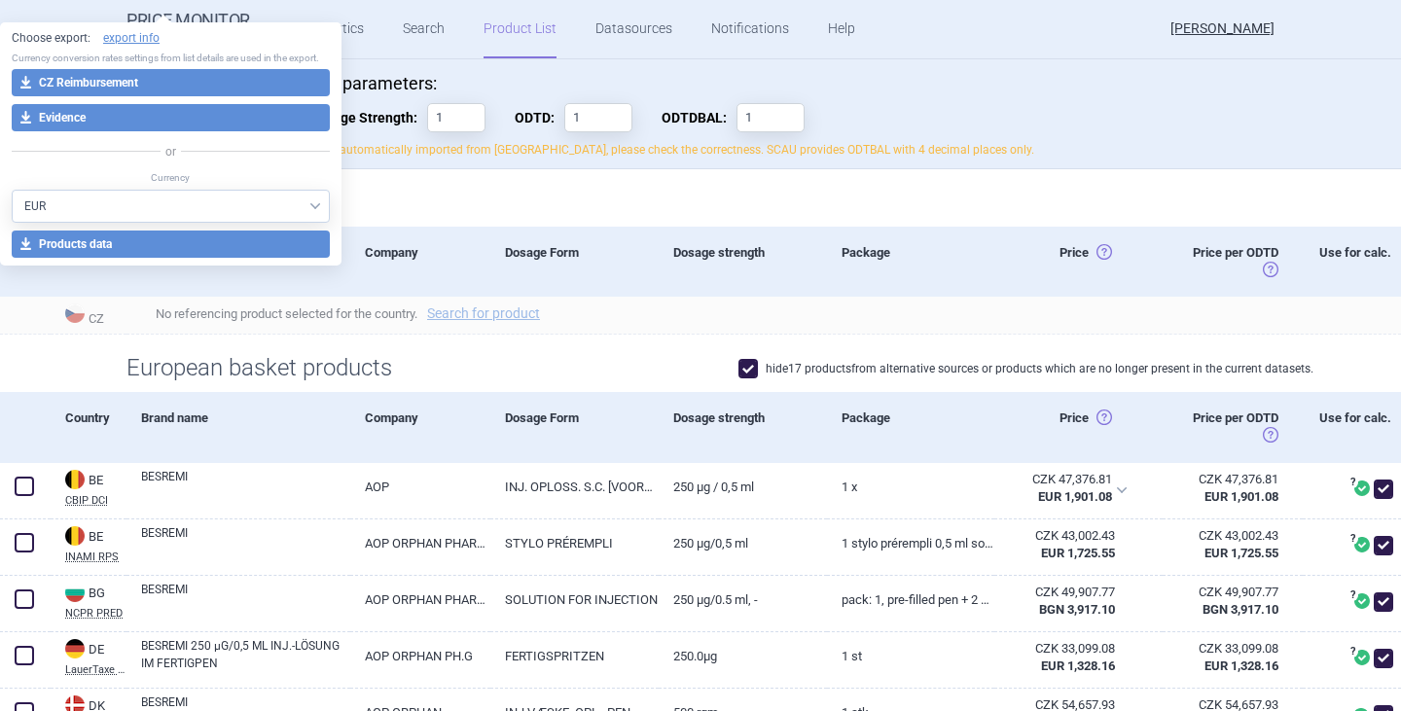
click at [1055, 190] on h1 "Czech product" at bounding box center [701, 203] width 1148 height 28
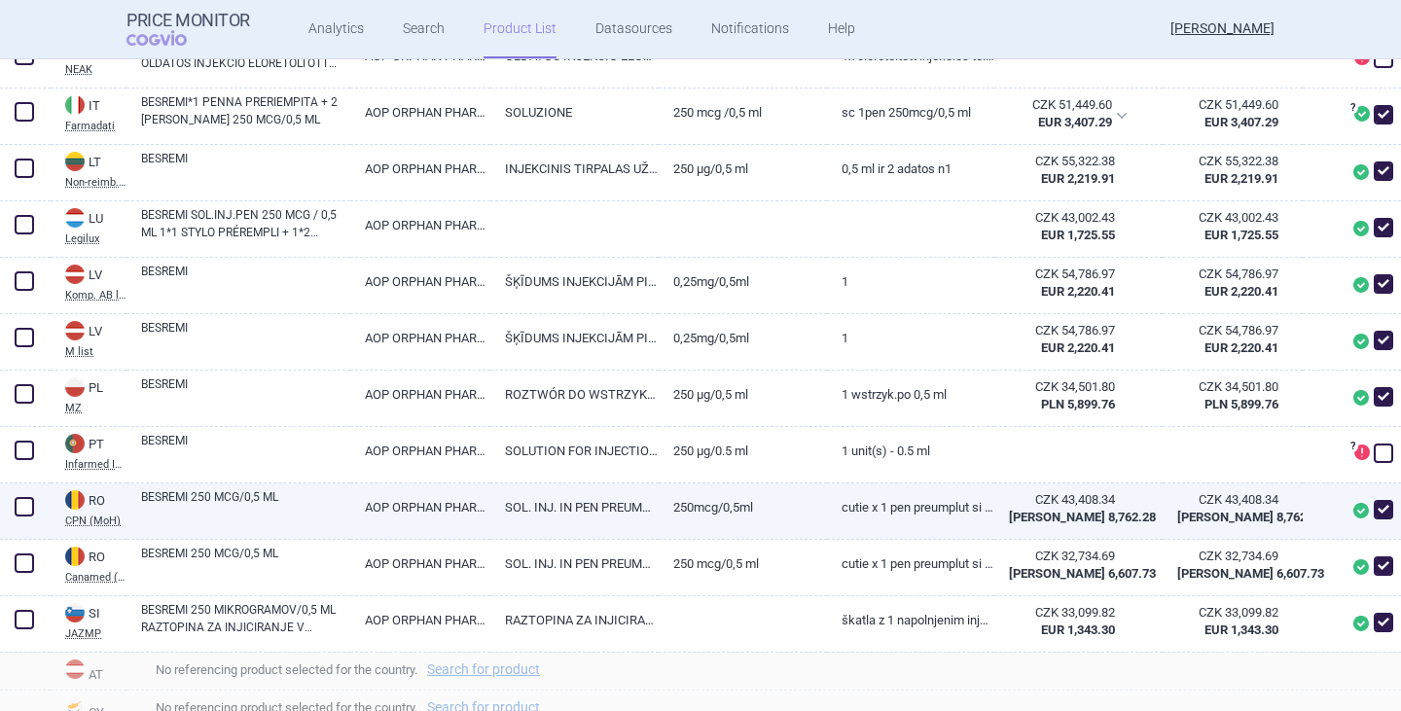
scroll to position [1168, 0]
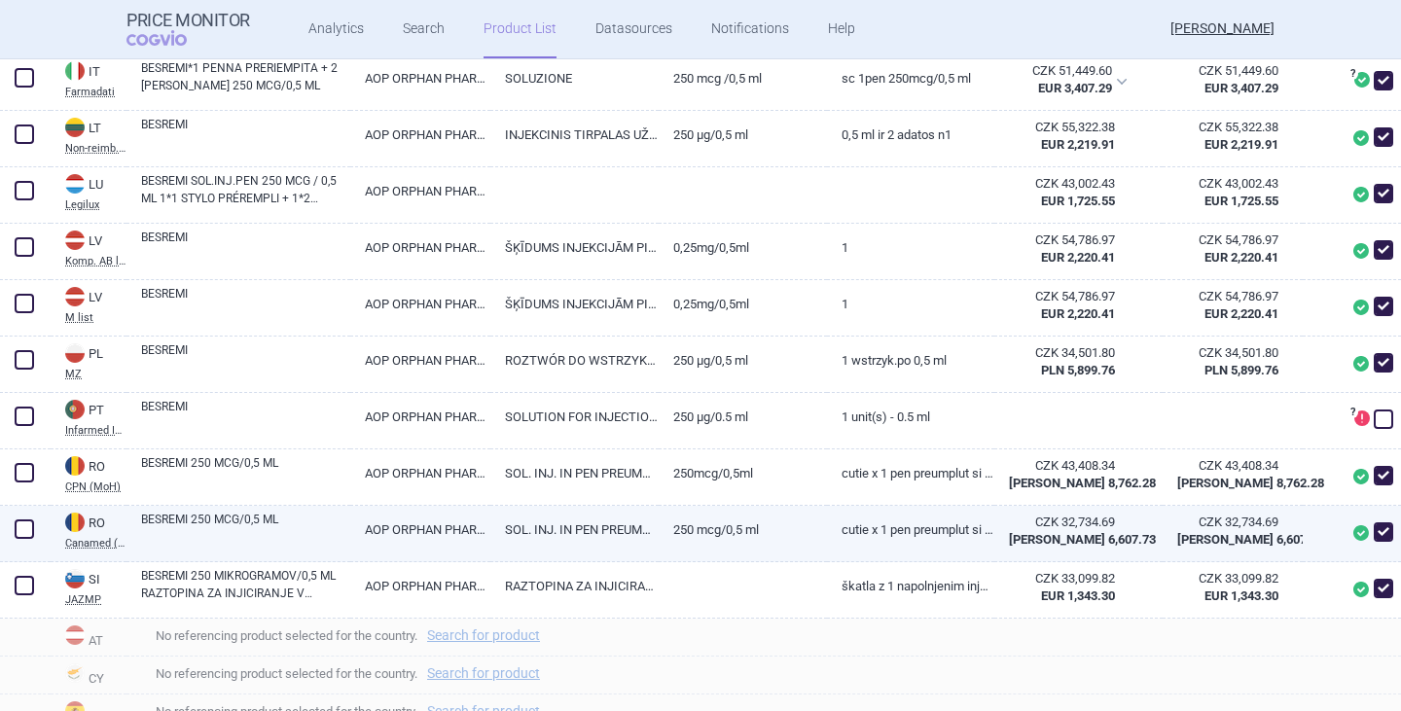
click at [1374, 532] on span at bounding box center [1383, 532] width 19 height 19
checkbox input "false"
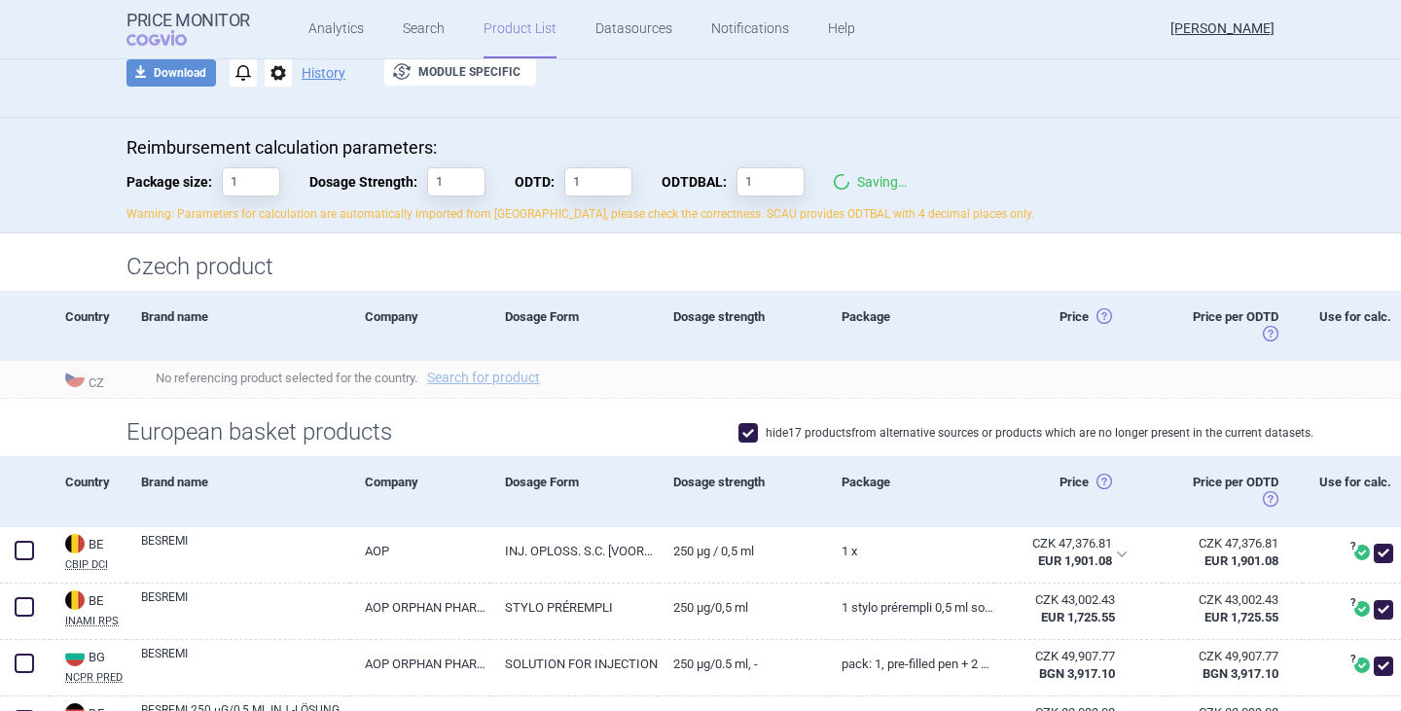
scroll to position [0, 0]
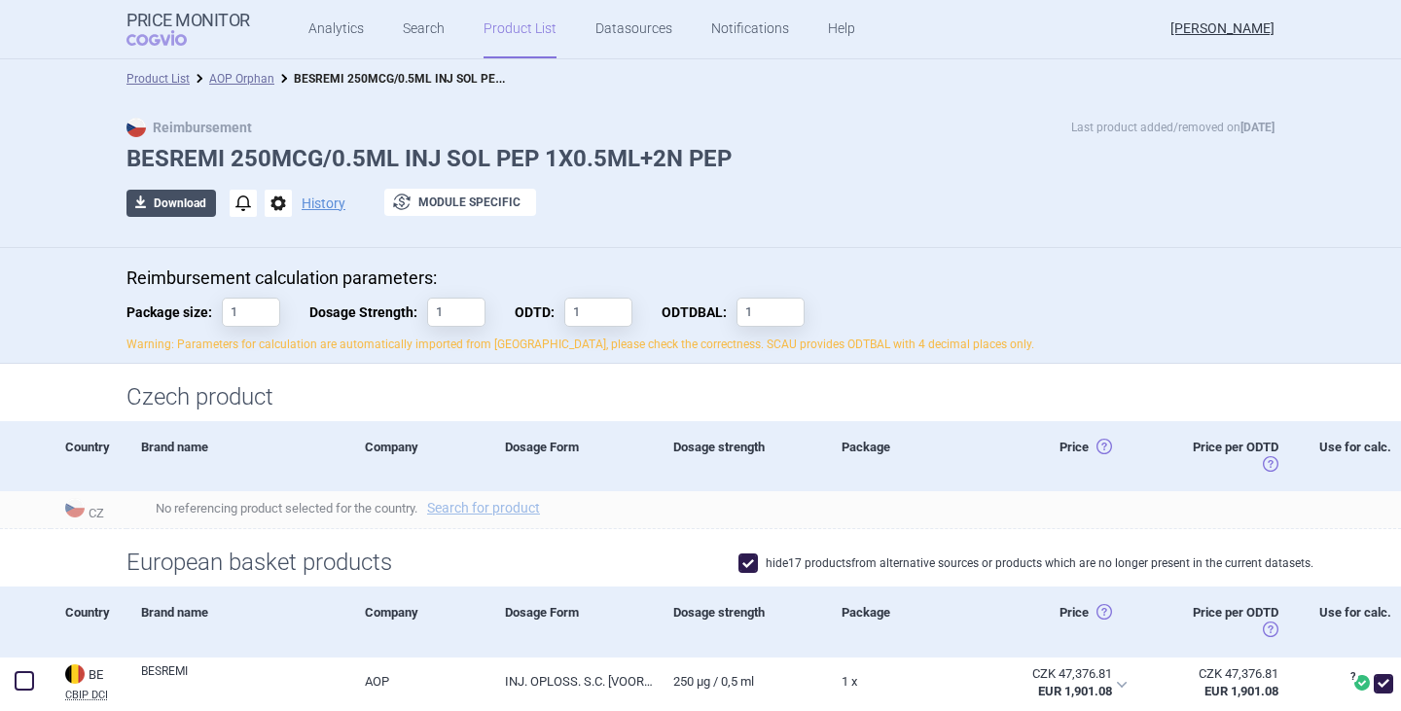
click at [160, 210] on button "download Download" at bounding box center [172, 203] width 90 height 27
select select "EUR"
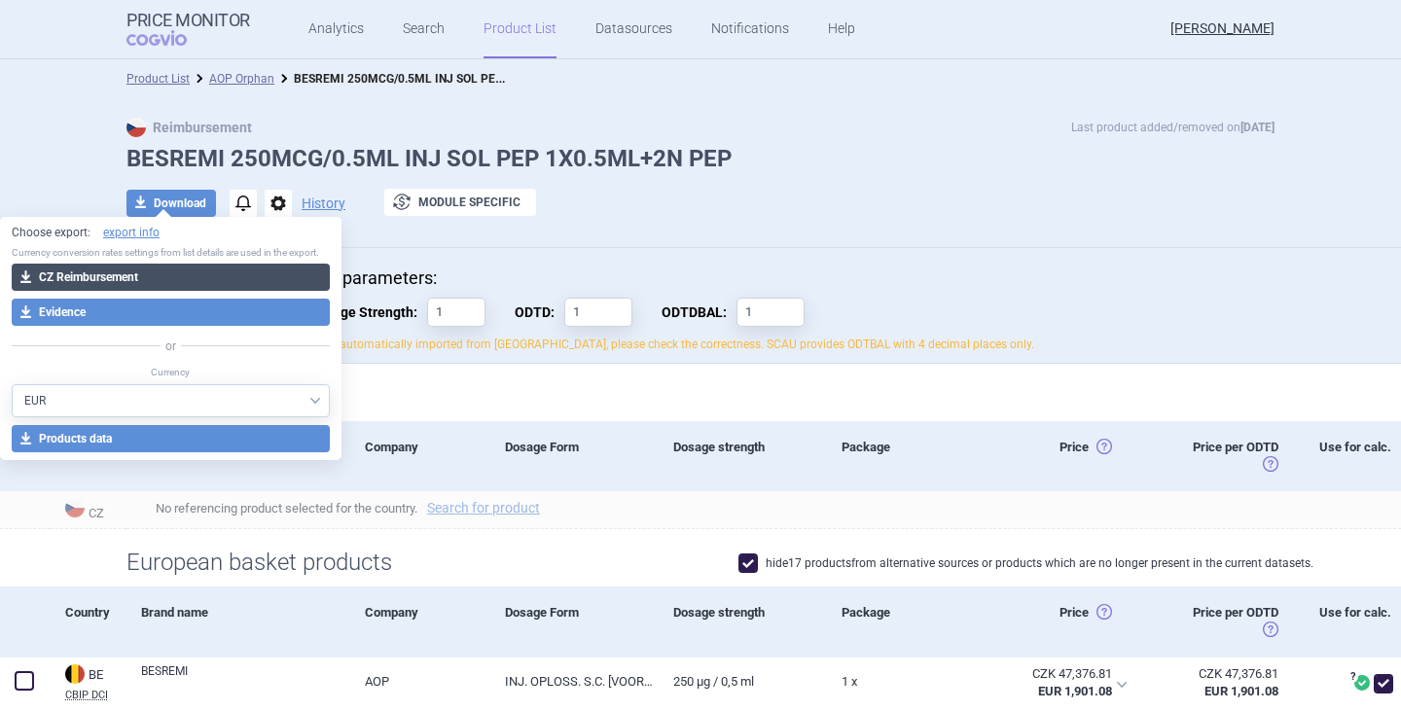
click at [148, 276] on button "download CZ Reimbursement" at bounding box center [171, 277] width 318 height 27
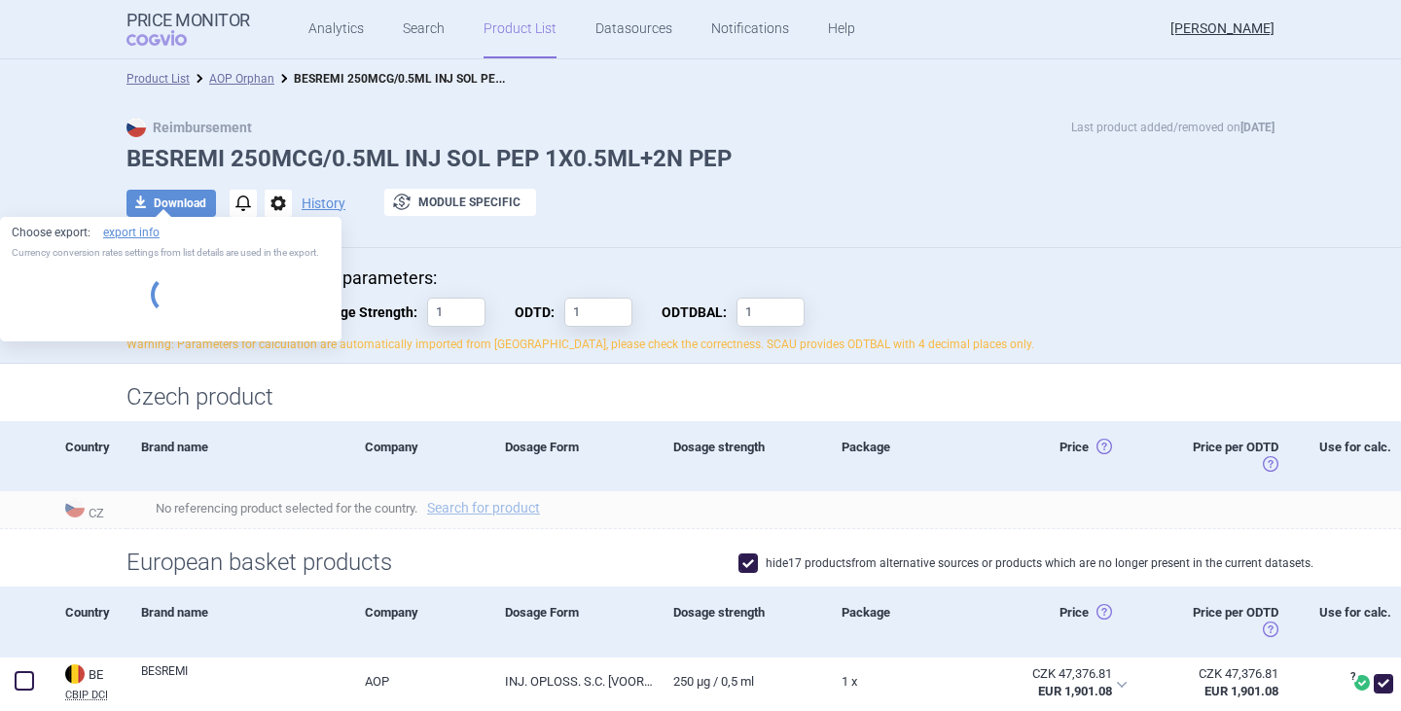
select select "EUR"
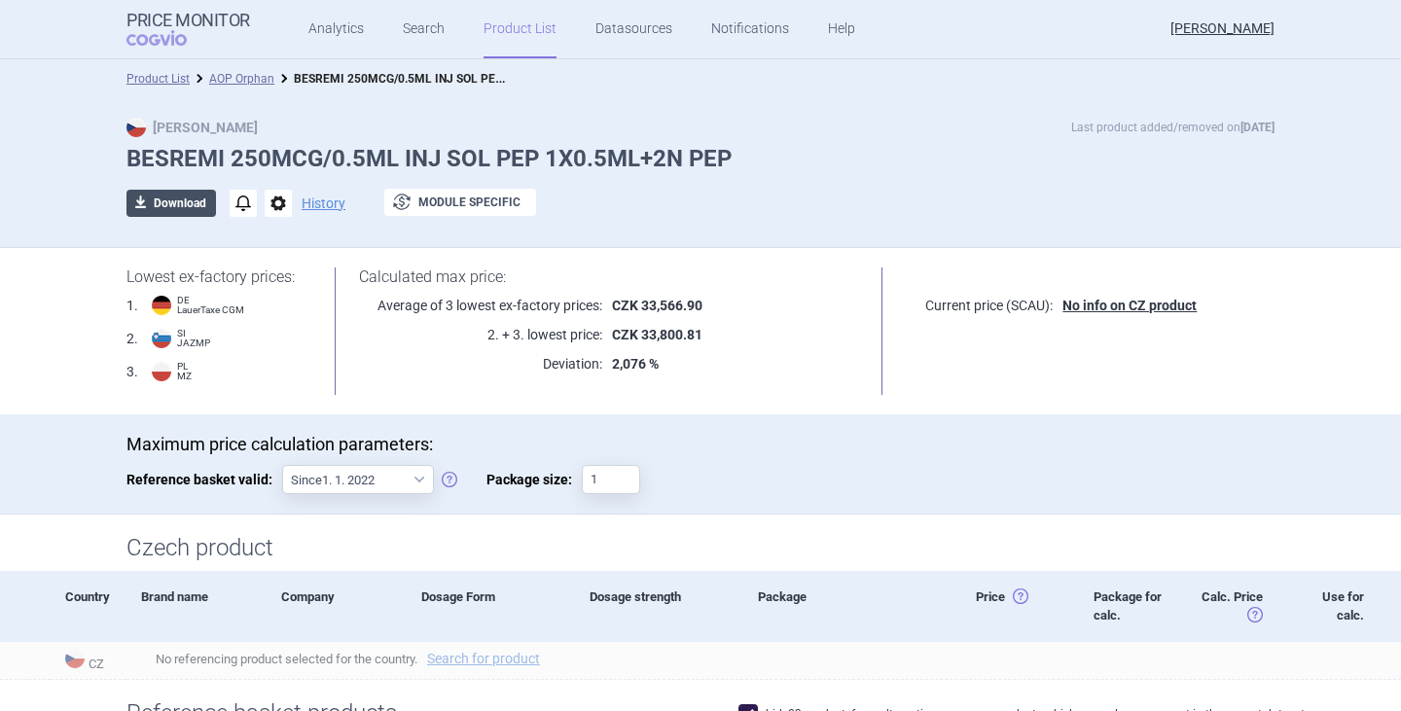
click at [171, 200] on button "download Download" at bounding box center [172, 203] width 90 height 27
select select "EUR"
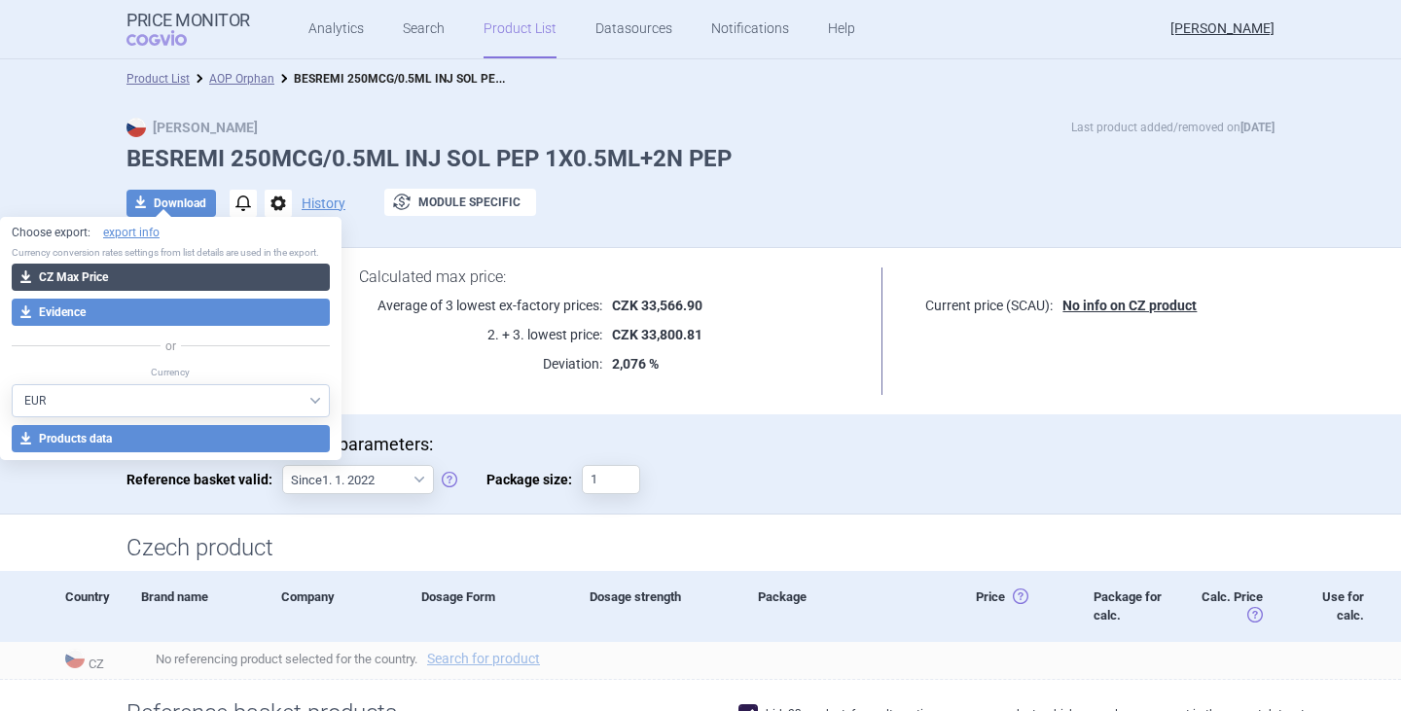
click at [174, 278] on button "download CZ Max Price" at bounding box center [171, 277] width 318 height 27
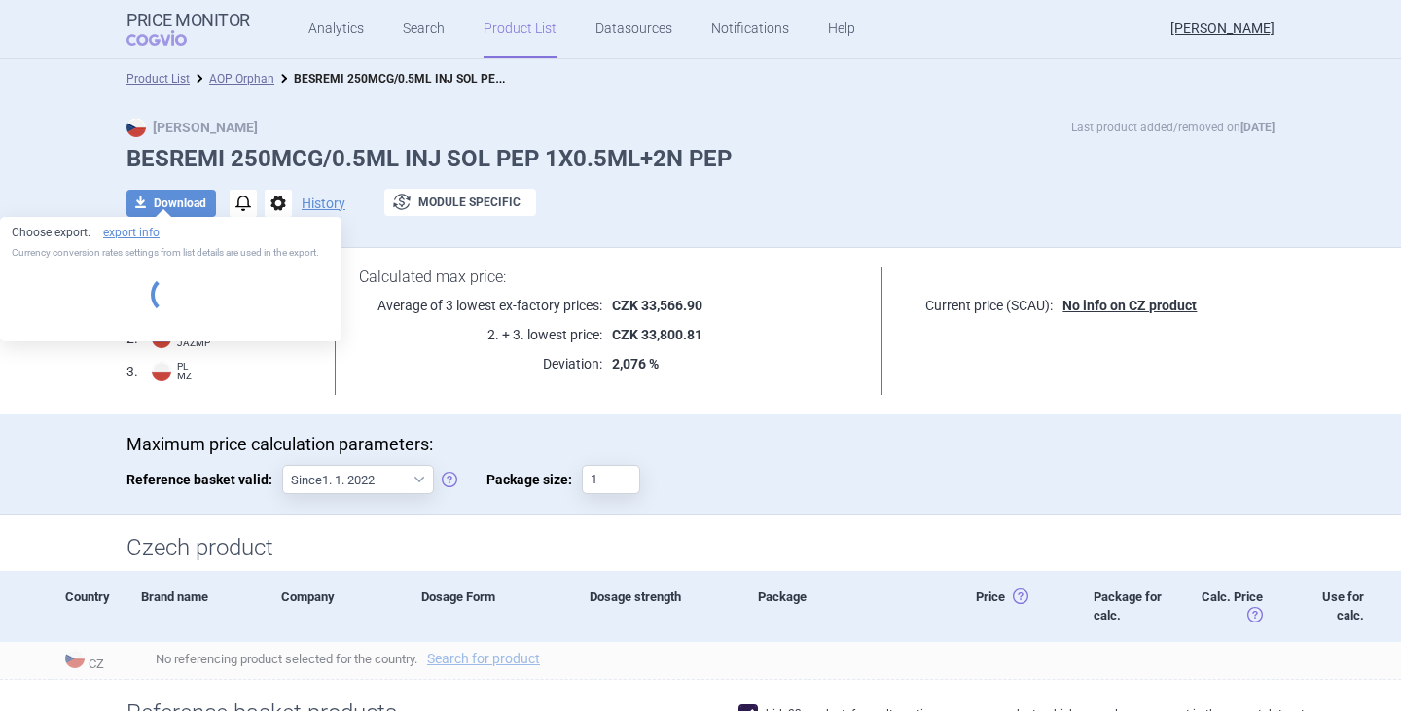
select select "EUR"
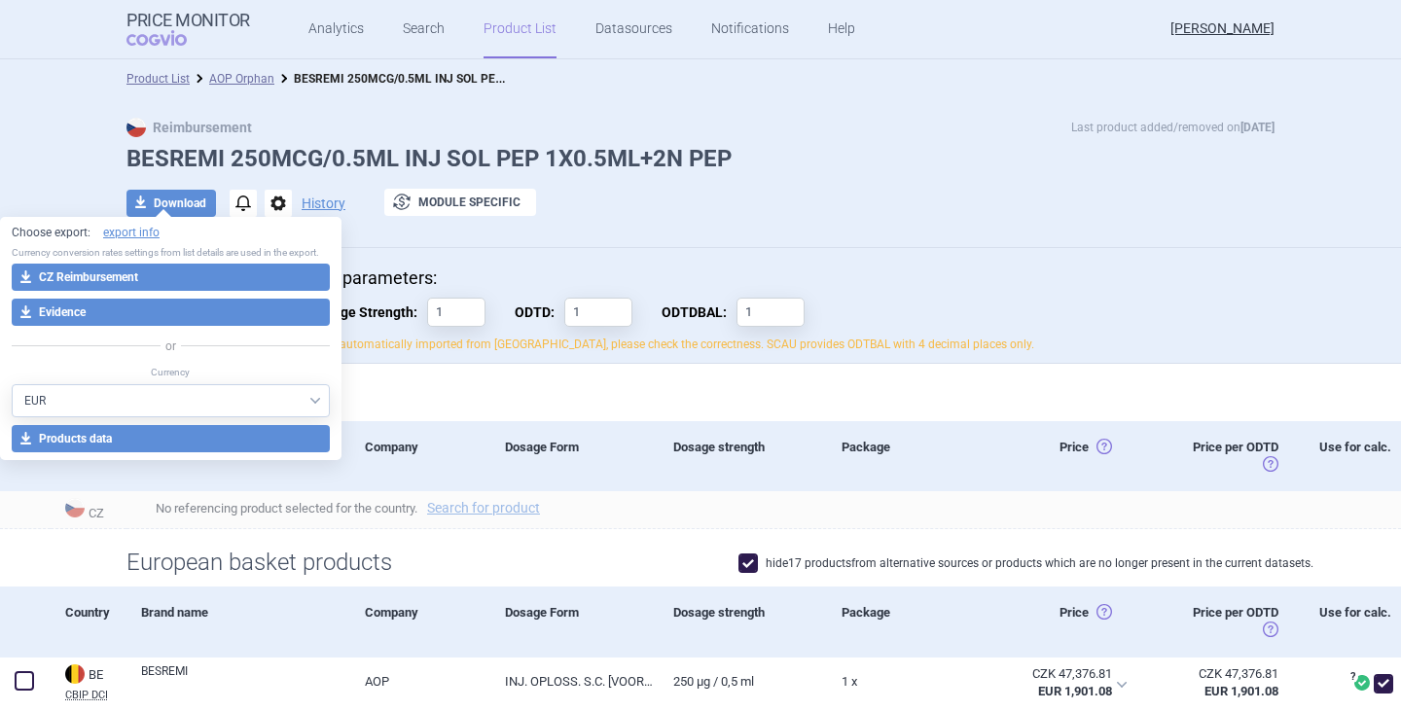
select select "EUR"
